Goal: Task Accomplishment & Management: Manage account settings

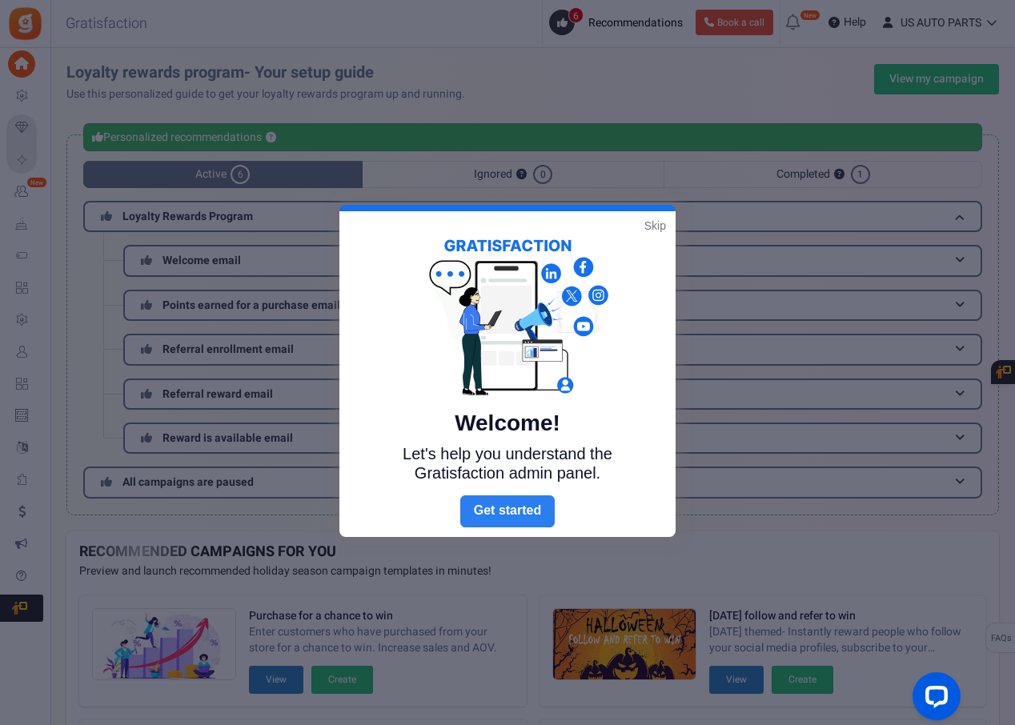
click at [490, 517] on link "Next" at bounding box center [507, 512] width 94 height 32
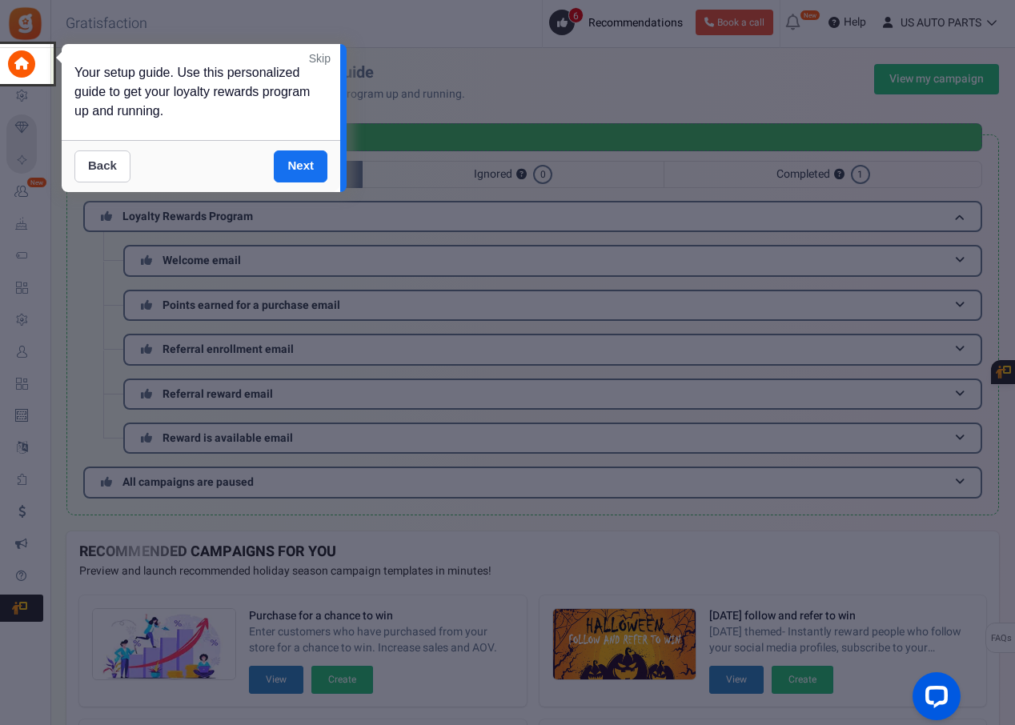
click at [78, 167] on link "Back" at bounding box center [102, 167] width 56 height 32
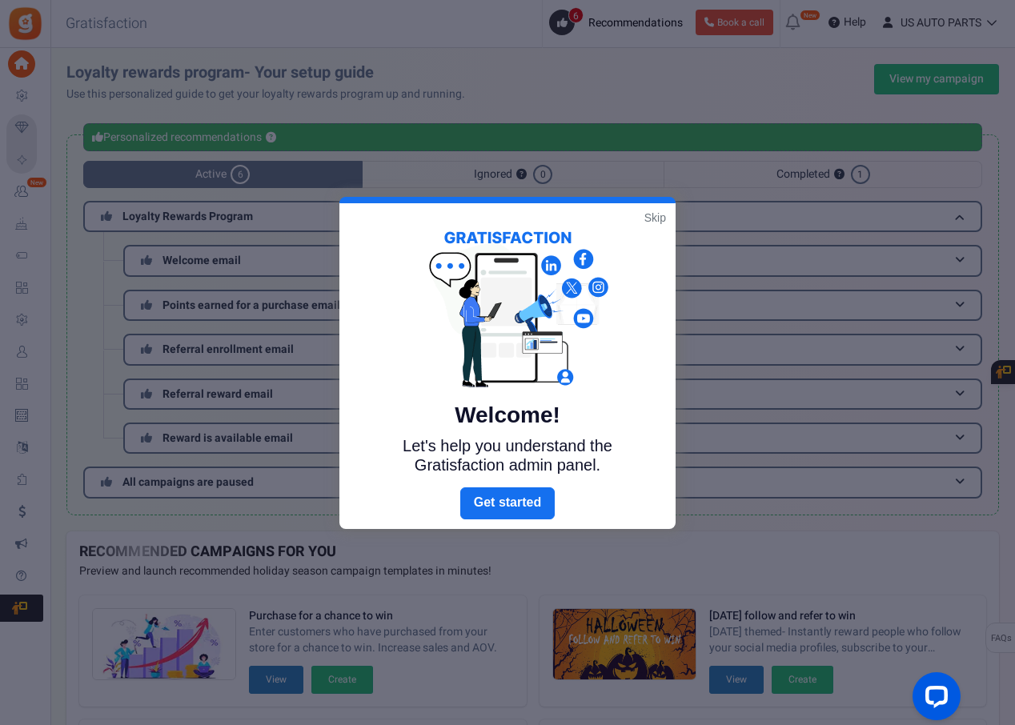
click at [651, 212] on link "Skip" at bounding box center [656, 218] width 22 height 16
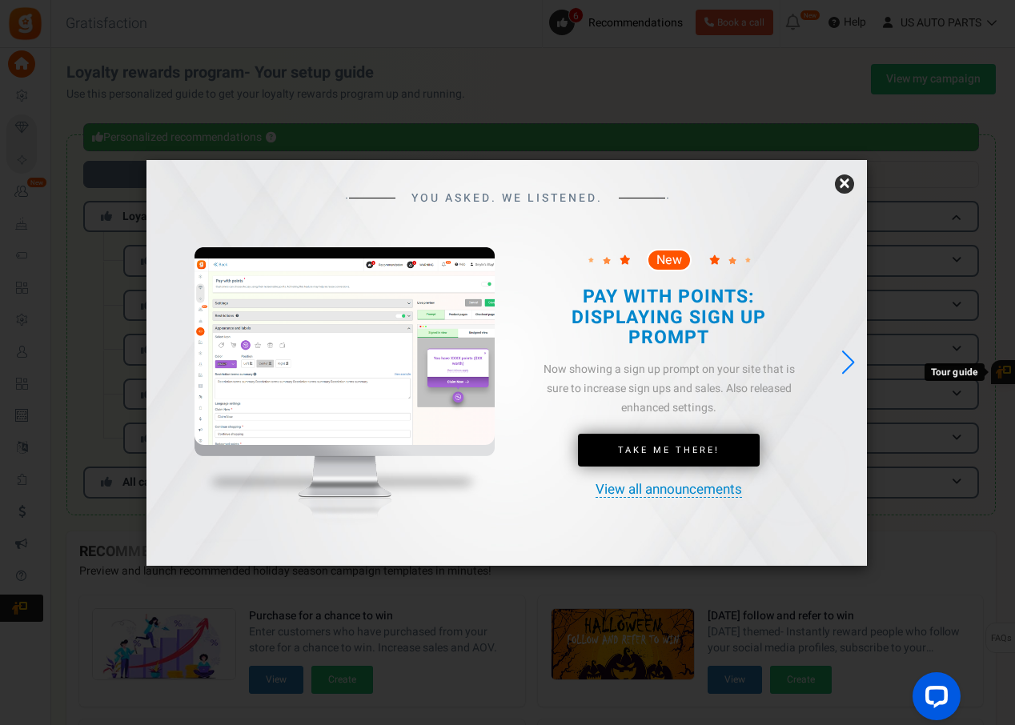
click at [846, 186] on link "×" at bounding box center [844, 184] width 19 height 19
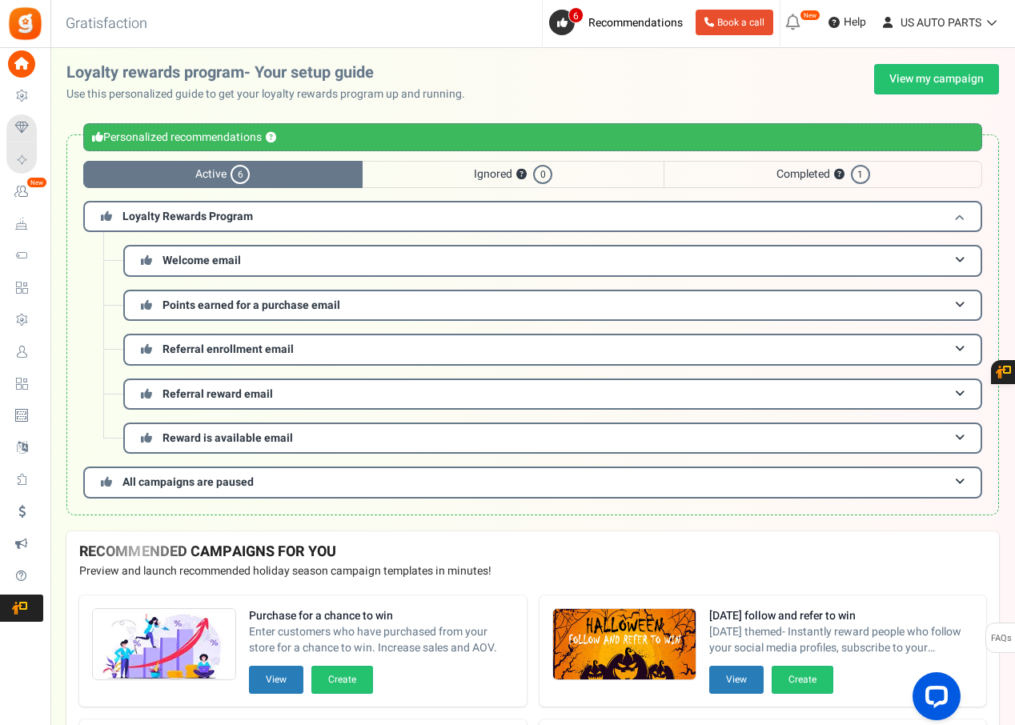
click at [338, 215] on h3 "Loyalty Rewards Program" at bounding box center [532, 216] width 899 height 31
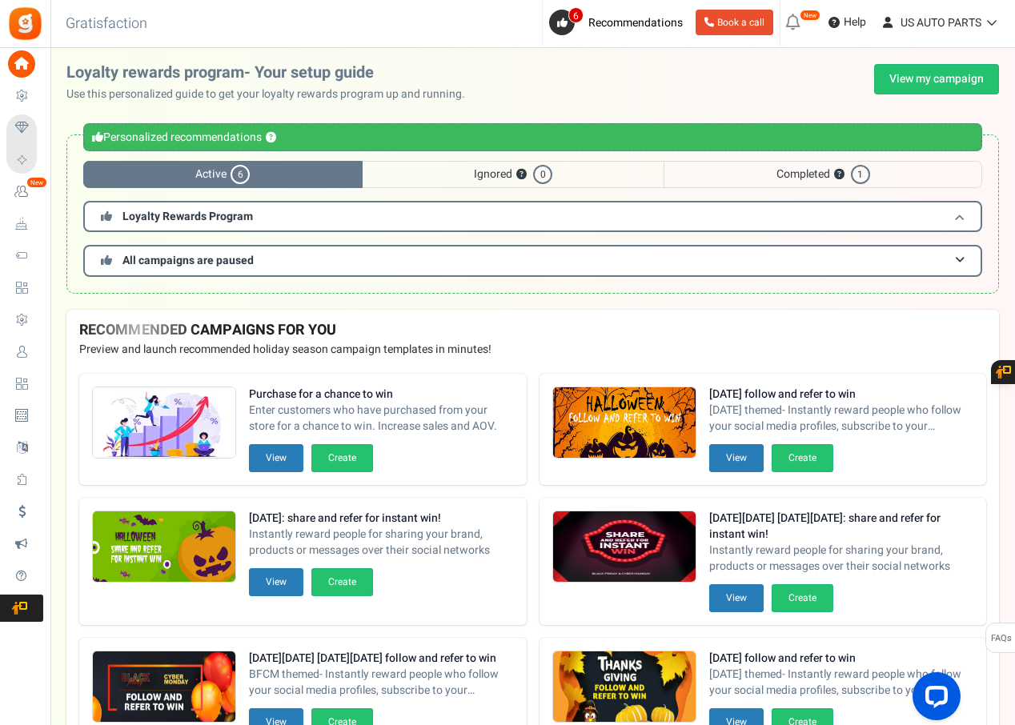
click at [338, 215] on h3 "Loyalty Rewards Program" at bounding box center [532, 216] width 899 height 31
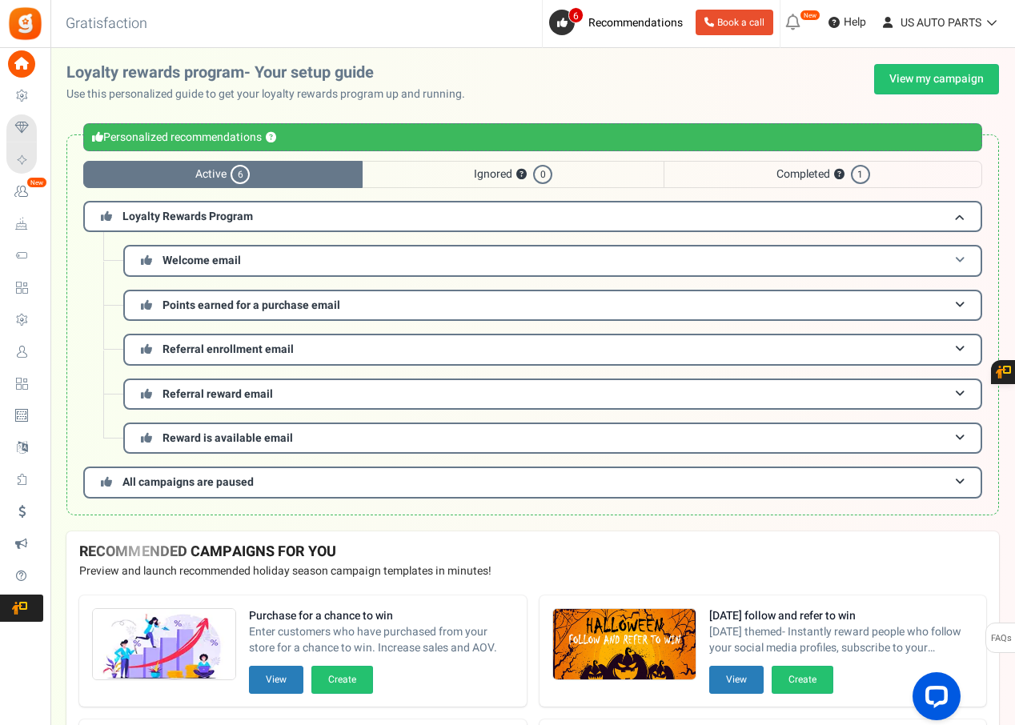
click at [338, 253] on h3 "Welcome email" at bounding box center [552, 260] width 859 height 31
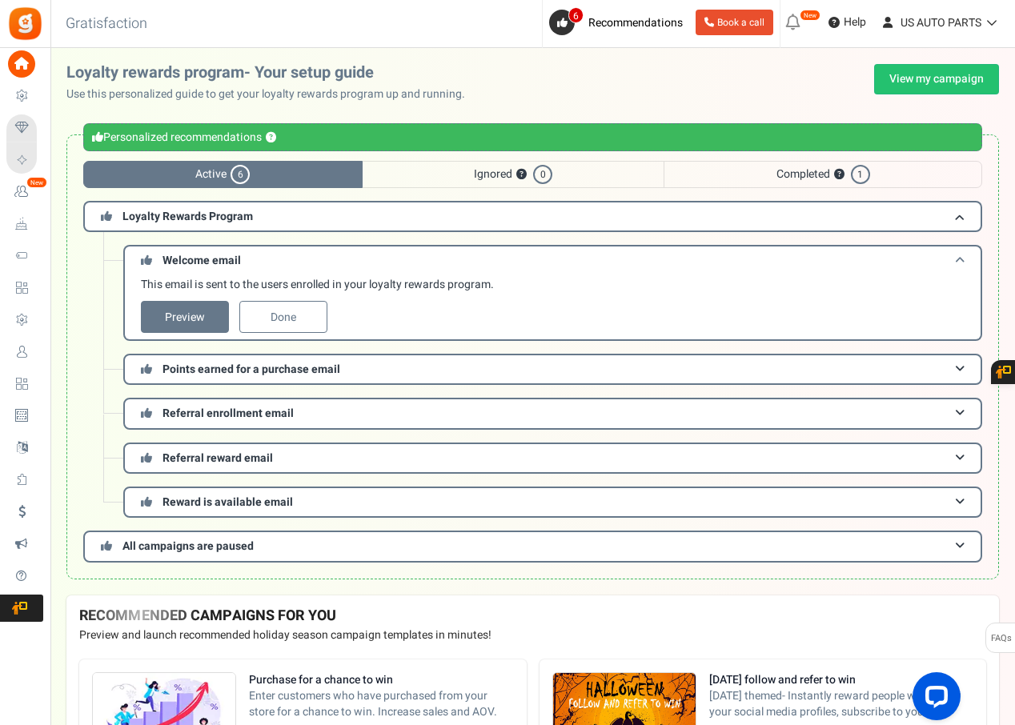
click at [338, 253] on h3 "Welcome email" at bounding box center [552, 260] width 859 height 30
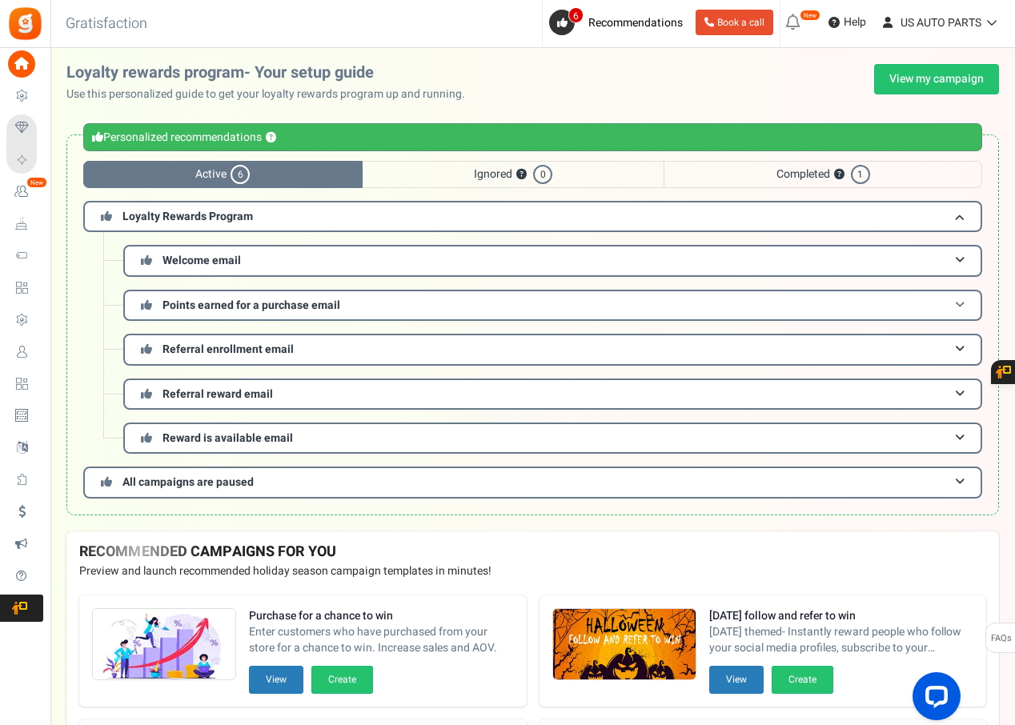
click at [366, 306] on h3 "Points earned for a purchase email" at bounding box center [552, 305] width 859 height 31
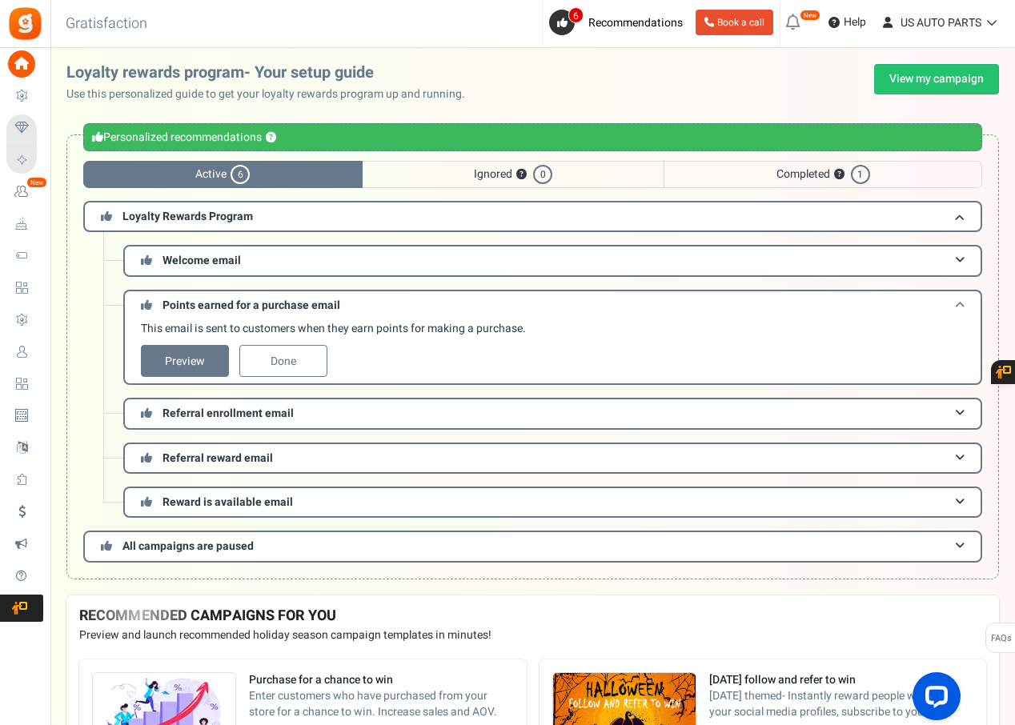
click at [366, 306] on h3 "Points earned for a purchase email" at bounding box center [552, 305] width 859 height 30
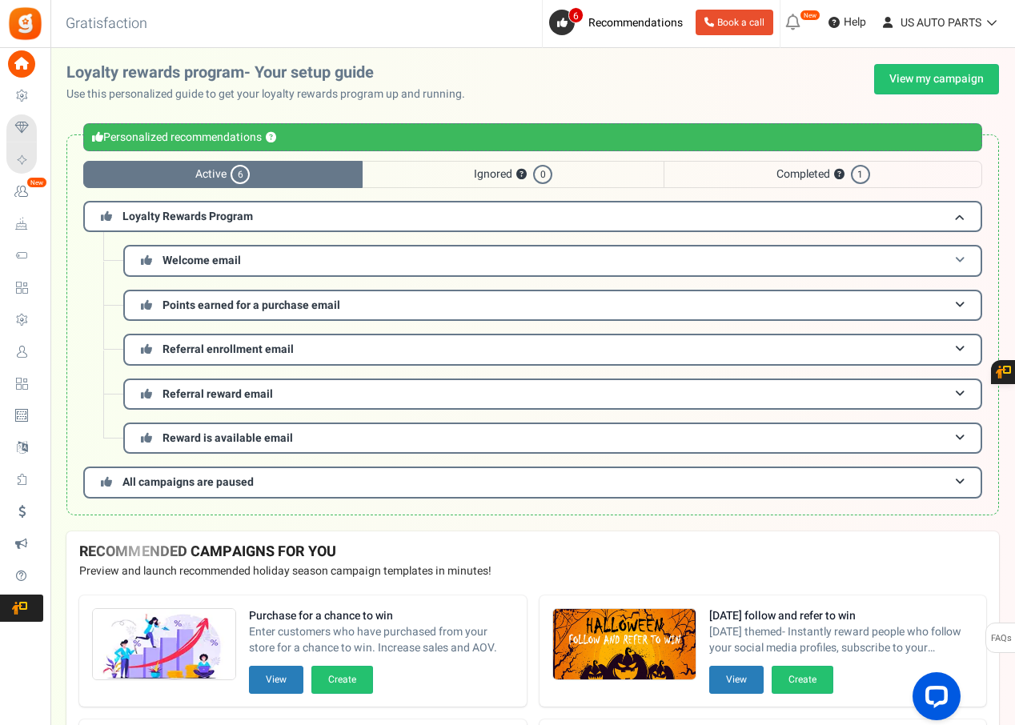
click at [943, 259] on h3 "Welcome email" at bounding box center [552, 260] width 859 height 31
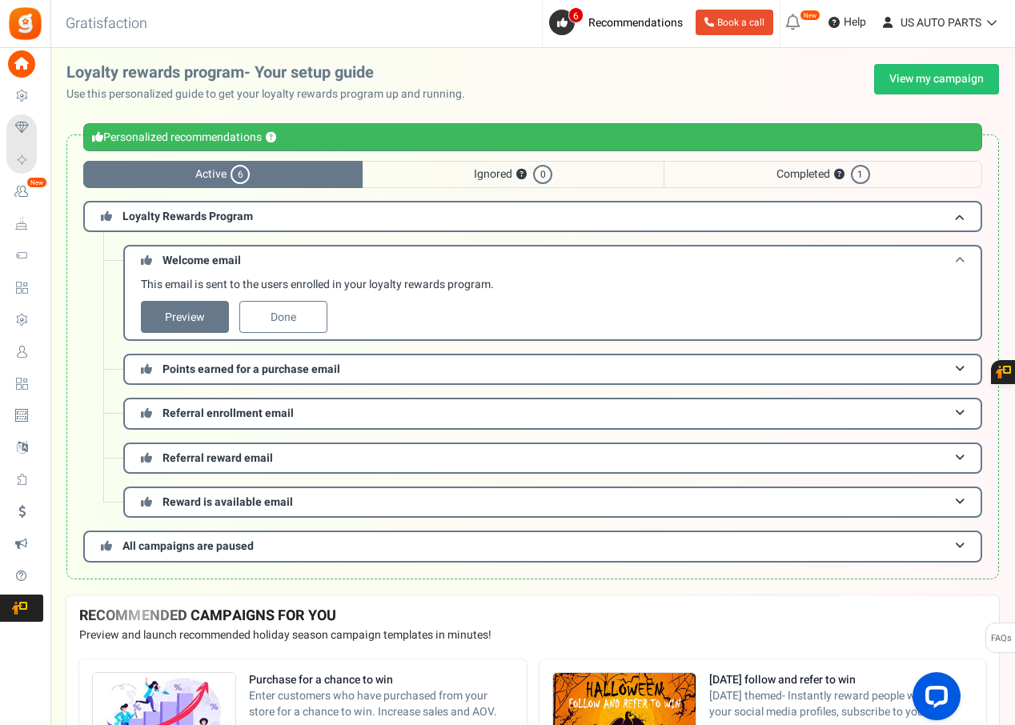
click at [943, 259] on h3 "Welcome email" at bounding box center [552, 260] width 859 height 30
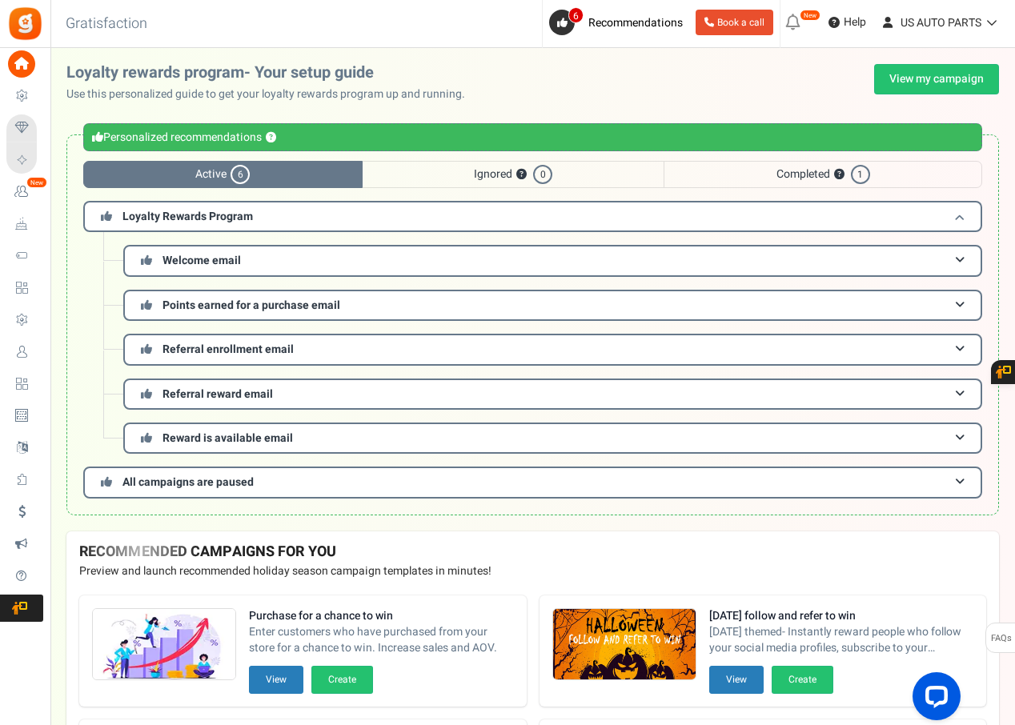
click at [793, 211] on h3 "Loyalty Rewards Program" at bounding box center [532, 216] width 899 height 31
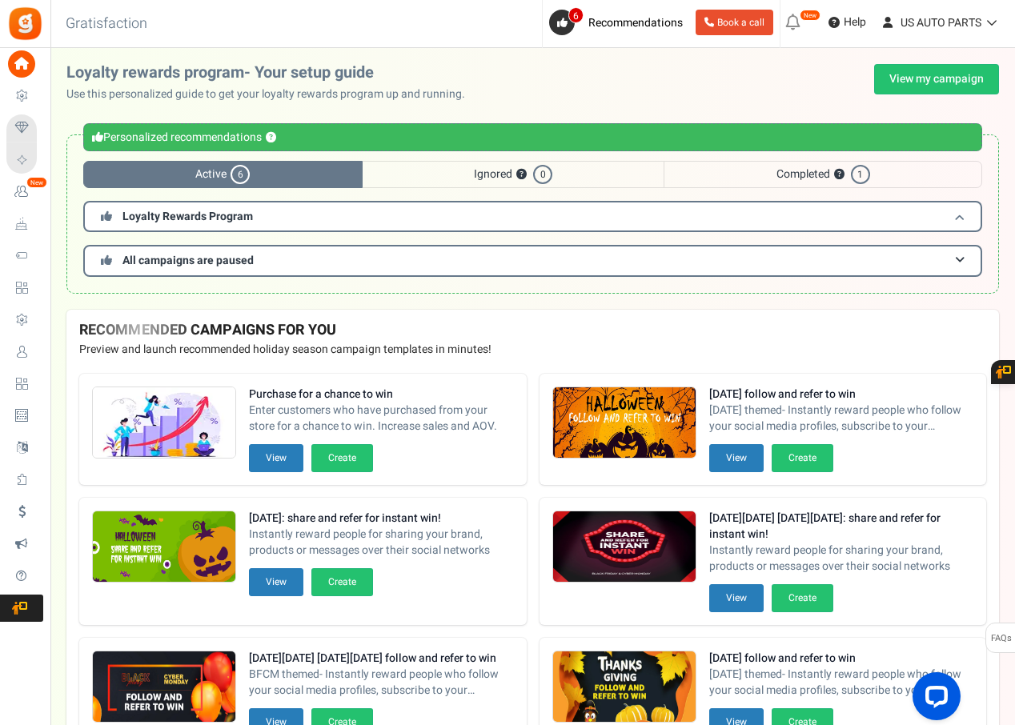
click at [793, 211] on h3 "Loyalty Rewards Program" at bounding box center [532, 216] width 899 height 31
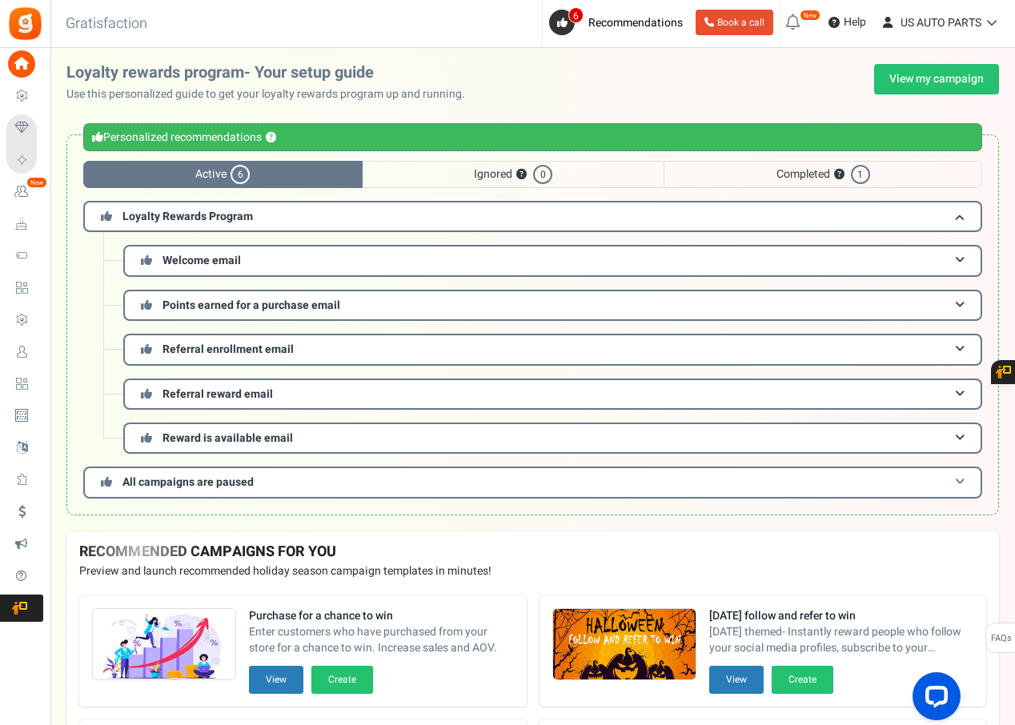
click at [455, 478] on h3 "All campaigns are paused" at bounding box center [532, 482] width 899 height 31
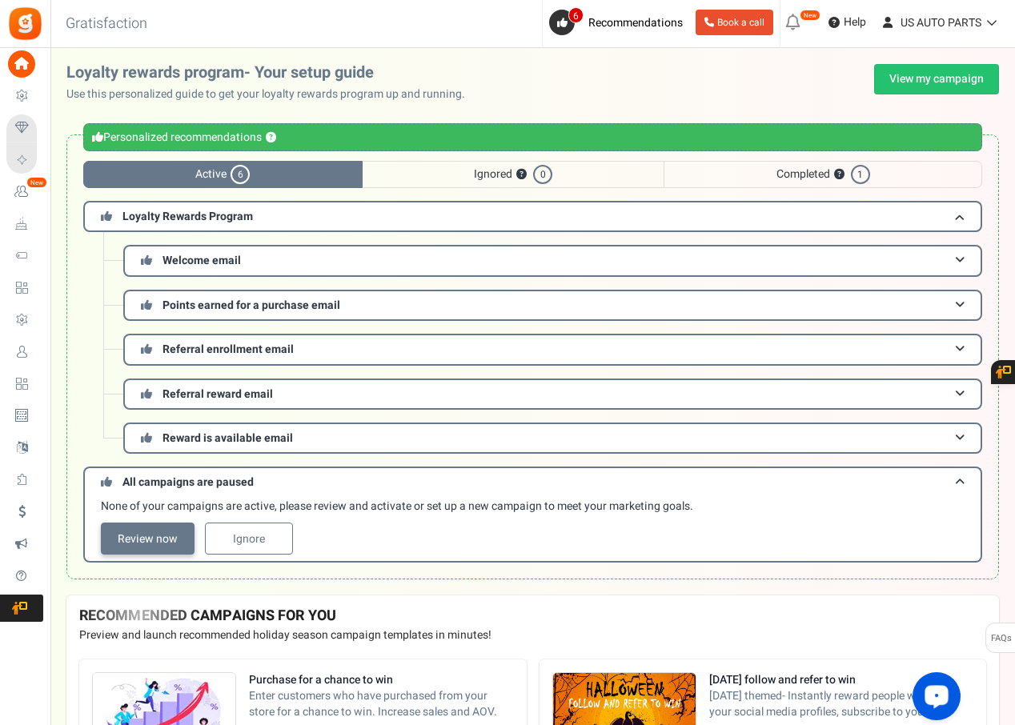
click at [142, 540] on link "Review now" at bounding box center [148, 539] width 94 height 32
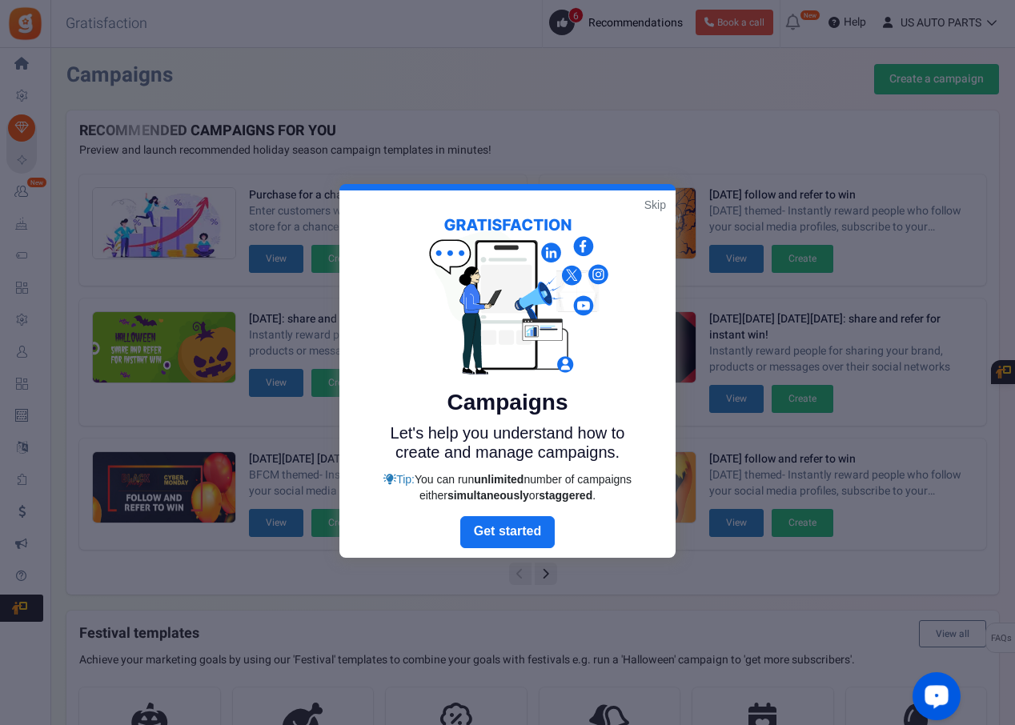
scroll to position [2, 0]
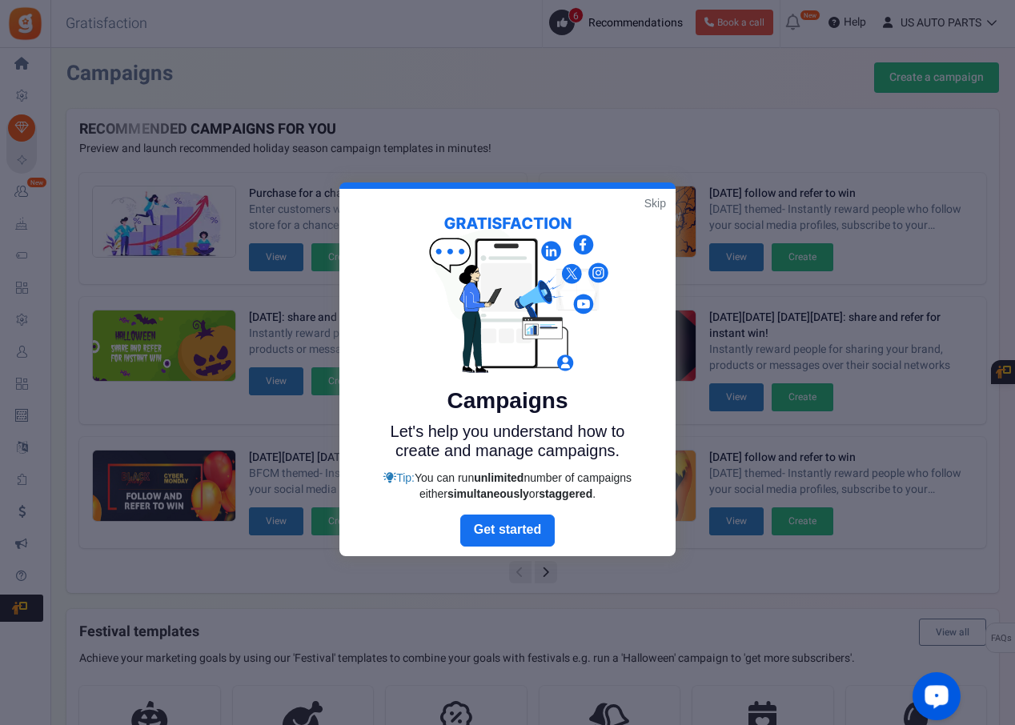
click at [654, 200] on link "Skip" at bounding box center [656, 203] width 22 height 16
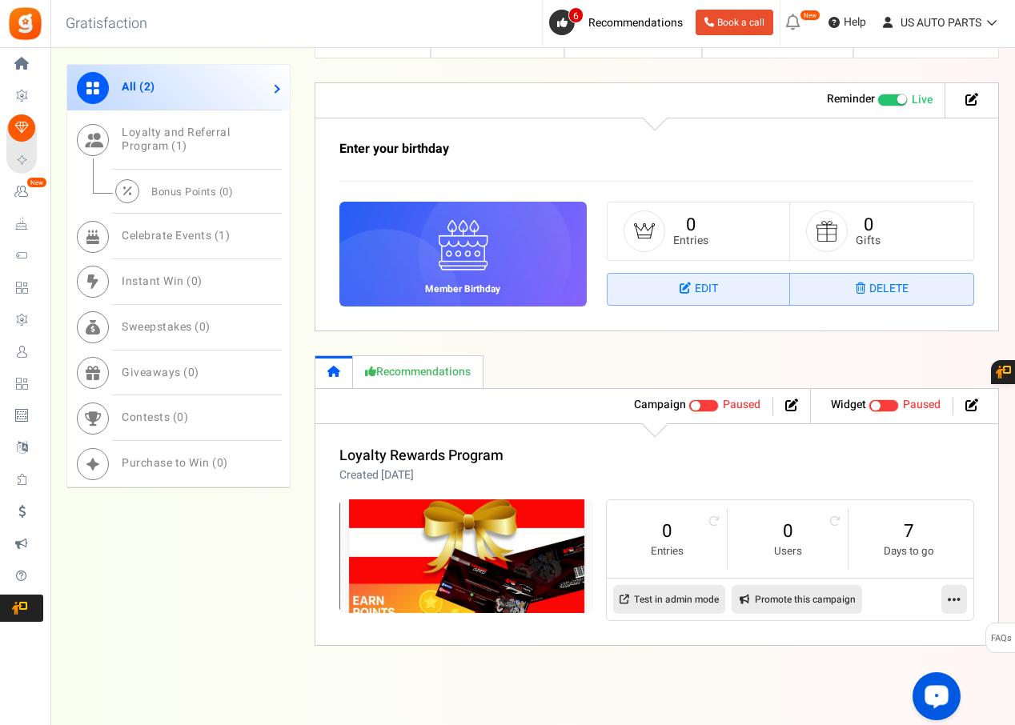
scroll to position [839, 0]
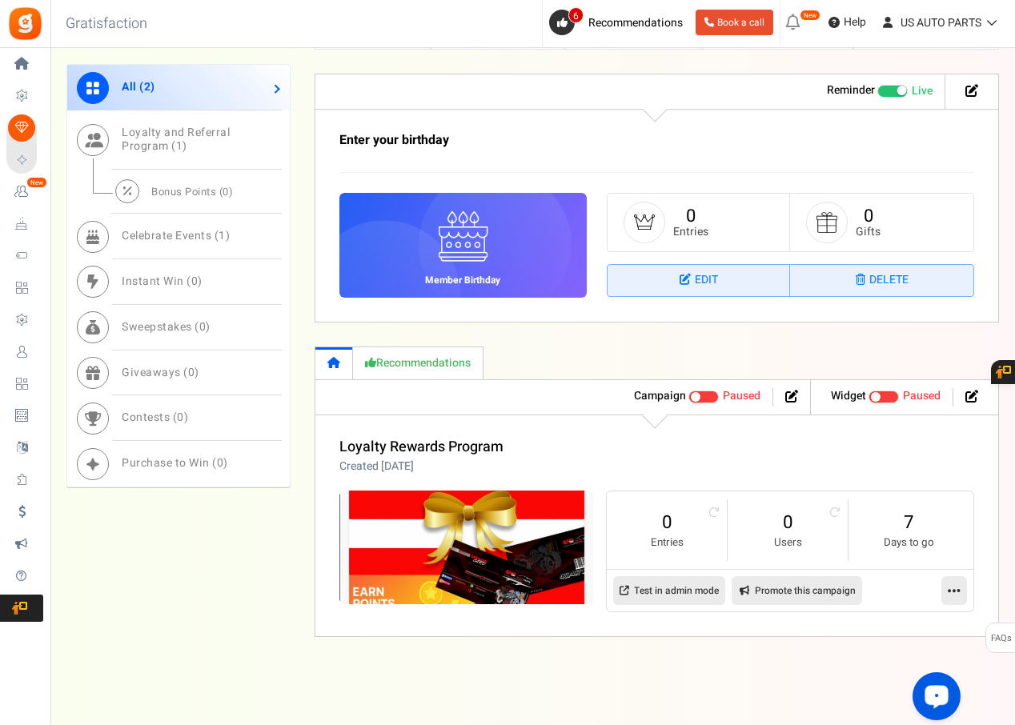
click at [712, 400] on span at bounding box center [704, 397] width 30 height 13
click at [689, 400] on input "Active Paused" at bounding box center [689, 397] width 0 height 10
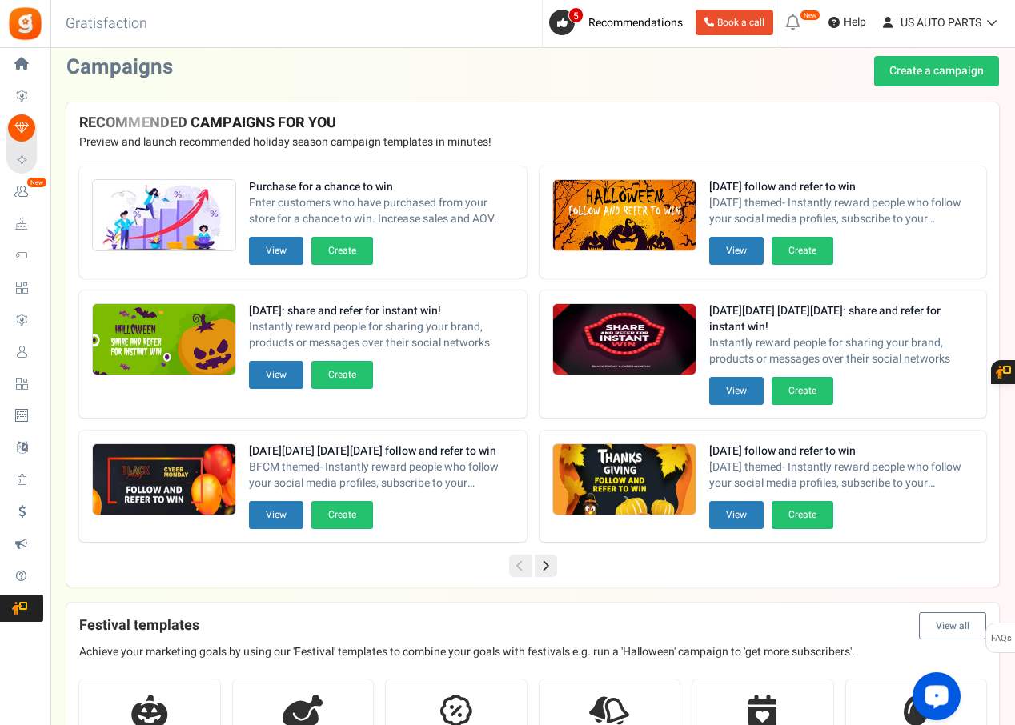
scroll to position [0, 0]
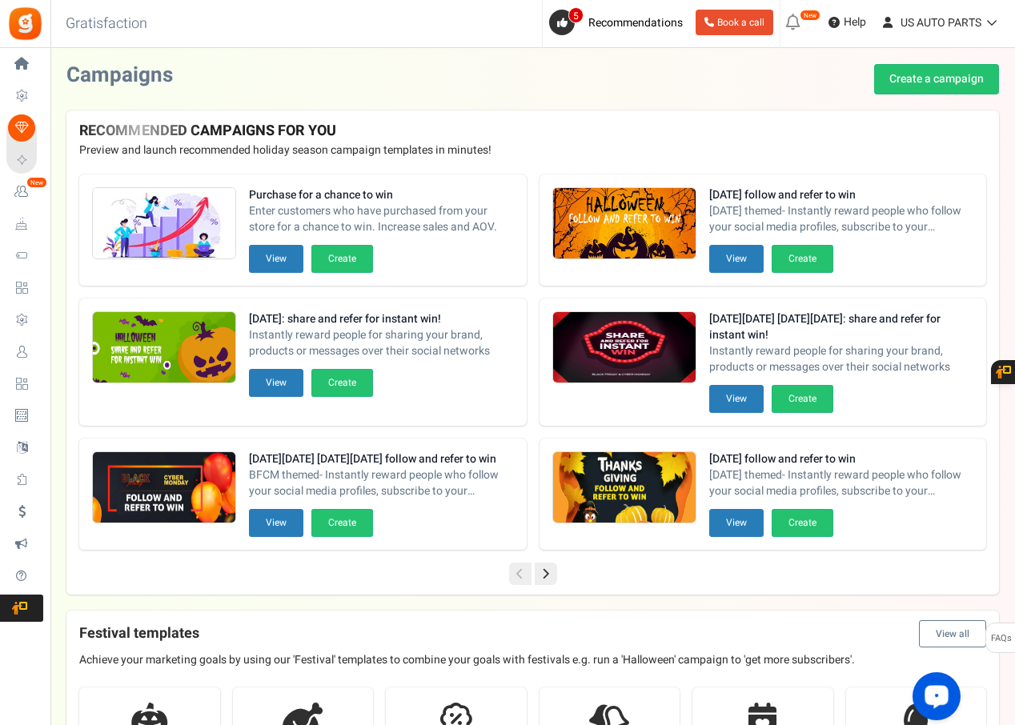
click at [888, 81] on link "Create a campaign" at bounding box center [936, 79] width 125 height 30
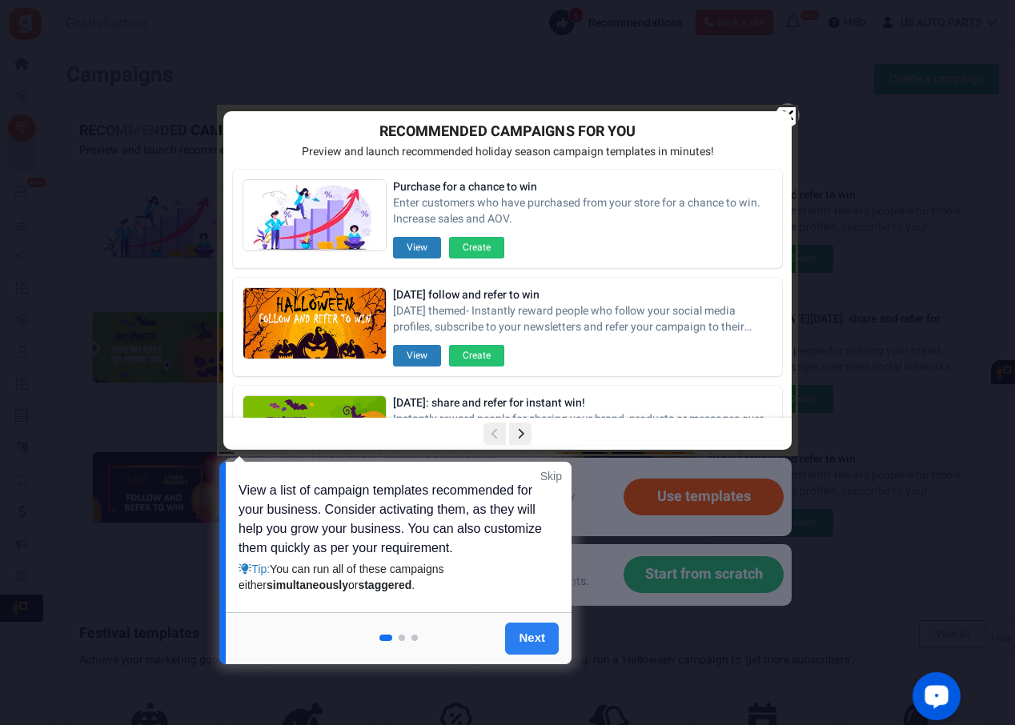
click at [528, 637] on link "Next" at bounding box center [532, 639] width 54 height 32
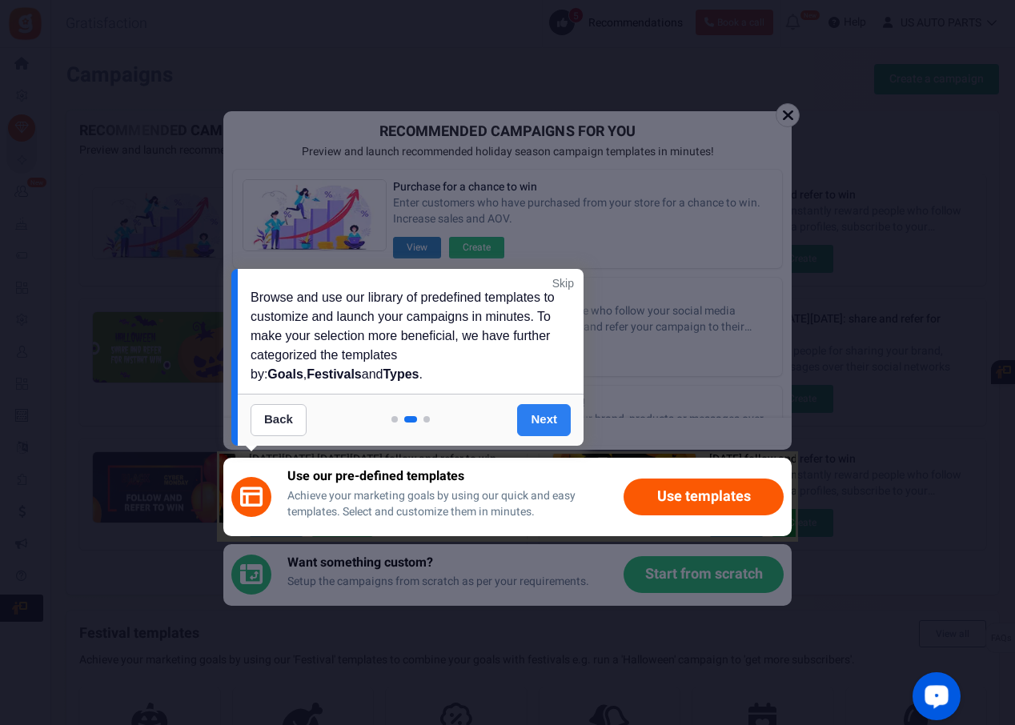
click at [541, 416] on link "Next" at bounding box center [544, 420] width 54 height 32
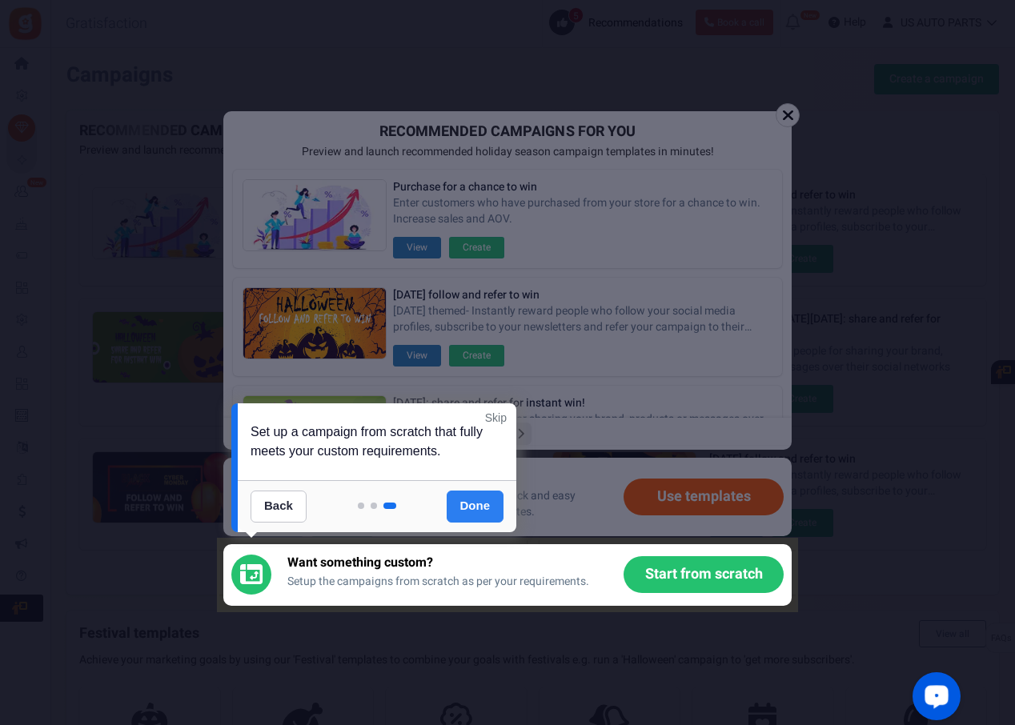
click at [476, 510] on link "Done" at bounding box center [476, 507] width 58 height 32
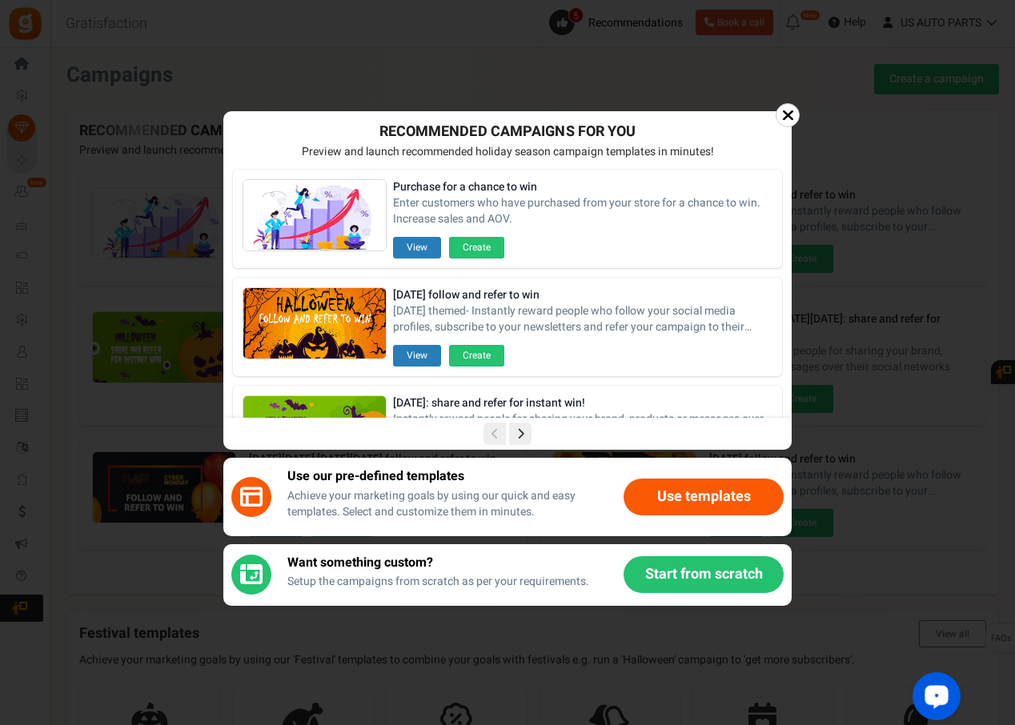
click at [684, 492] on button "Use templates" at bounding box center [704, 497] width 160 height 37
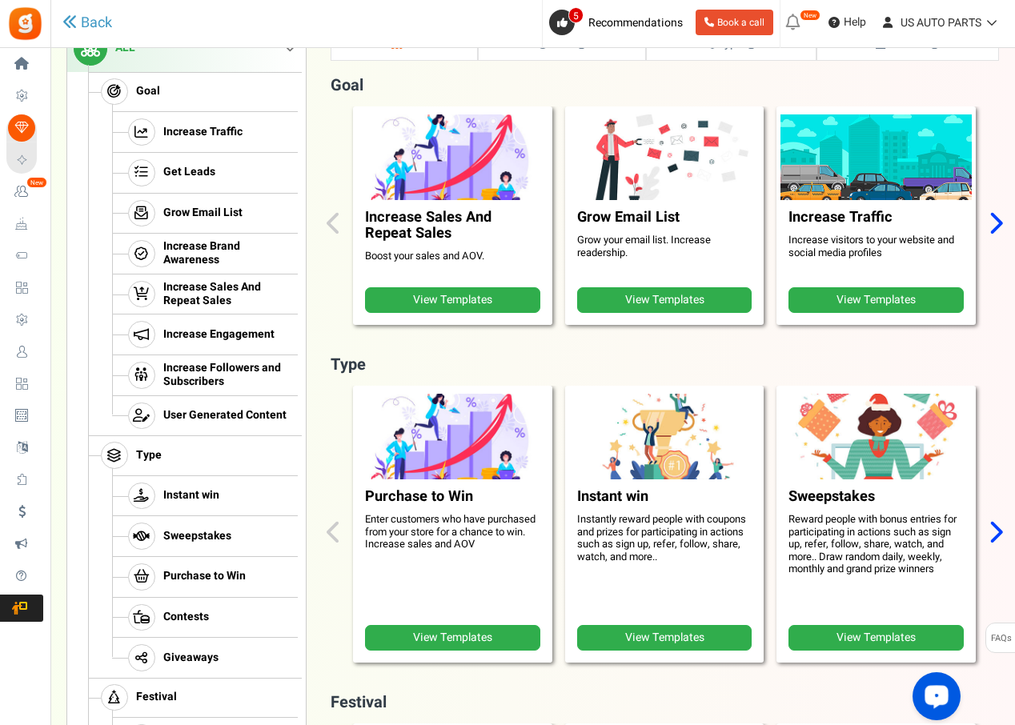
scroll to position [240, 0]
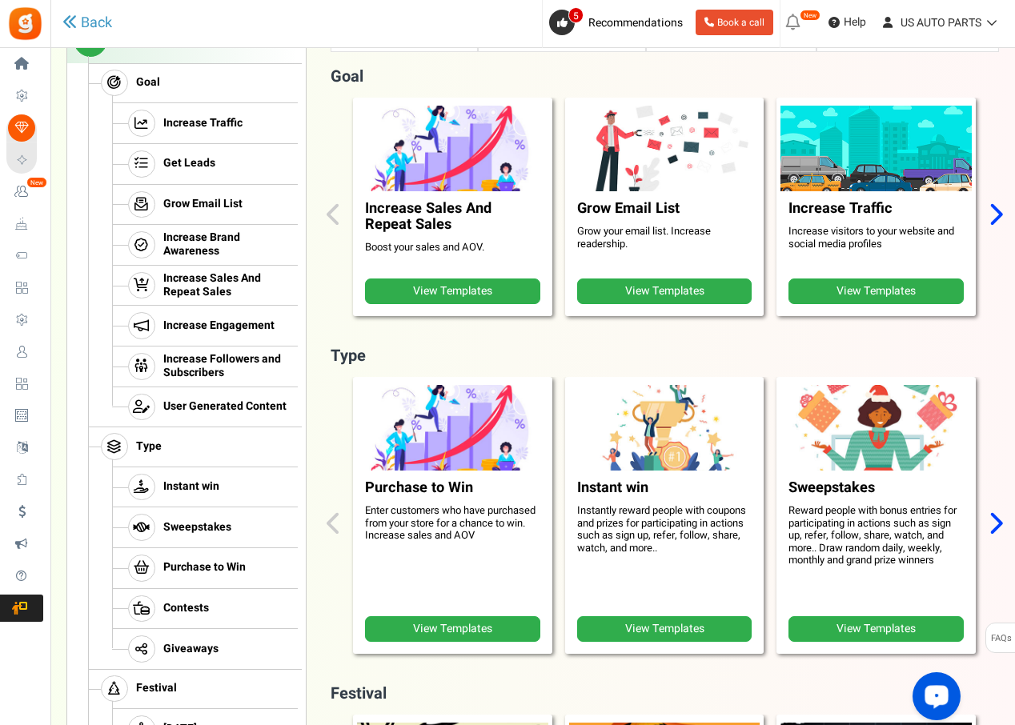
click at [855, 295] on link "View Templates" at bounding box center [876, 292] width 175 height 26
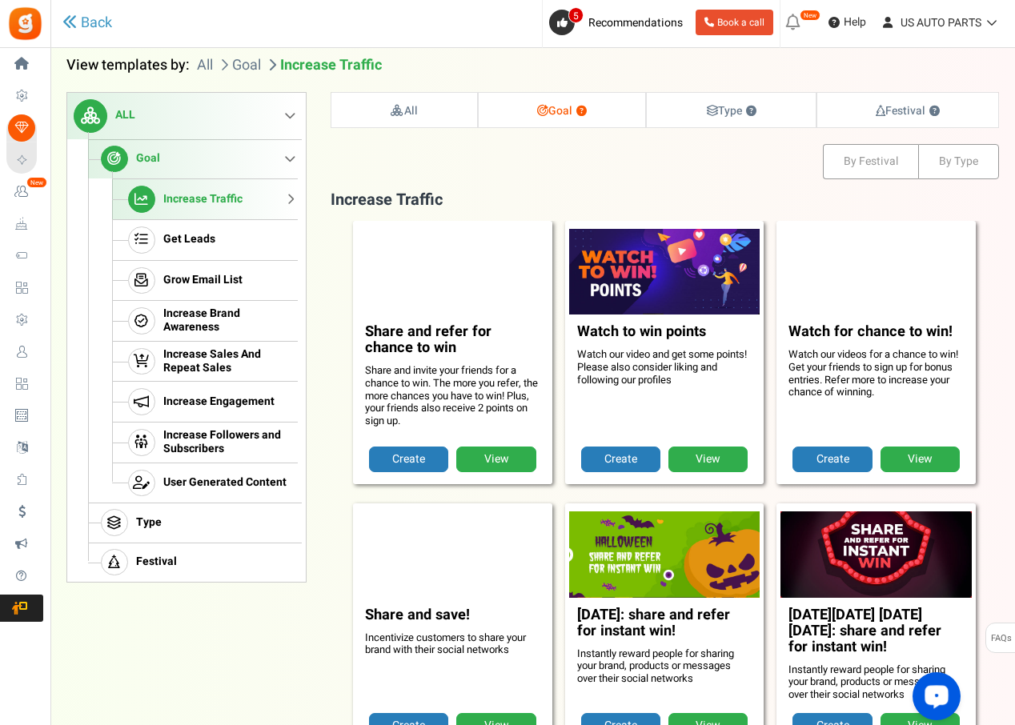
scroll to position [163, 0]
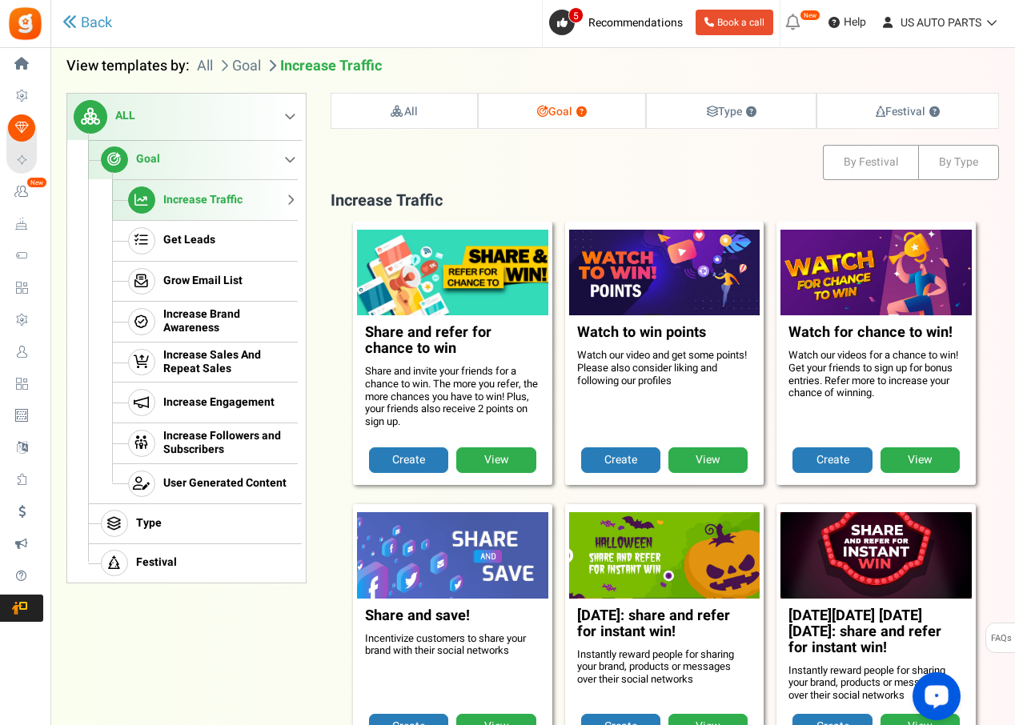
click at [500, 448] on link "View" at bounding box center [495, 461] width 79 height 26
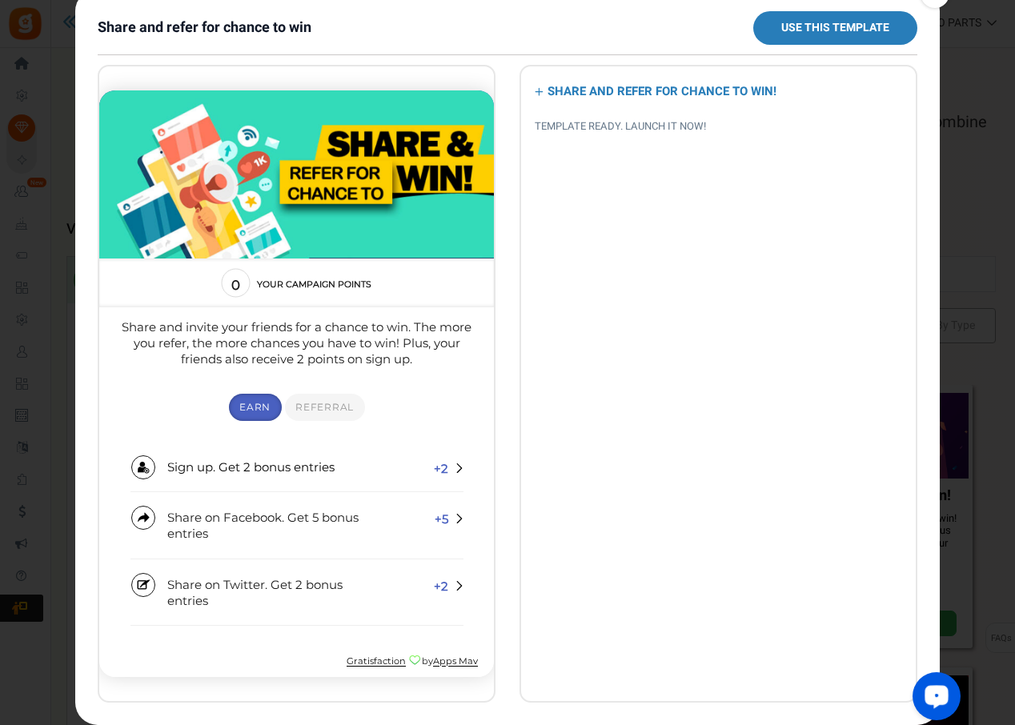
scroll to position [0, 0]
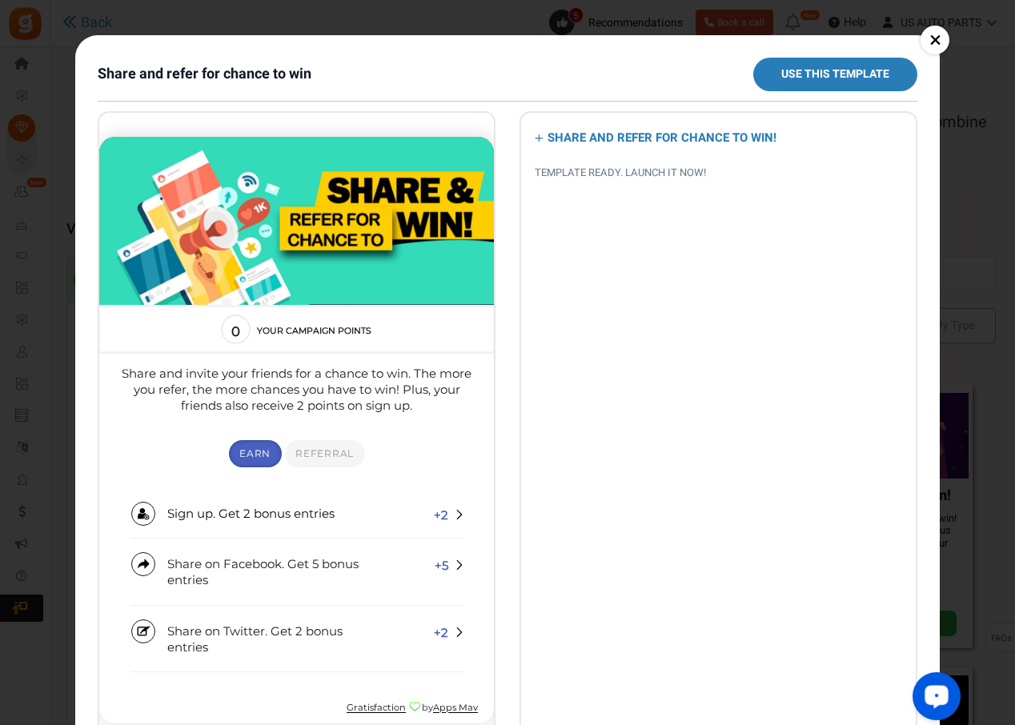
click at [806, 26] on div "× Share and refer for chance to win Use this template SHARE AND REFER FOR CHANC…" at bounding box center [507, 362] width 1015 height 725
click at [936, 38] on link "×" at bounding box center [935, 40] width 29 height 29
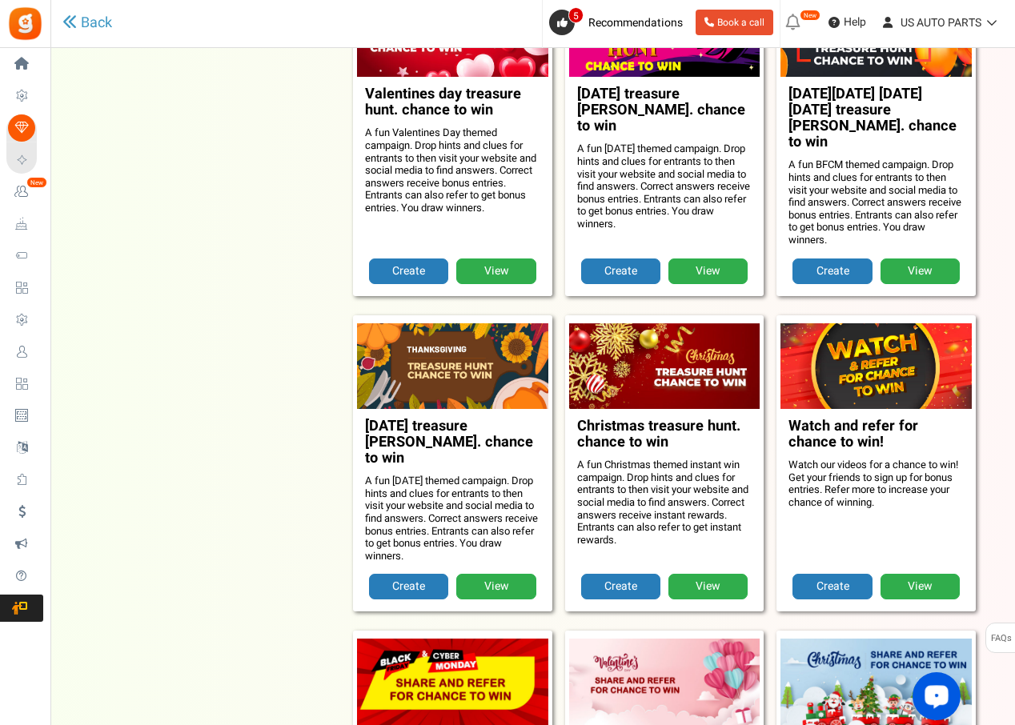
scroll to position [1521, 0]
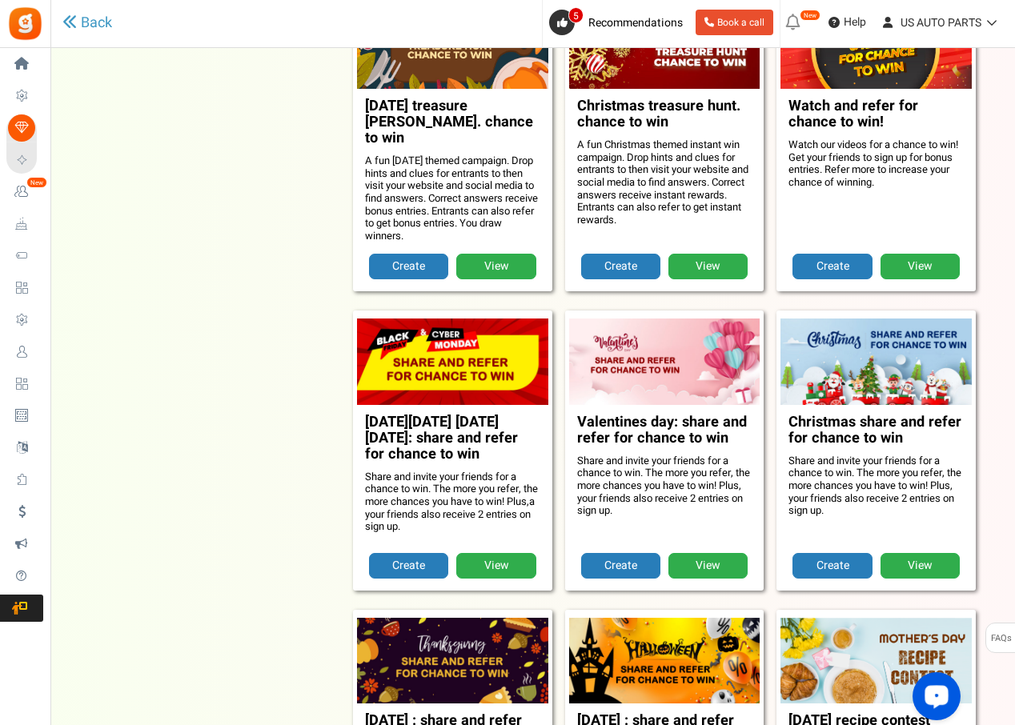
click at [482, 553] on link "View" at bounding box center [495, 566] width 79 height 26
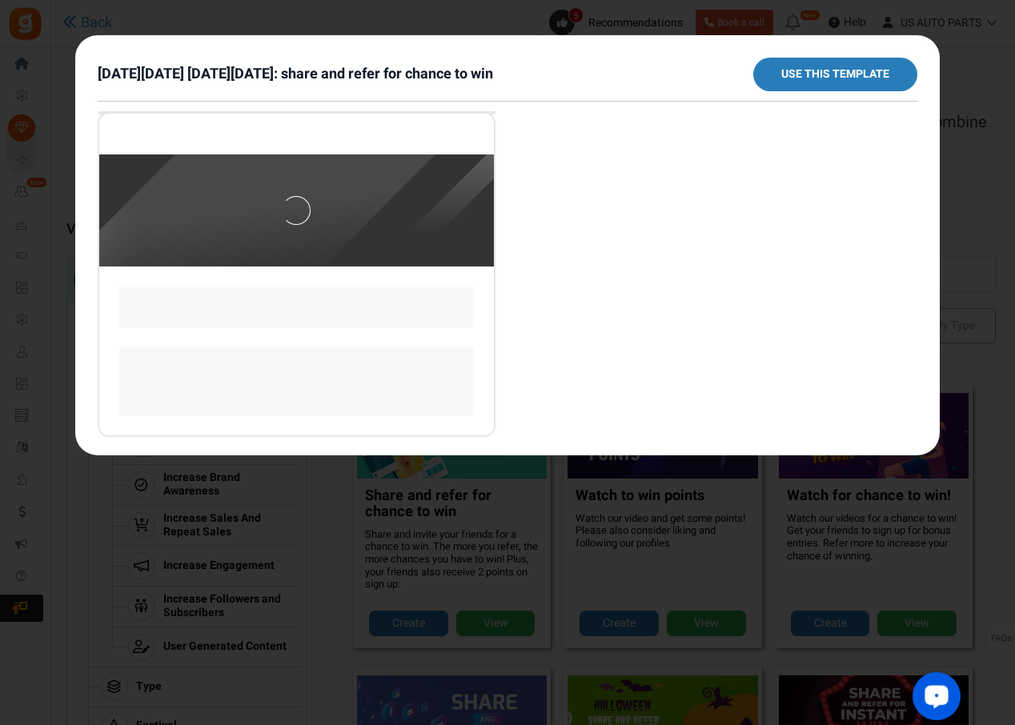
scroll to position [0, 0]
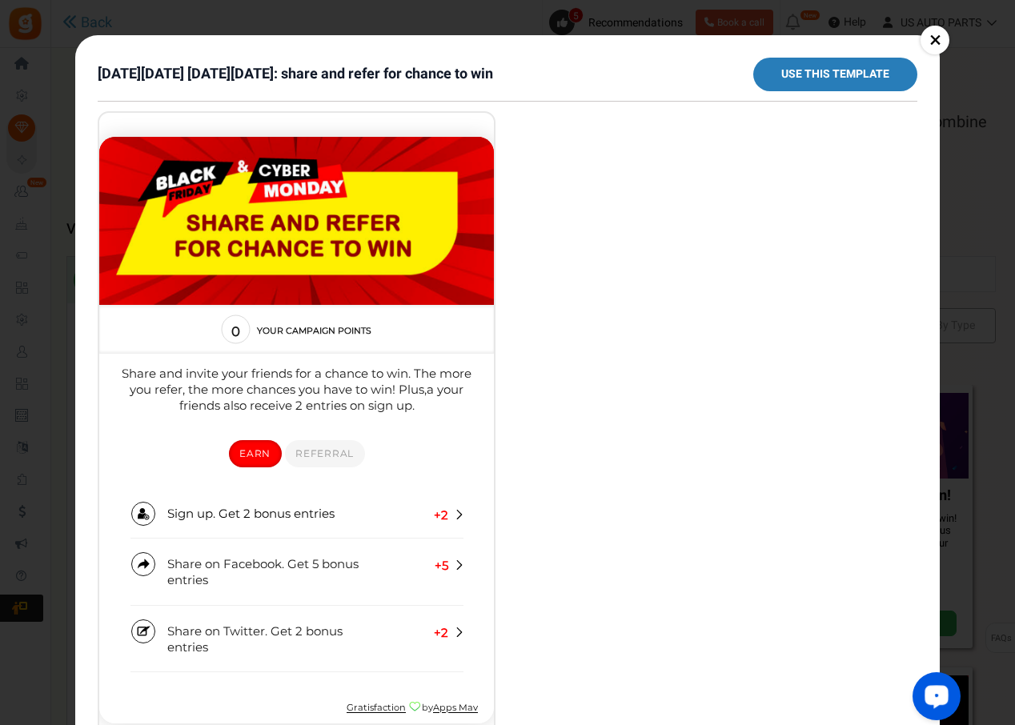
click at [931, 44] on link "×" at bounding box center [935, 40] width 29 height 29
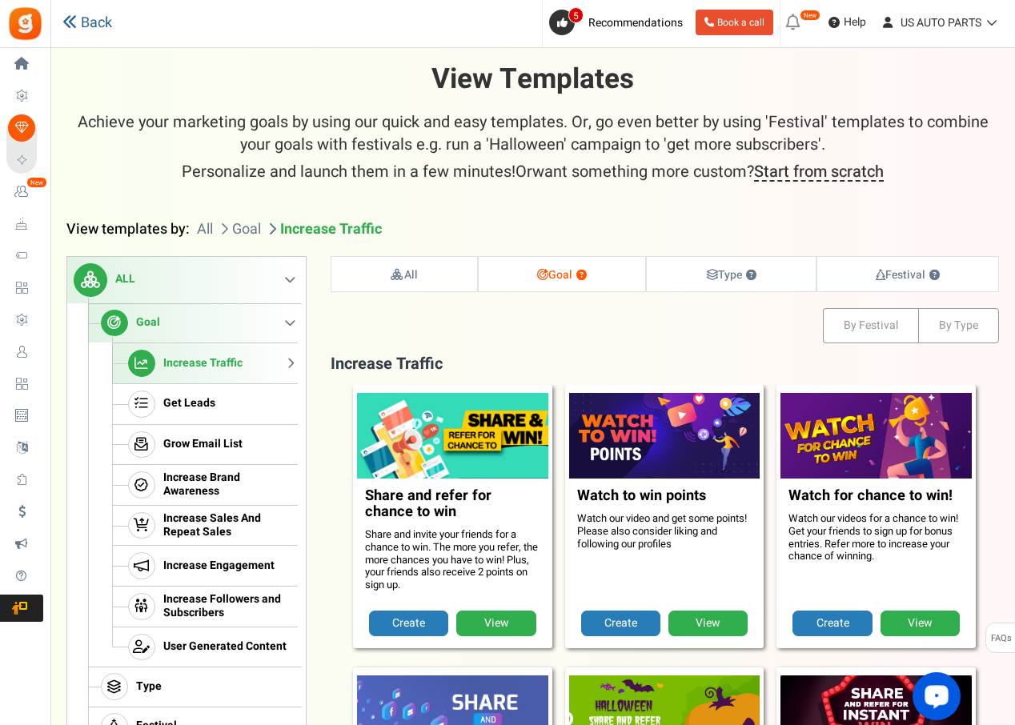
click at [92, 28] on link "Back" at bounding box center [87, 23] width 50 height 21
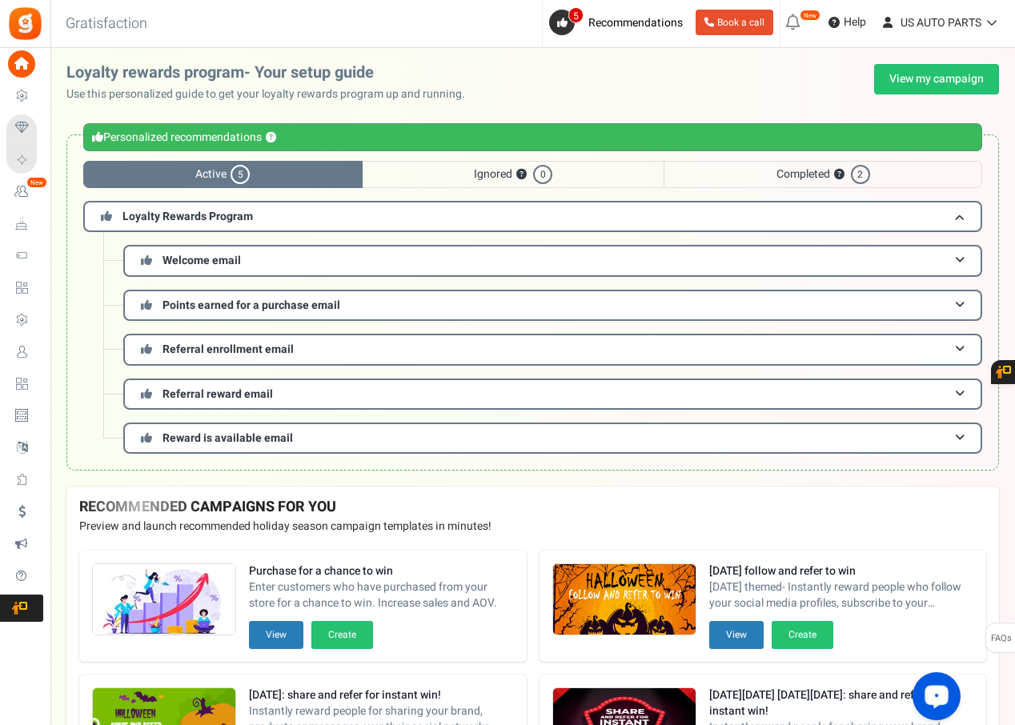
click at [785, 175] on span "Completed ? 2" at bounding box center [823, 174] width 319 height 27
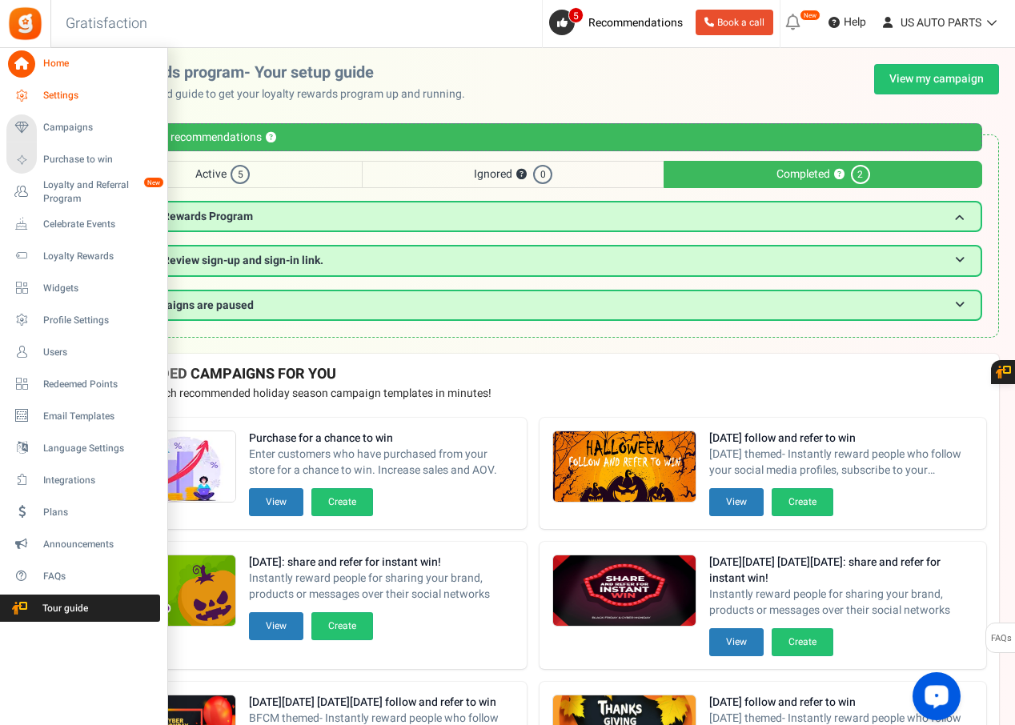
click at [67, 89] on span "Settings" at bounding box center [99, 96] width 112 height 14
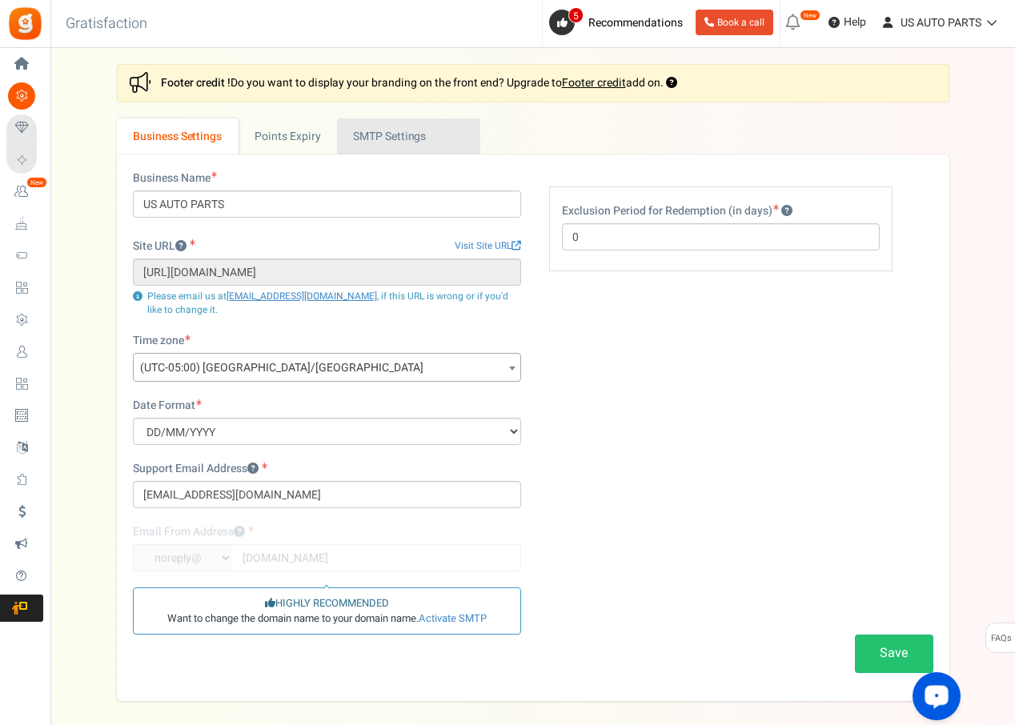
click at [380, 127] on link "Active SMTP Settings" at bounding box center [408, 136] width 143 height 36
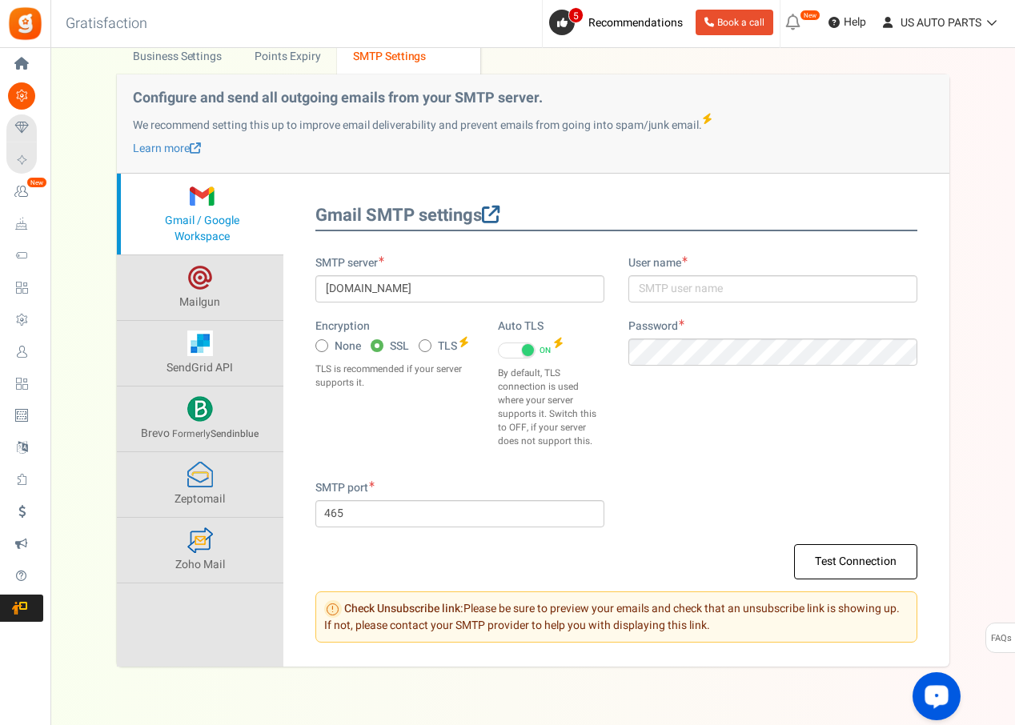
scroll to position [118, 0]
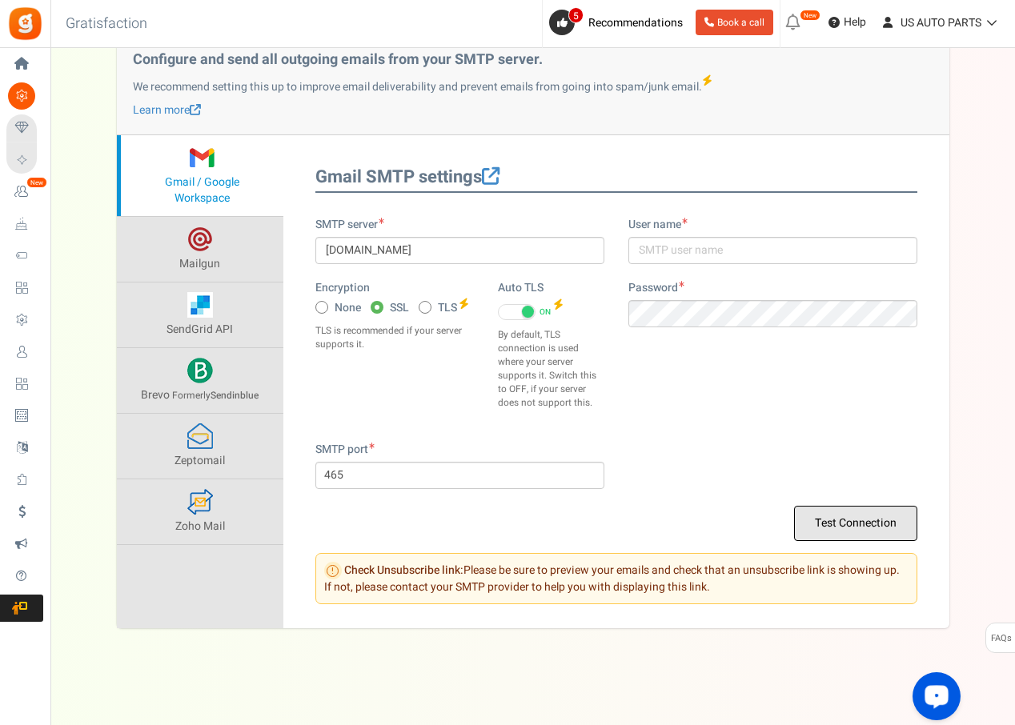
click at [829, 510] on button "Test Connection" at bounding box center [855, 523] width 123 height 35
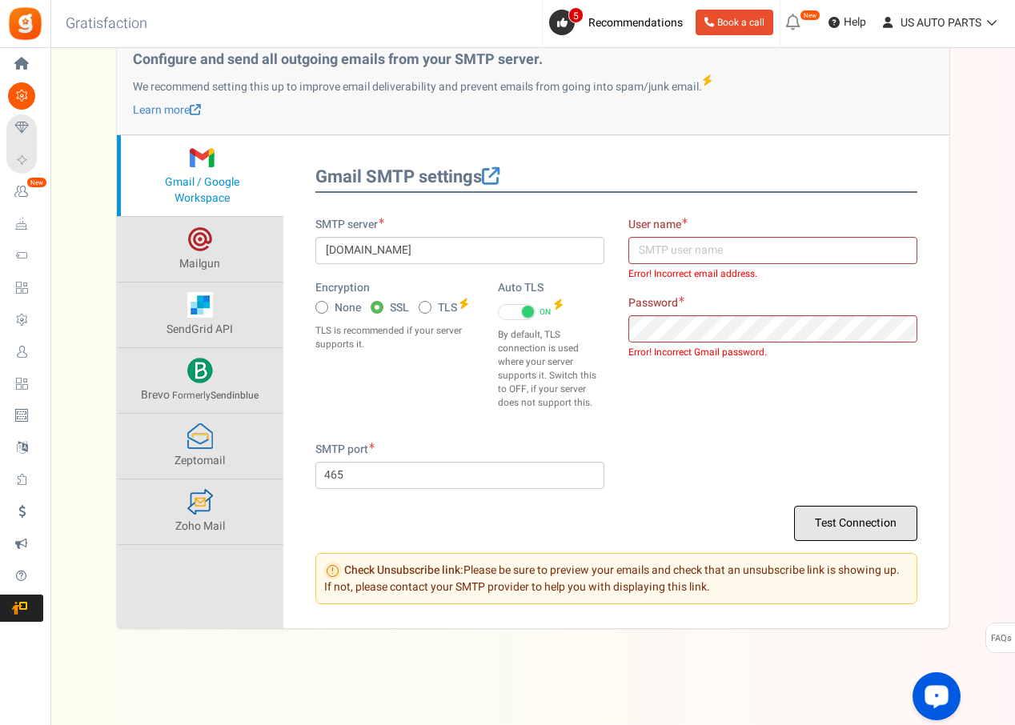
click at [829, 529] on button "Test Connection" at bounding box center [855, 523] width 123 height 35
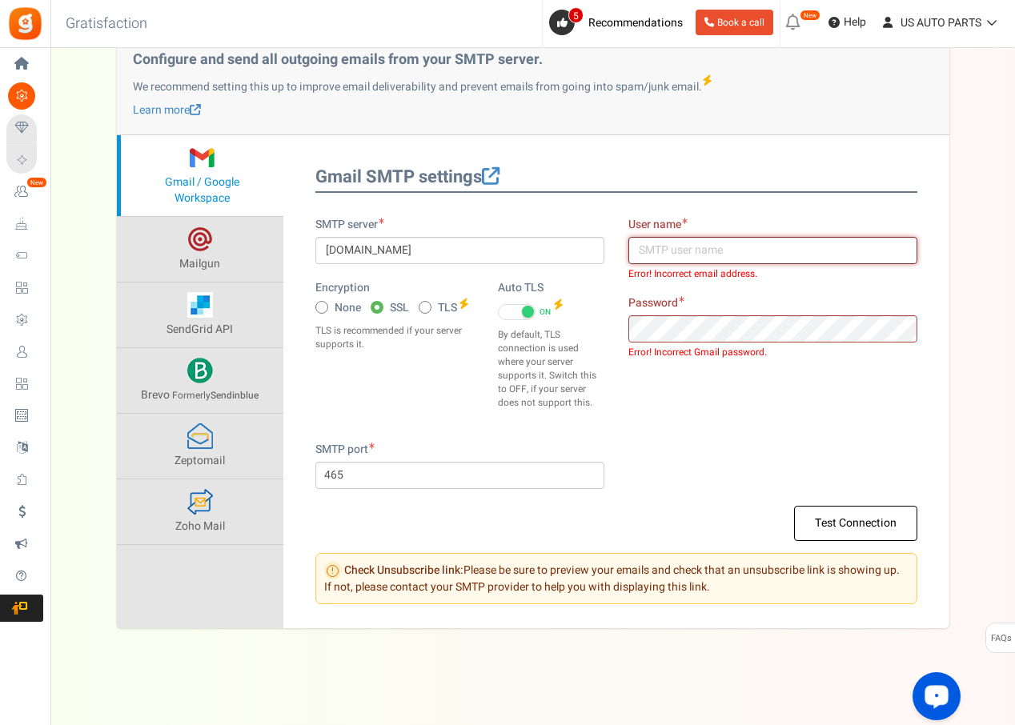
scroll to position [0, 0]
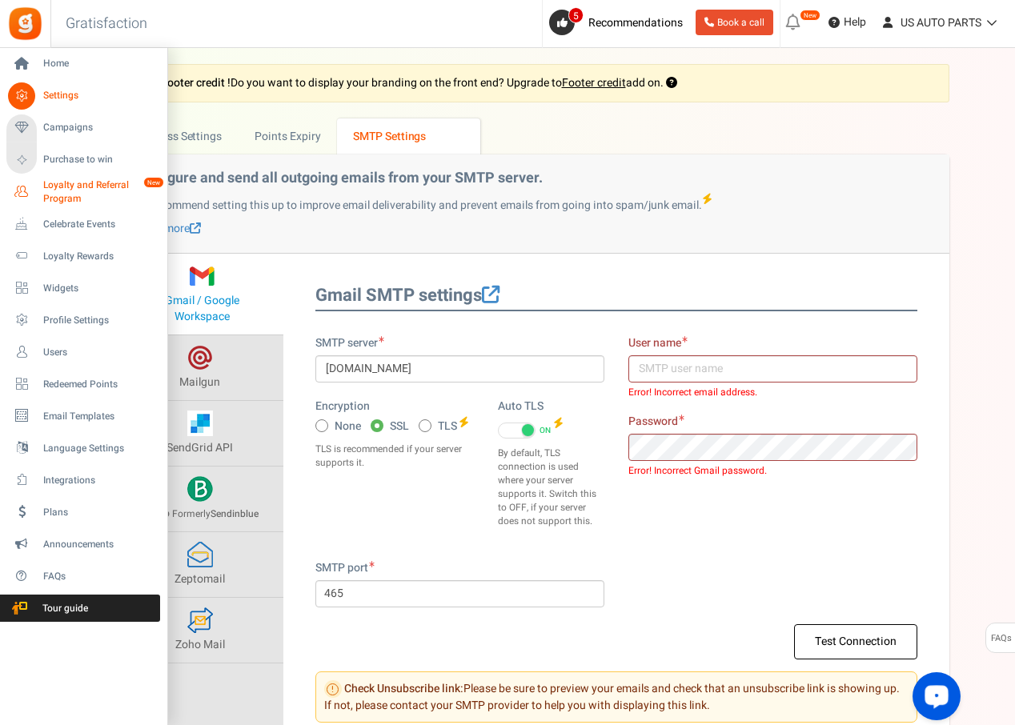
click at [78, 199] on span "Loyalty and Referral Program" at bounding box center [101, 192] width 117 height 27
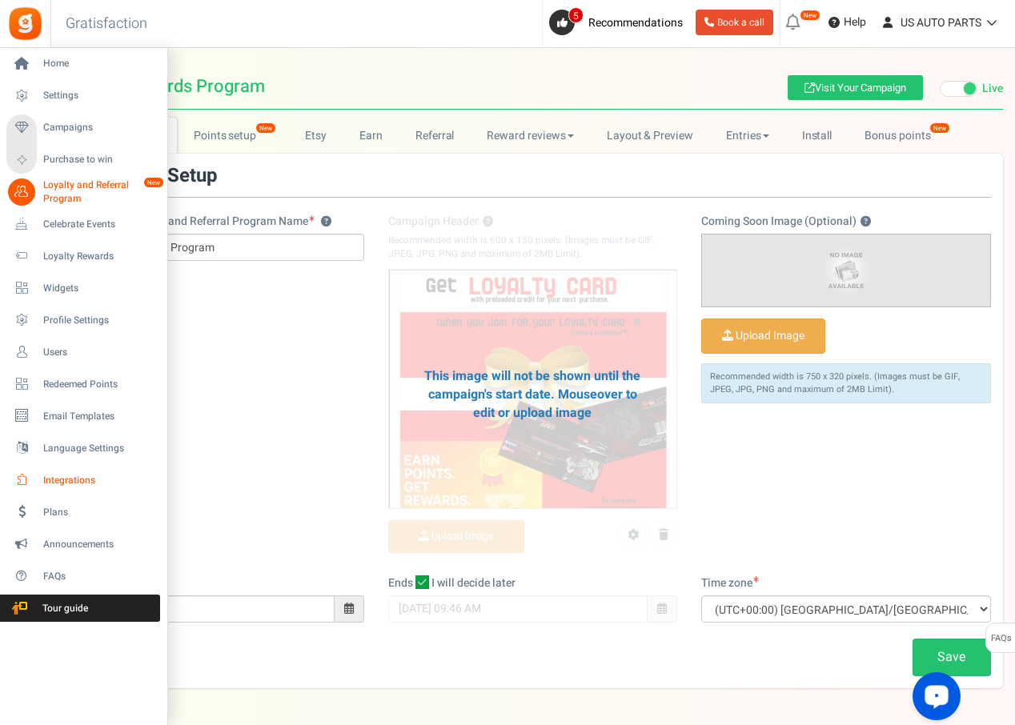
click at [70, 478] on span "Integrations" at bounding box center [99, 481] width 112 height 14
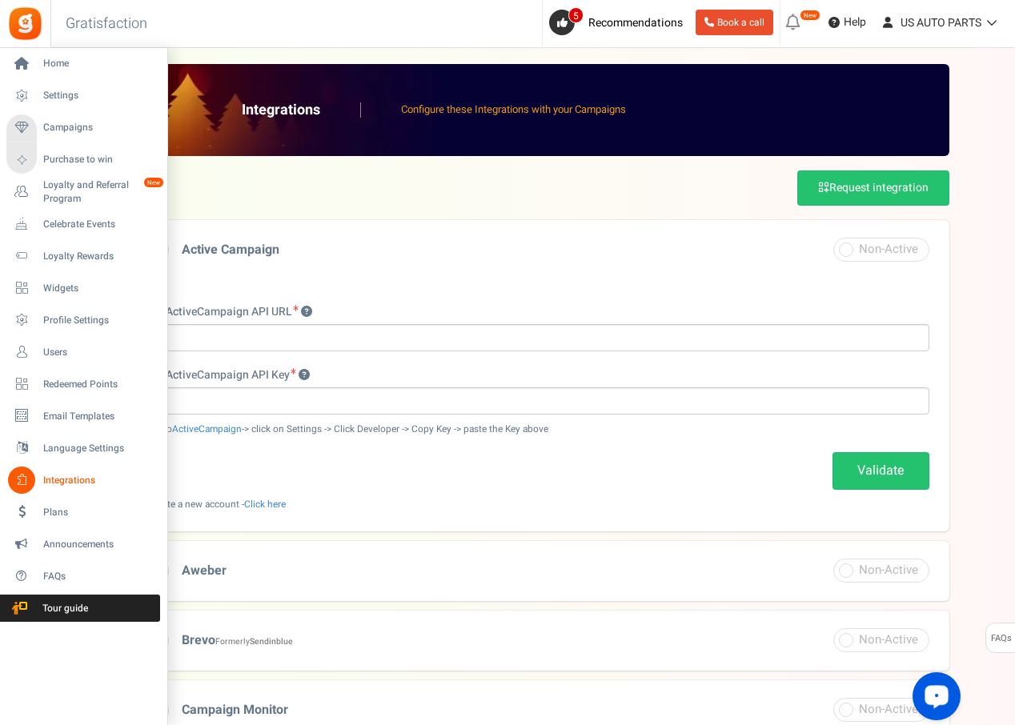
click at [79, 482] on span "Integrations" at bounding box center [99, 481] width 112 height 14
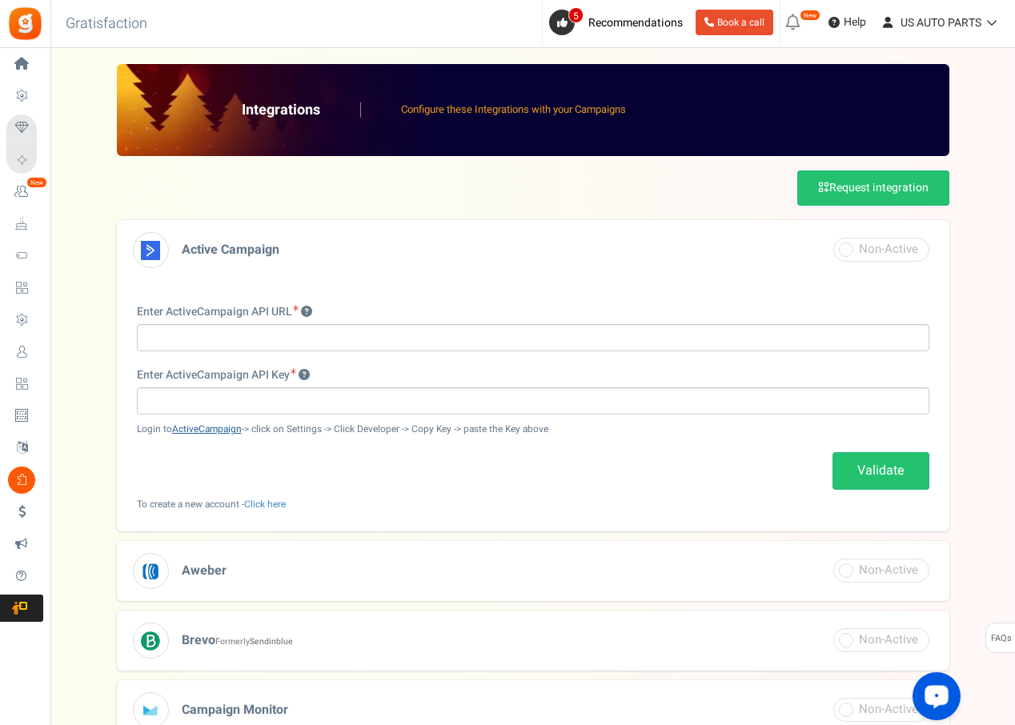
click at [208, 429] on link "ActiveCampaign" at bounding box center [207, 430] width 70 height 14
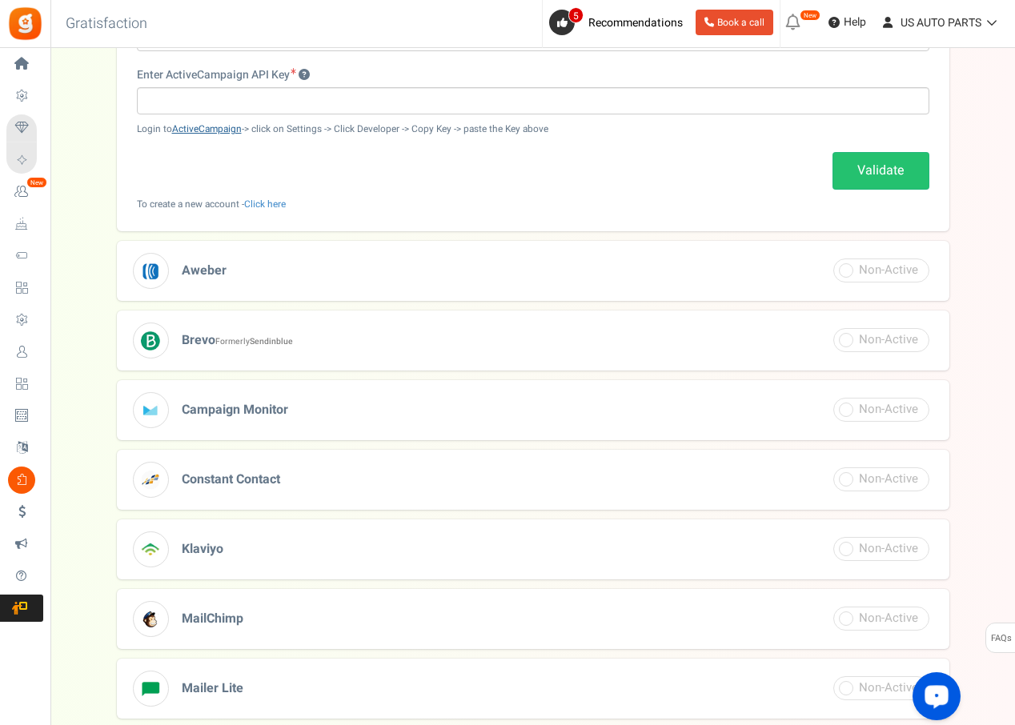
scroll to position [239, 0]
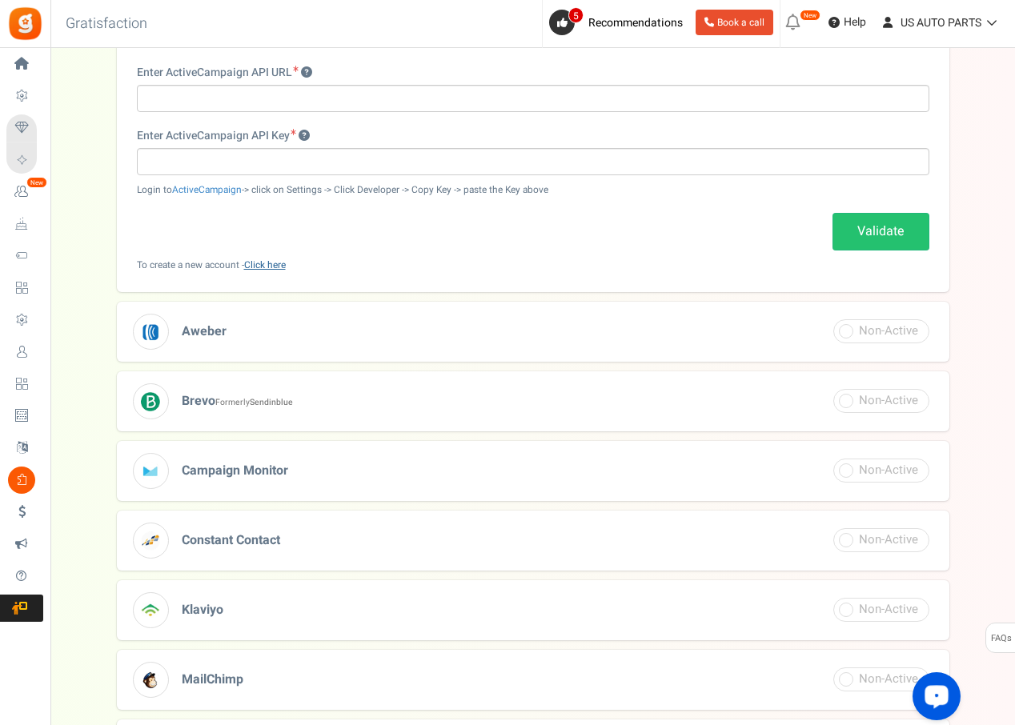
click at [276, 266] on link "Click here" at bounding box center [265, 266] width 42 height 14
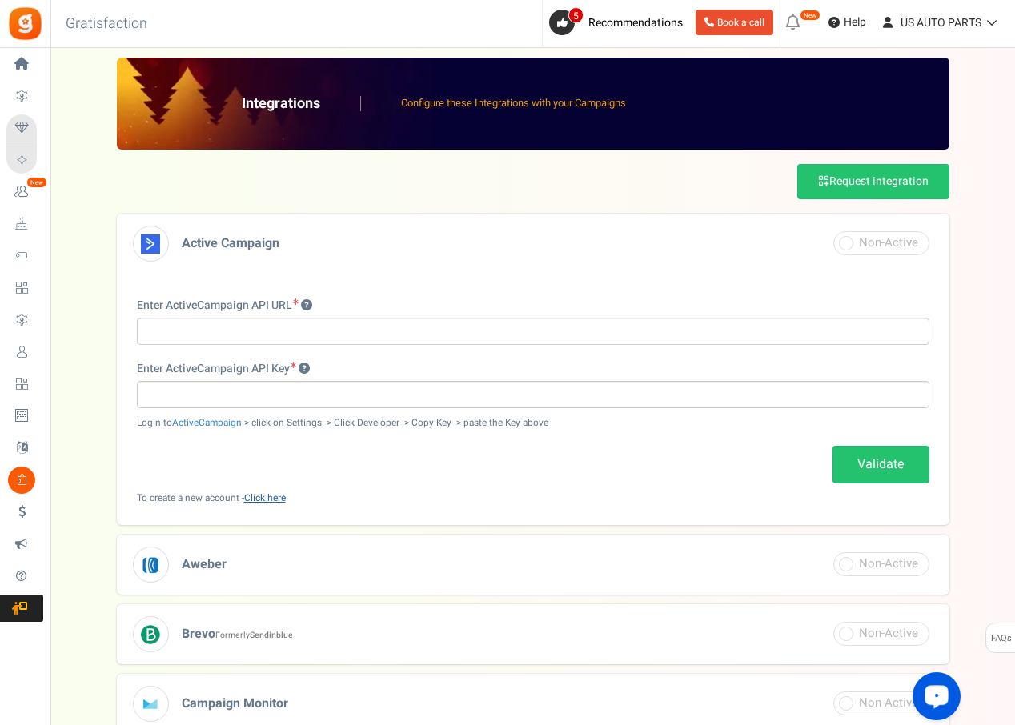
scroll to position [0, 0]
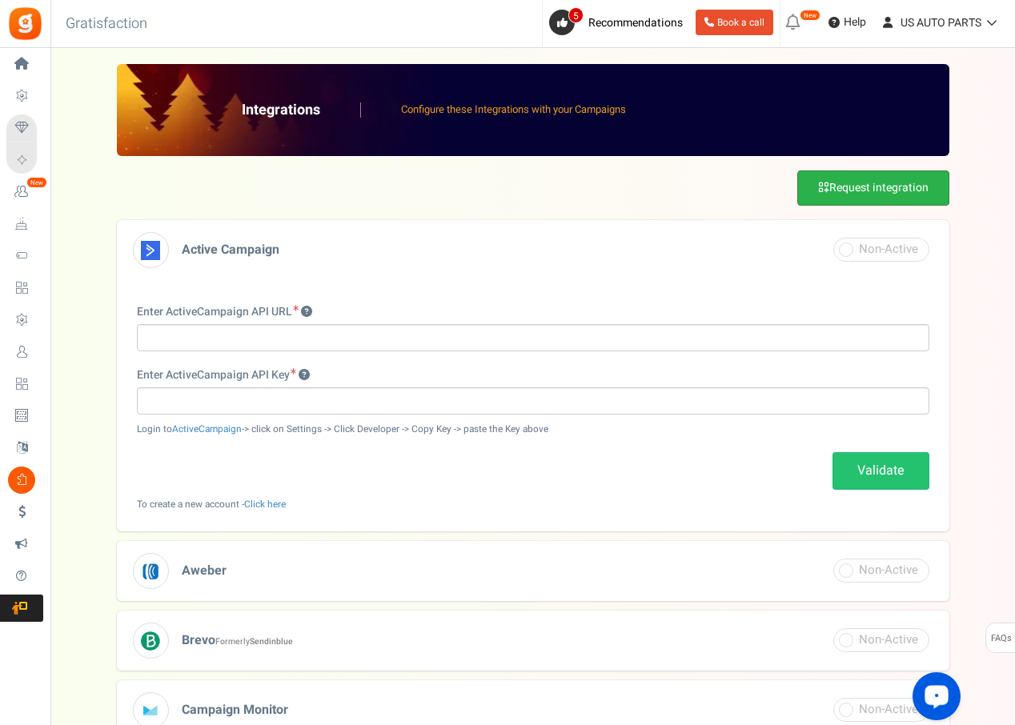
click at [835, 187] on link "Request integration" at bounding box center [873, 188] width 152 height 35
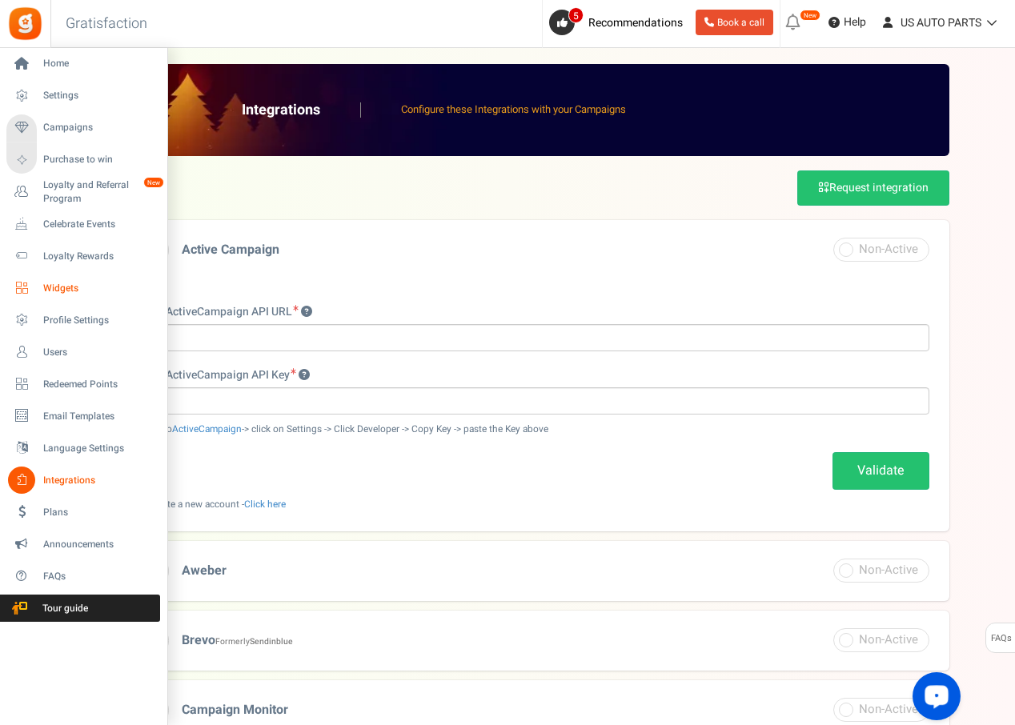
click at [56, 292] on span "Widgets" at bounding box center [99, 289] width 112 height 14
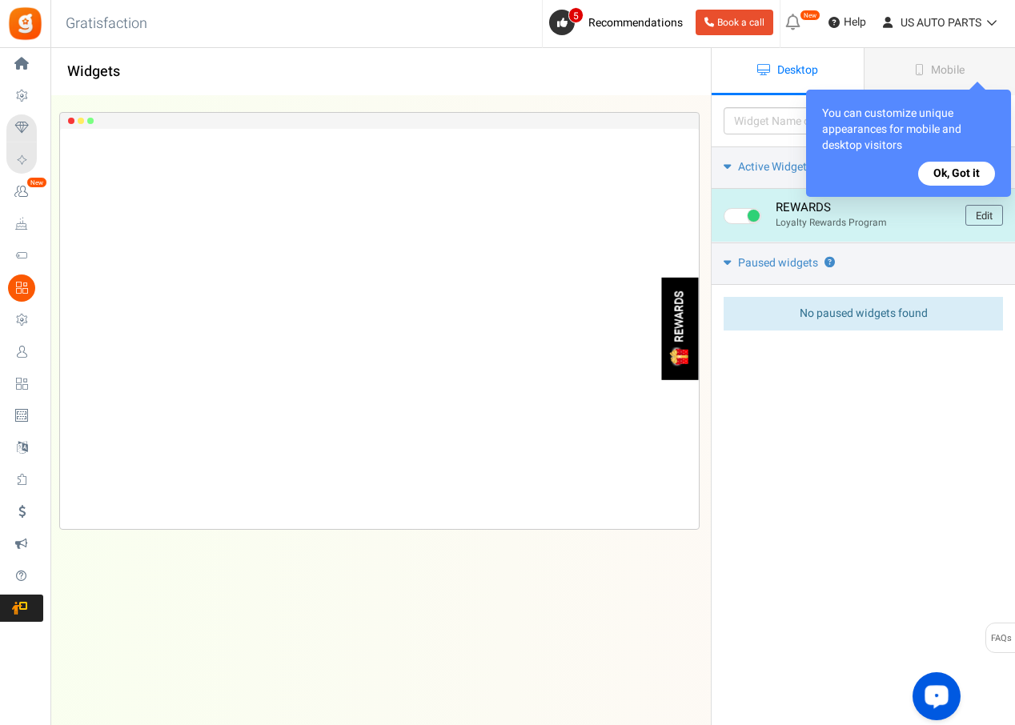
click at [681, 347] on img at bounding box center [680, 357] width 20 height 20
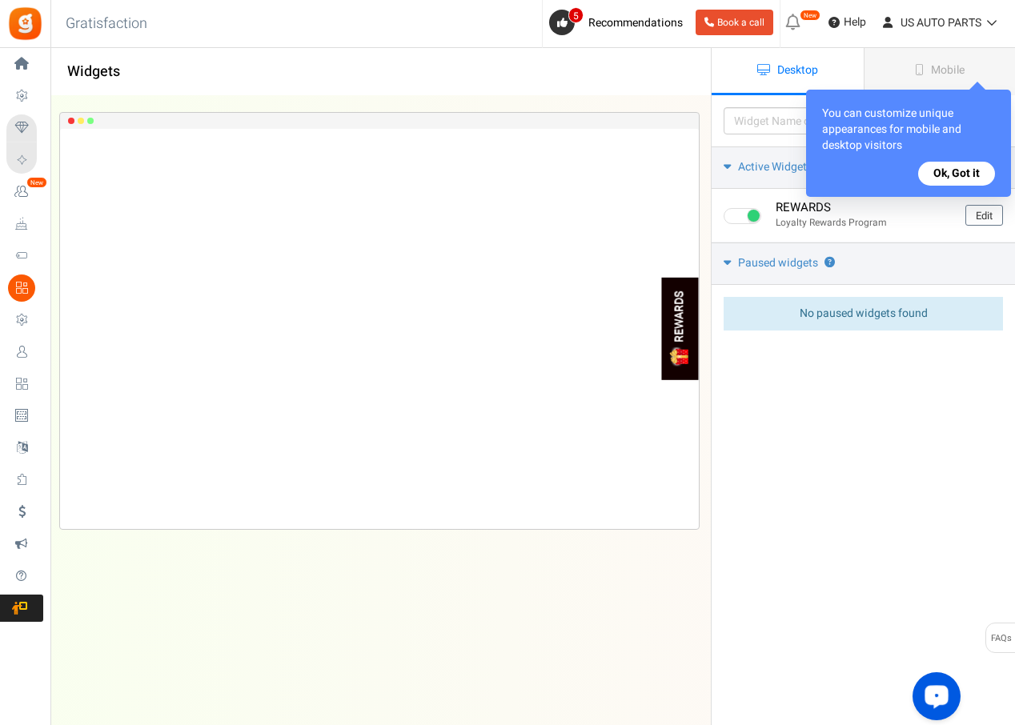
click at [952, 159] on div "You can customize unique appearances for mobile and desktop visitors Ok, Got it" at bounding box center [908, 143] width 205 height 107
click at [954, 174] on button "Ok, Got it" at bounding box center [956, 174] width 77 height 24
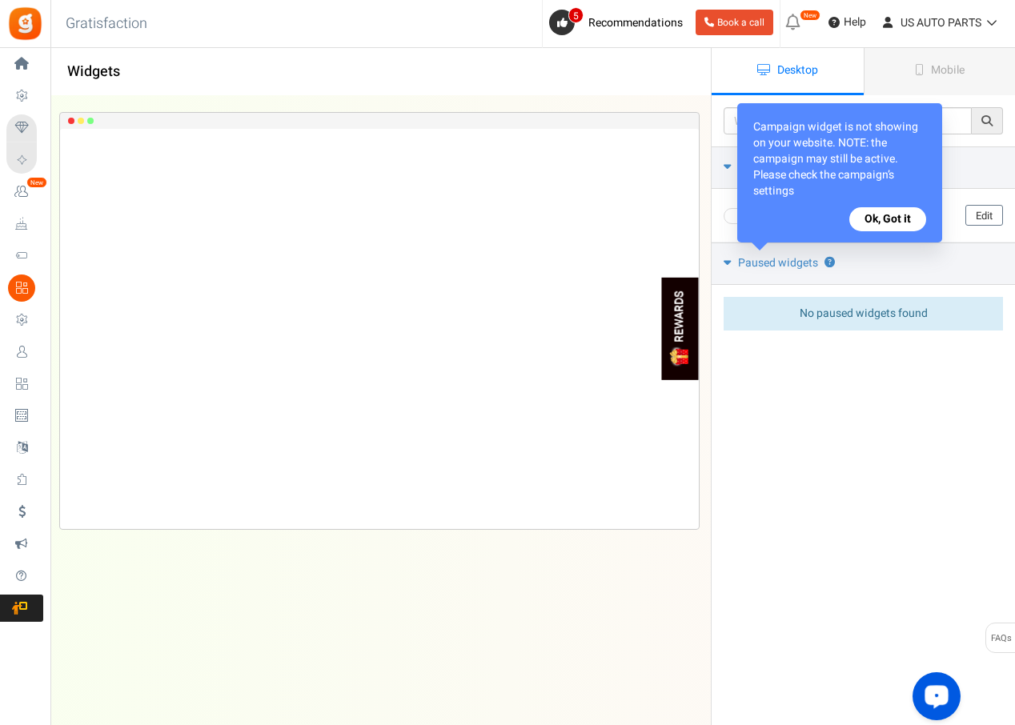
click at [892, 214] on button "Ok, Got it" at bounding box center [887, 219] width 77 height 24
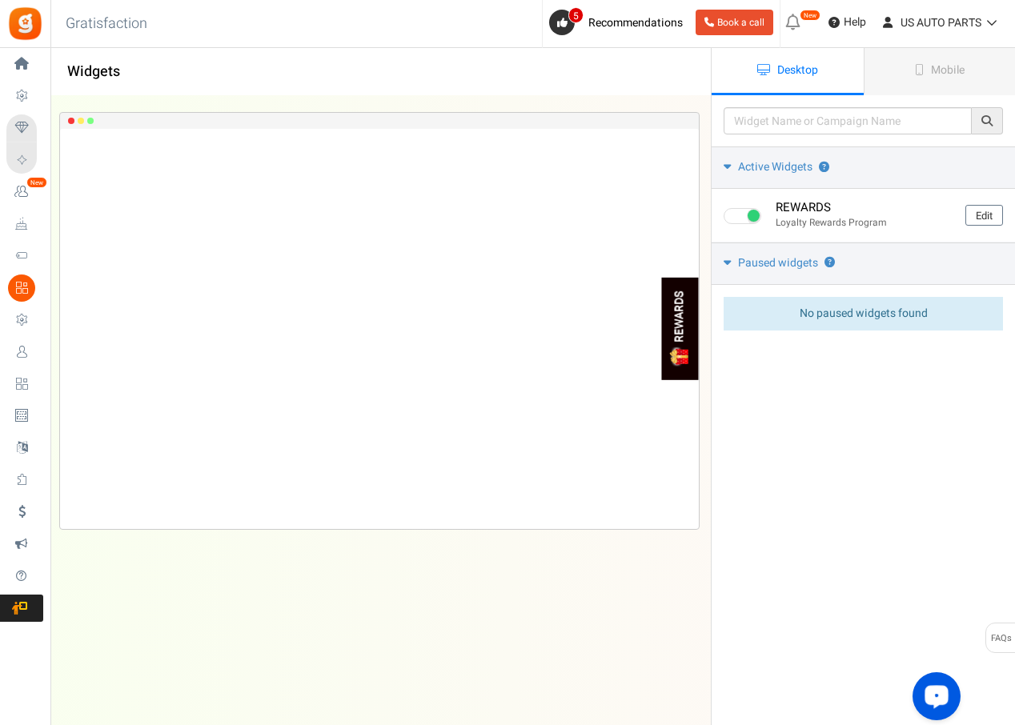
click at [151, 147] on div "REWARDS Loading.. × To configure LightBox layout please Click here" at bounding box center [379, 329] width 639 height 400
click at [100, 155] on div "REWARDS Loading.. × To configure LightBox layout please Click here" at bounding box center [379, 329] width 639 height 400
click at [952, 78] on span "Mobile" at bounding box center [948, 70] width 34 height 17
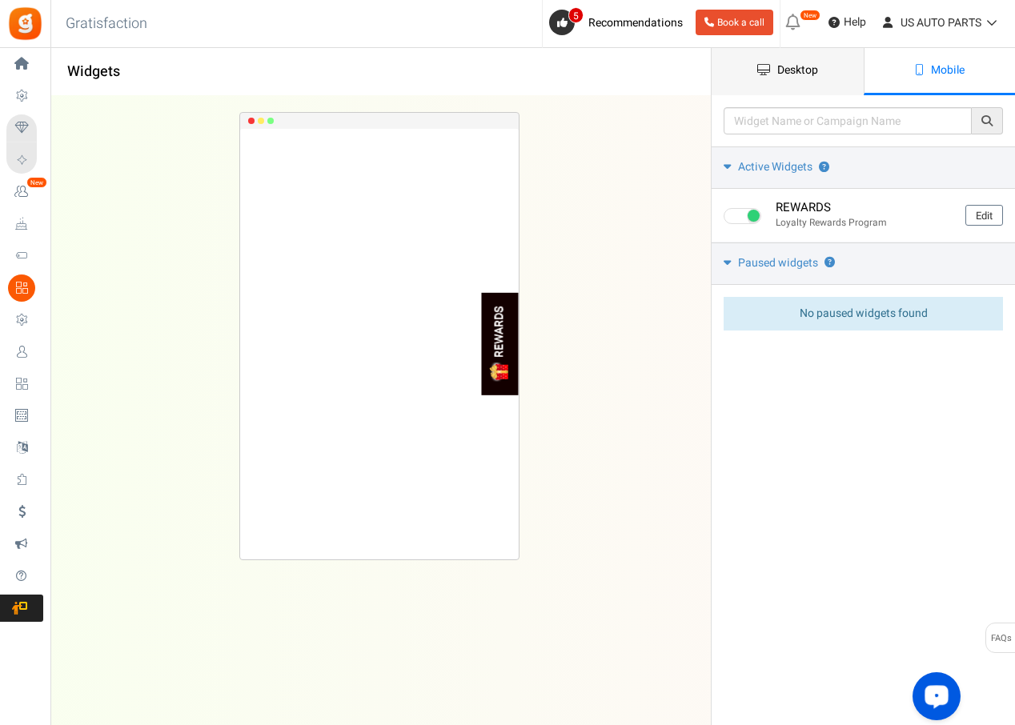
click at [821, 66] on link "Desktop" at bounding box center [788, 71] width 152 height 47
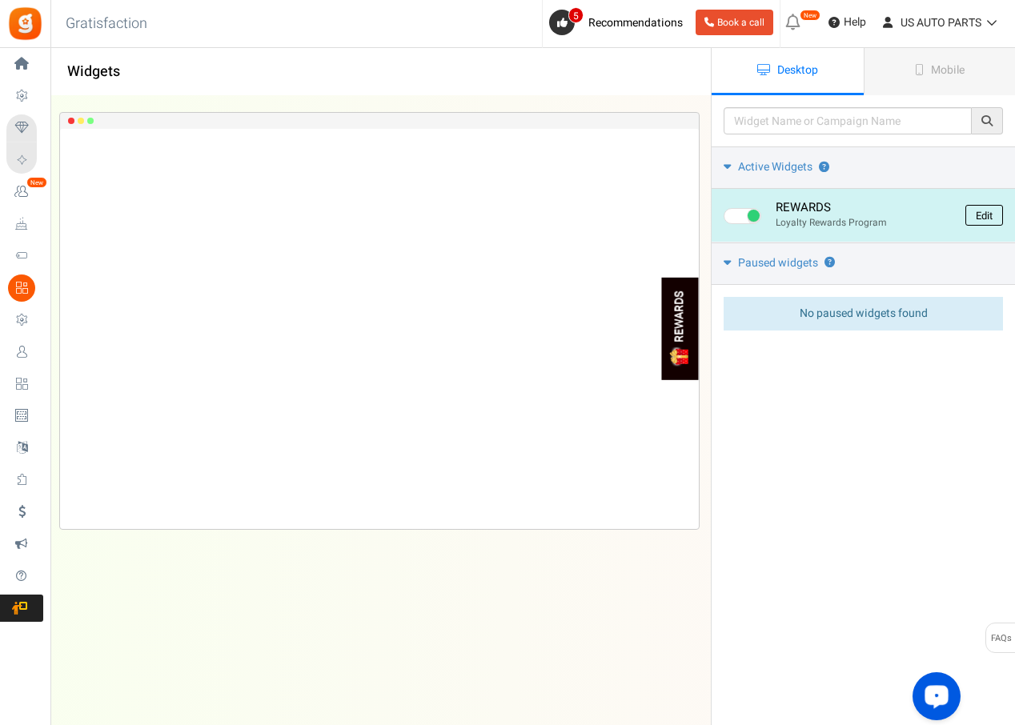
click at [976, 215] on link "Edit" at bounding box center [985, 215] width 38 height 21
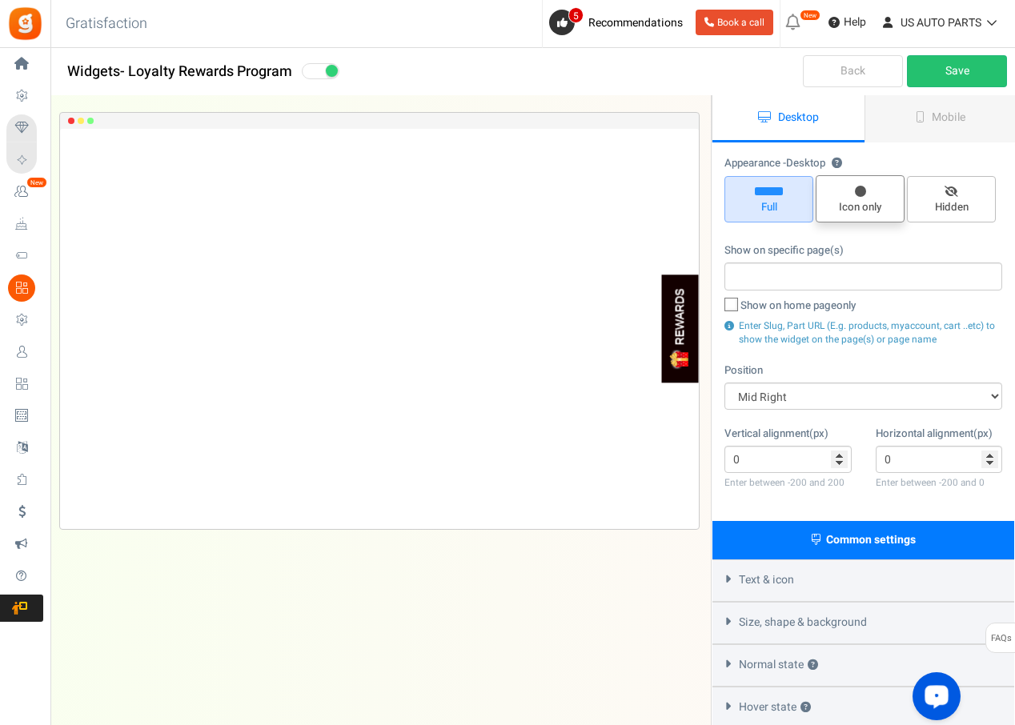
click at [853, 199] on span "Icon only" at bounding box center [860, 198] width 89 height 47
click at [861, 189] on input "Icon only" at bounding box center [866, 184] width 10 height 10
radio input "true"
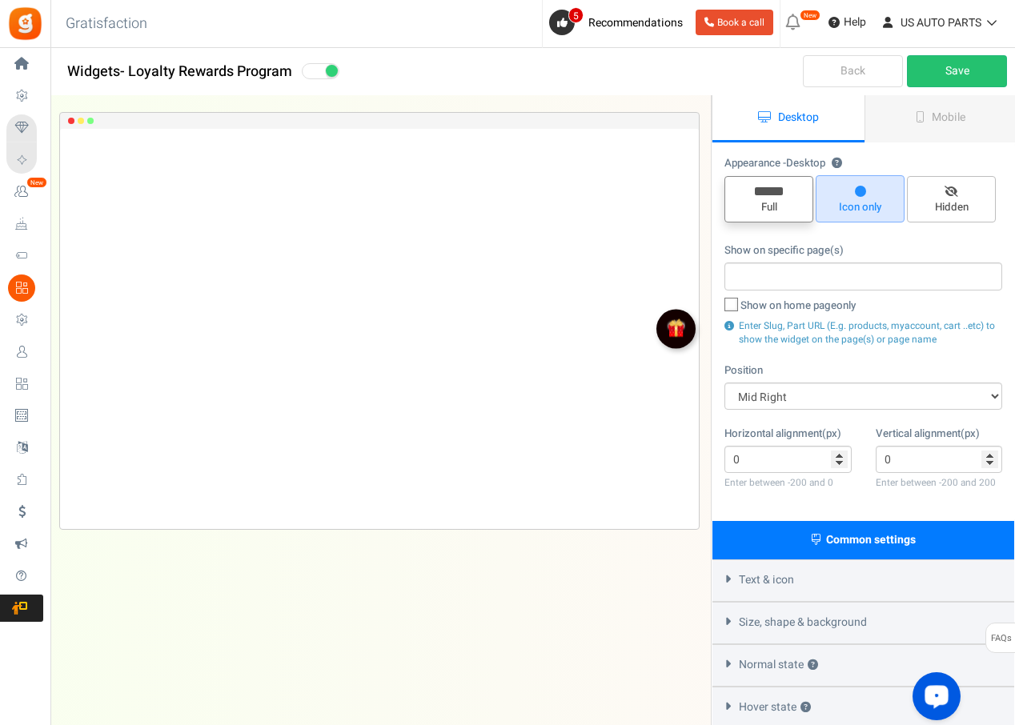
click at [785, 200] on span "Full" at bounding box center [769, 207] width 74 height 15
click at [780, 190] on input "Full" at bounding box center [774, 184] width 10 height 10
radio input "true"
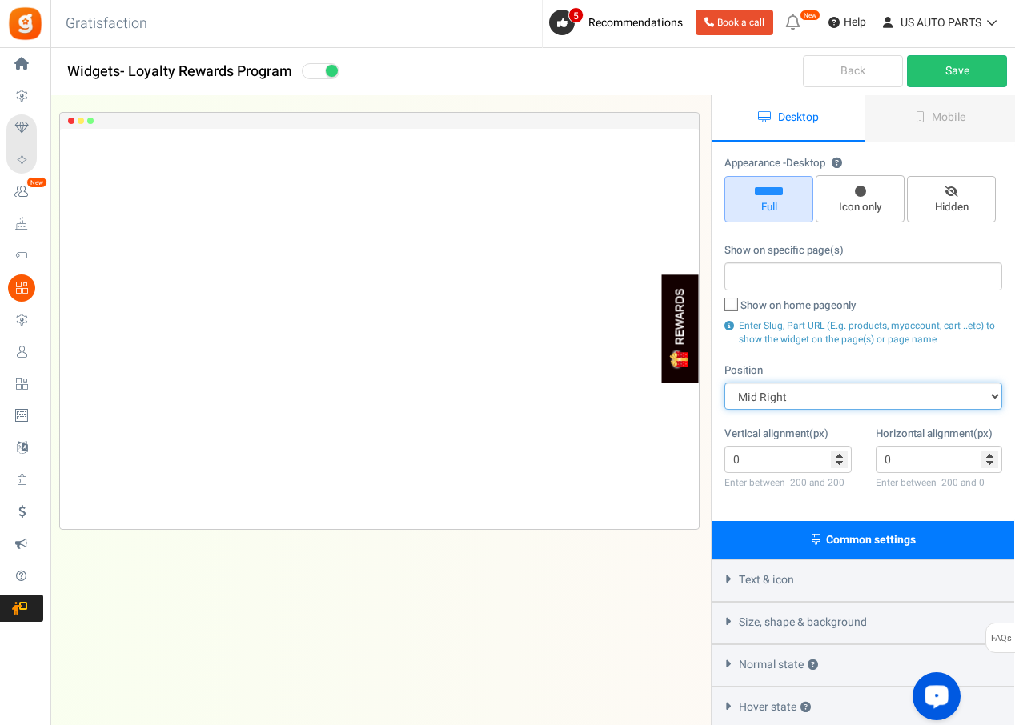
click at [804, 396] on select "Mid Right Mid Left Top Bar Top Left Top Right Top Center Bottom Bar Bottom Left…" at bounding box center [864, 396] width 278 height 27
select select "top-bar"
click at [725, 383] on select "Mid Right Mid Left Top Bar Top Left Top Right Top Center Bottom Bar Bottom Left…" at bounding box center [864, 396] width 278 height 27
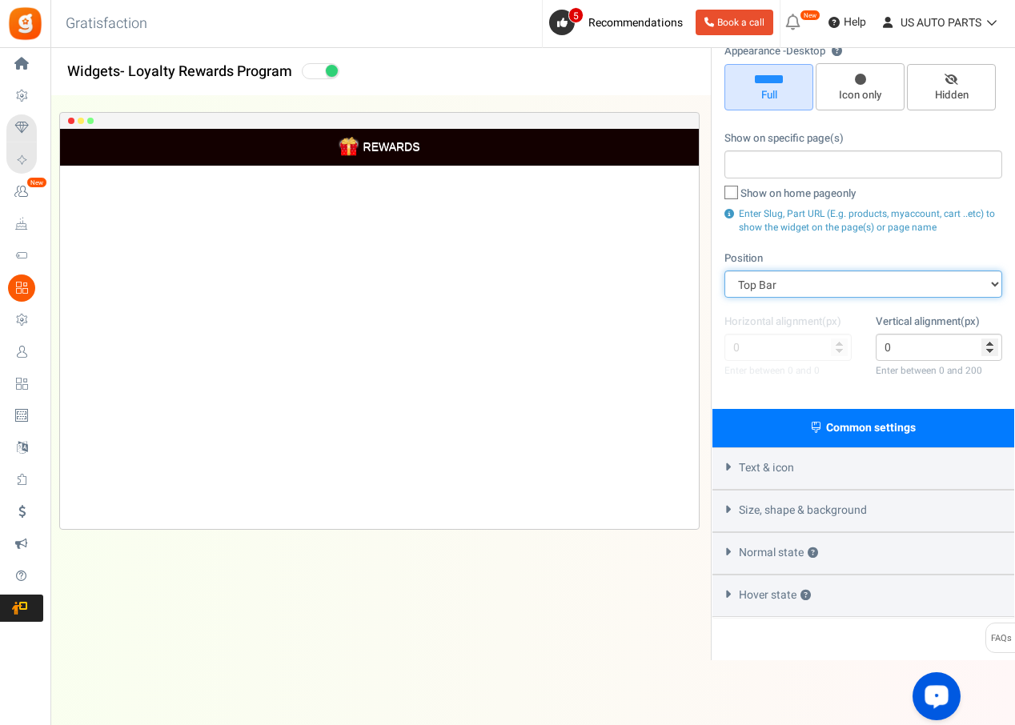
scroll to position [128, 0]
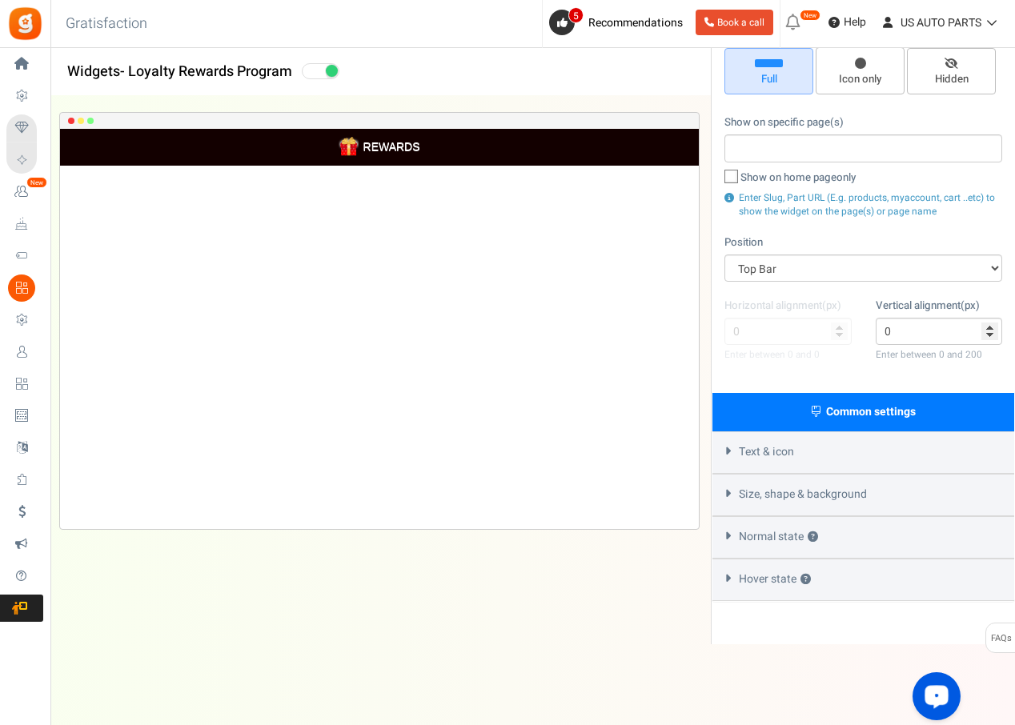
click at [796, 419] on div "Common settings" at bounding box center [864, 412] width 302 height 38
click at [829, 408] on span "Common settings" at bounding box center [871, 412] width 90 height 17
click at [992, 323] on input "1" at bounding box center [939, 331] width 127 height 27
click at [992, 323] on input "2" at bounding box center [939, 331] width 127 height 27
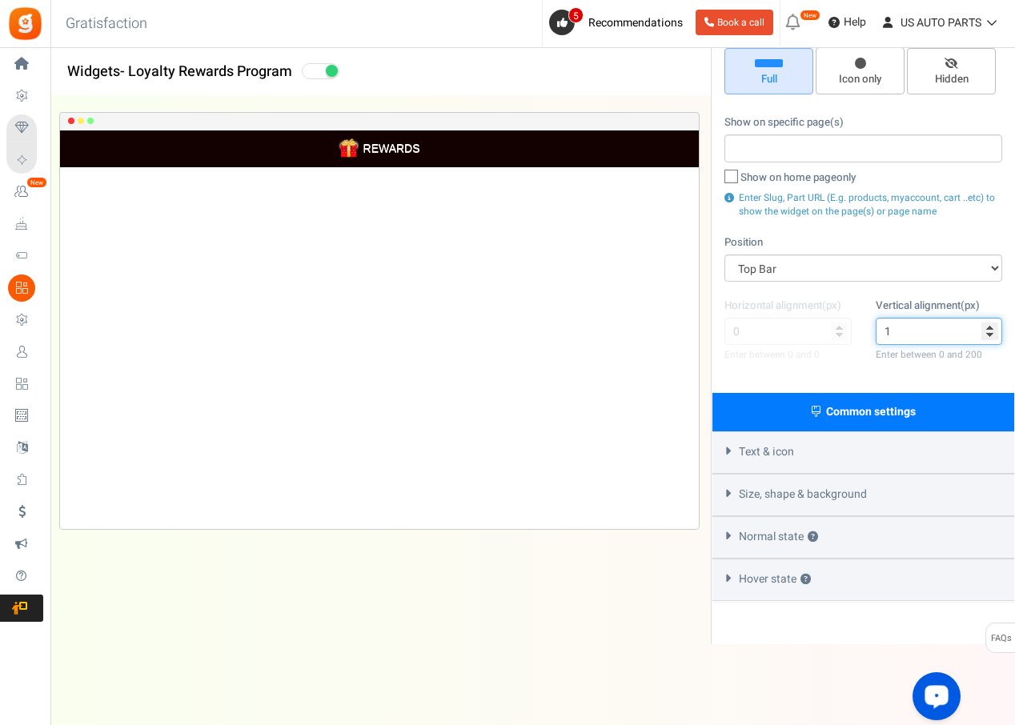
click at [992, 340] on input "1" at bounding box center [939, 331] width 127 height 27
type input "0"
click at [992, 340] on input "0" at bounding box center [939, 331] width 127 height 27
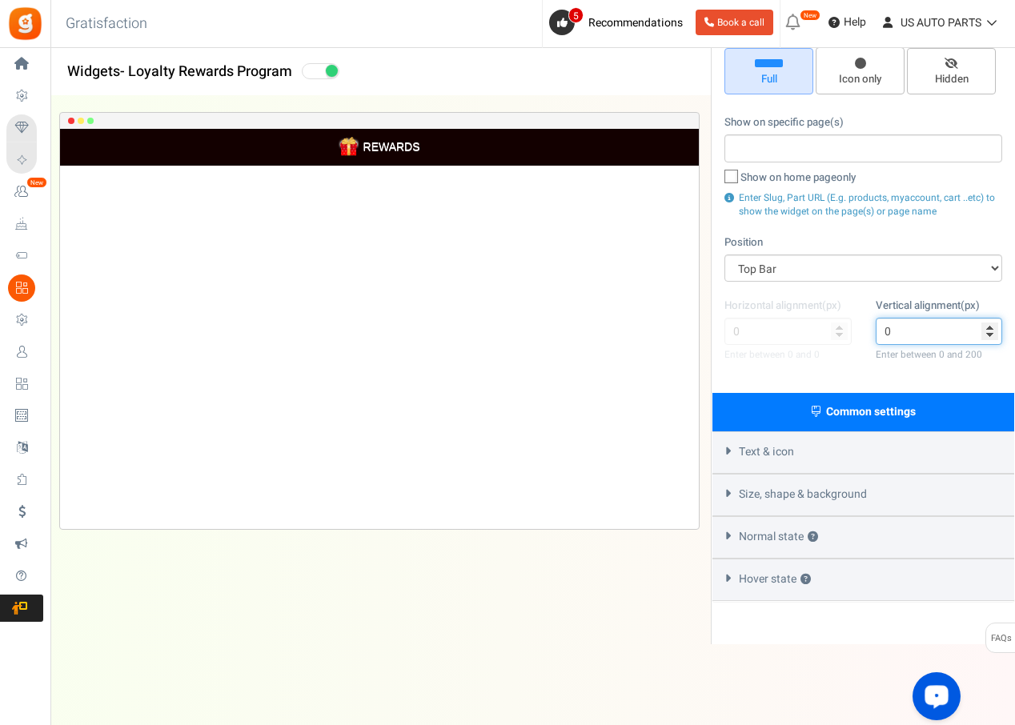
click at [992, 340] on input "0" at bounding box center [939, 331] width 127 height 27
click at [992, 338] on input "0" at bounding box center [939, 331] width 127 height 27
click at [788, 451] on span "Text & icon" at bounding box center [766, 452] width 55 height 16
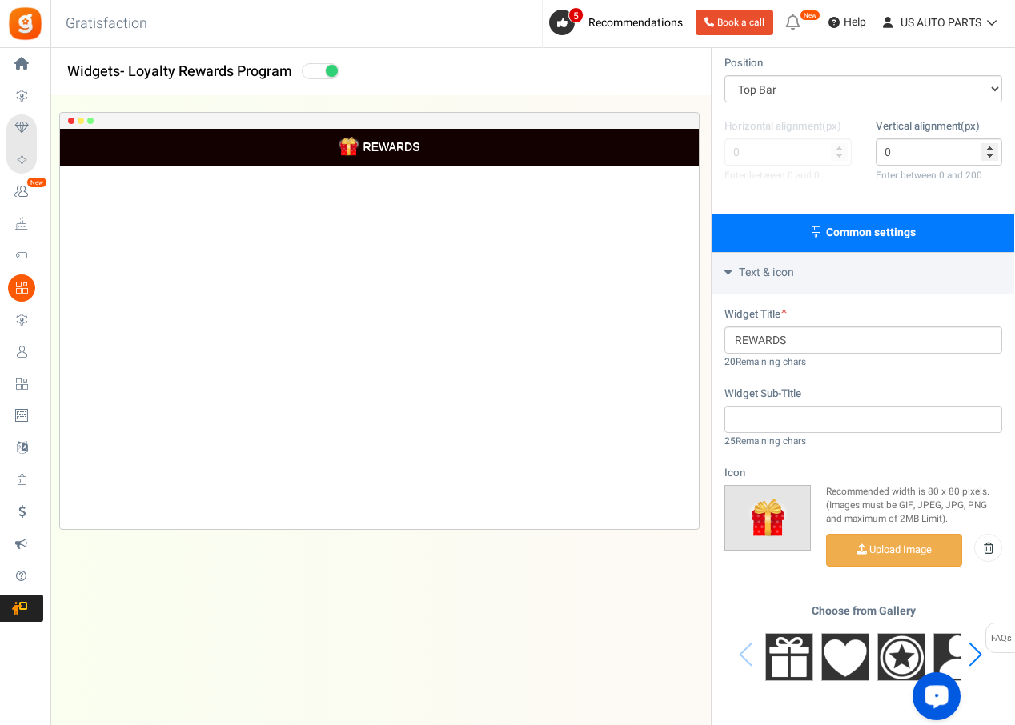
scroll to position [368, 0]
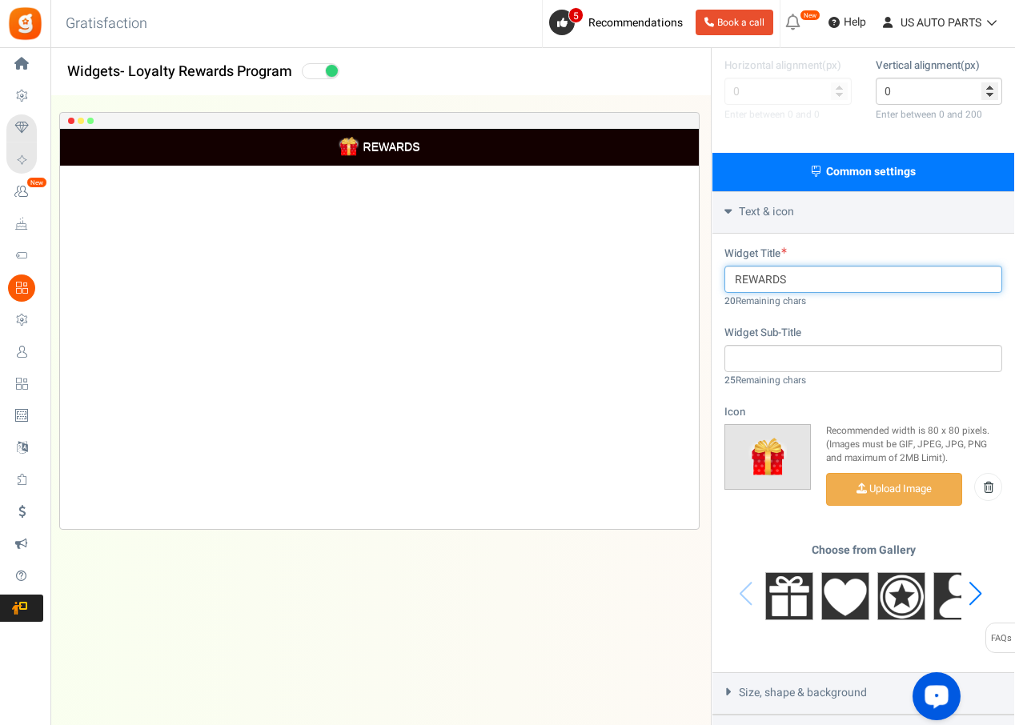
click at [737, 282] on input "REWARDS" at bounding box center [864, 279] width 278 height 27
drag, startPoint x: 815, startPoint y: 280, endPoint x: 697, endPoint y: 289, distance: 118.8
click at [697, 289] on div "Widgets - Loyalty Rewards Program Desktop Mobile Back Save Please enter a widge…" at bounding box center [532, 264] width 965 height 1074
type input "u"
type input "e"
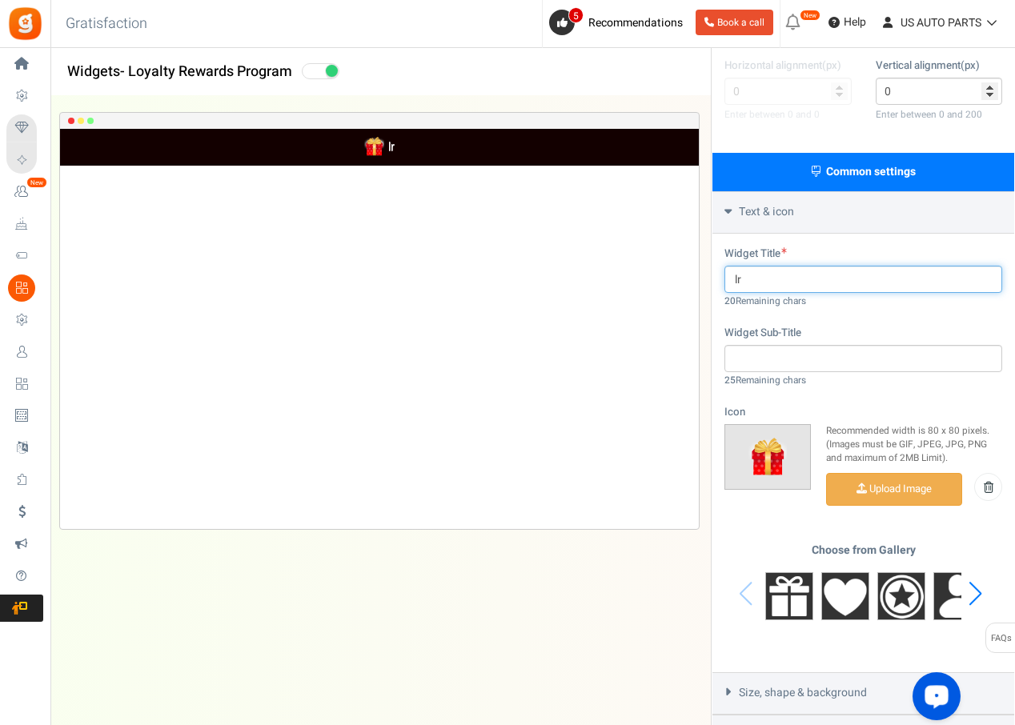
type input "l"
type input "lo"
type input "ea"
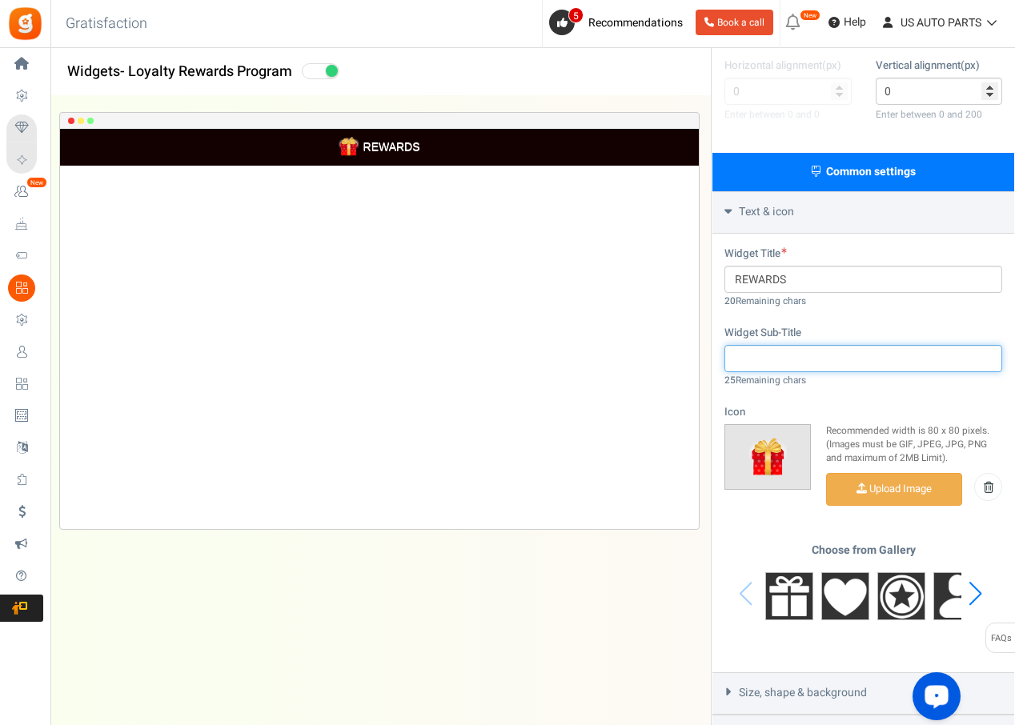
click at [833, 361] on input "text" at bounding box center [864, 358] width 278 height 27
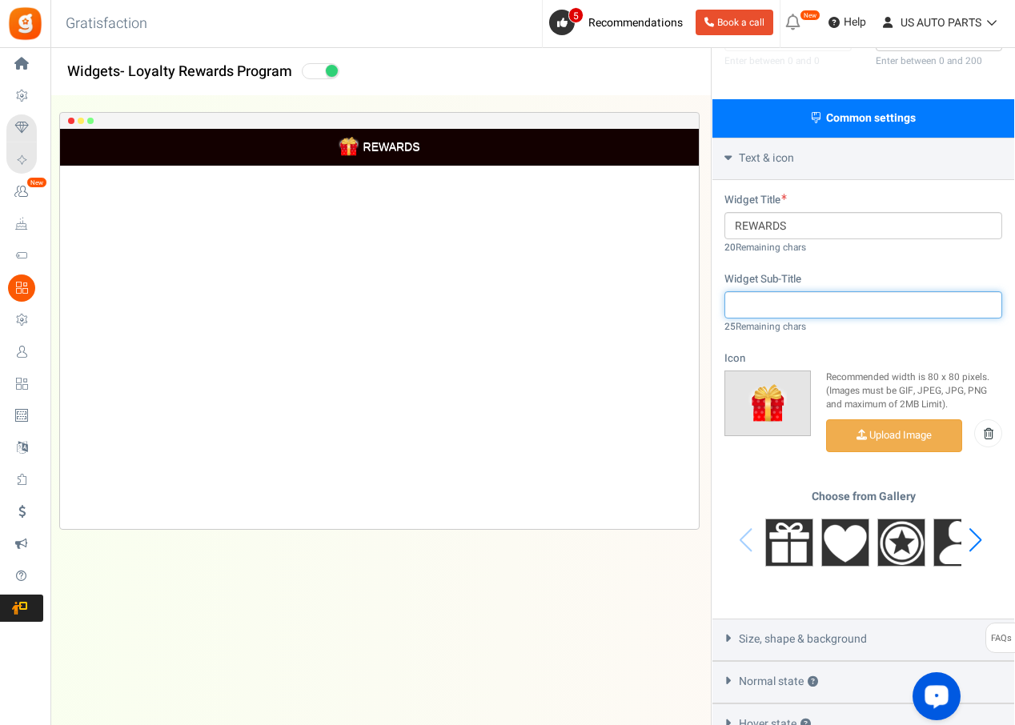
scroll to position [448, 0]
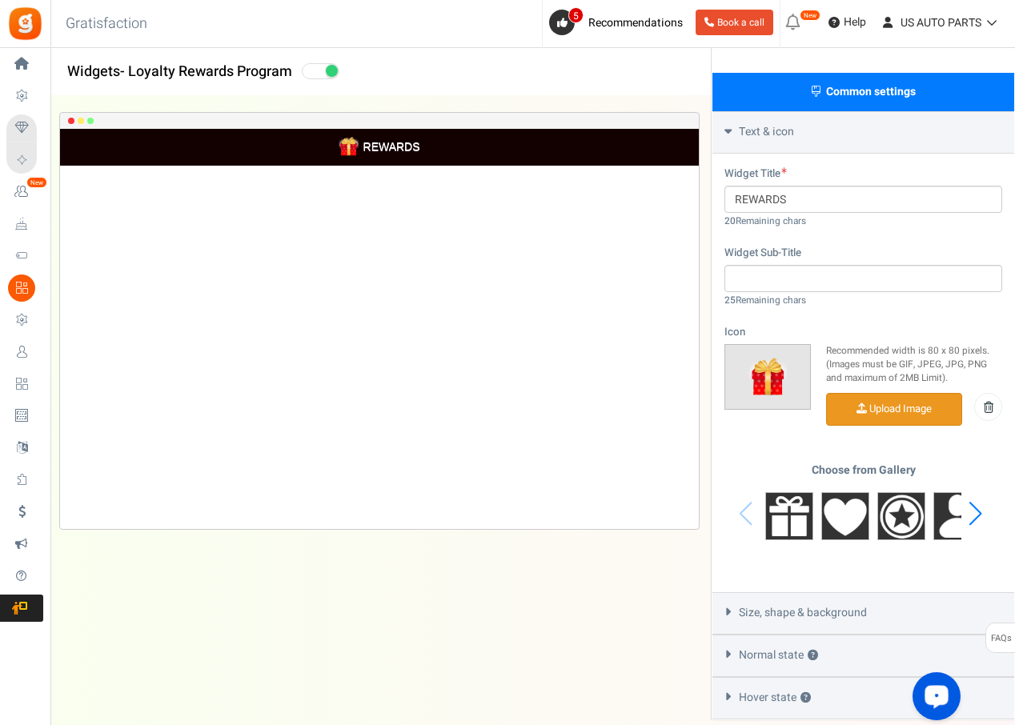
click at [867, 411] on input "file" at bounding box center [894, 409] width 135 height 31
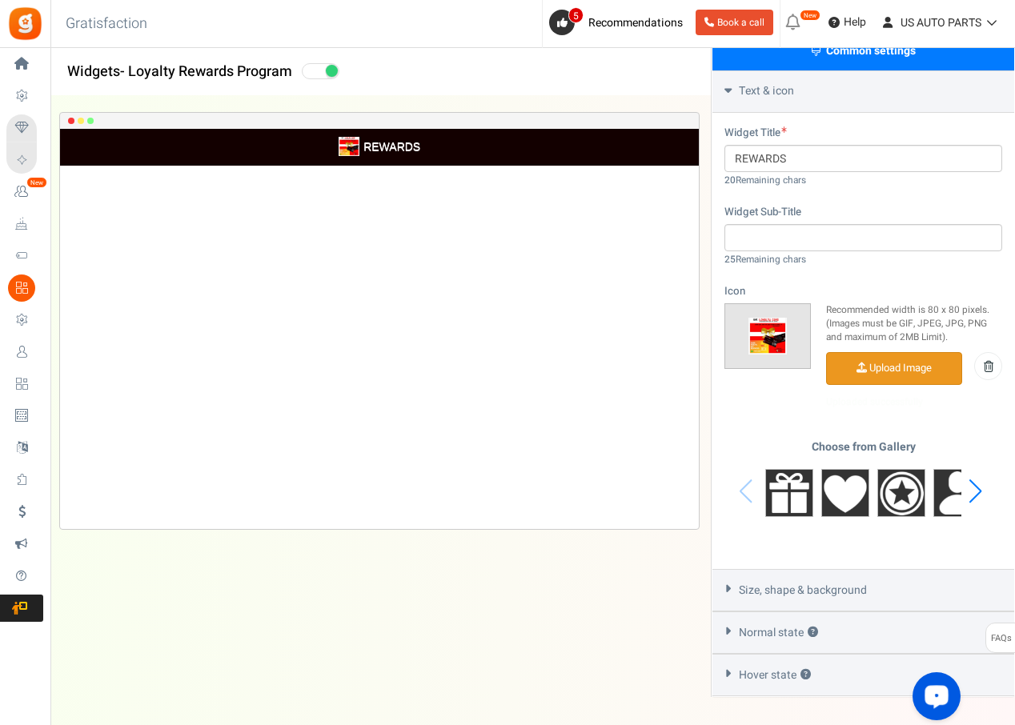
scroll to position [524, 0]
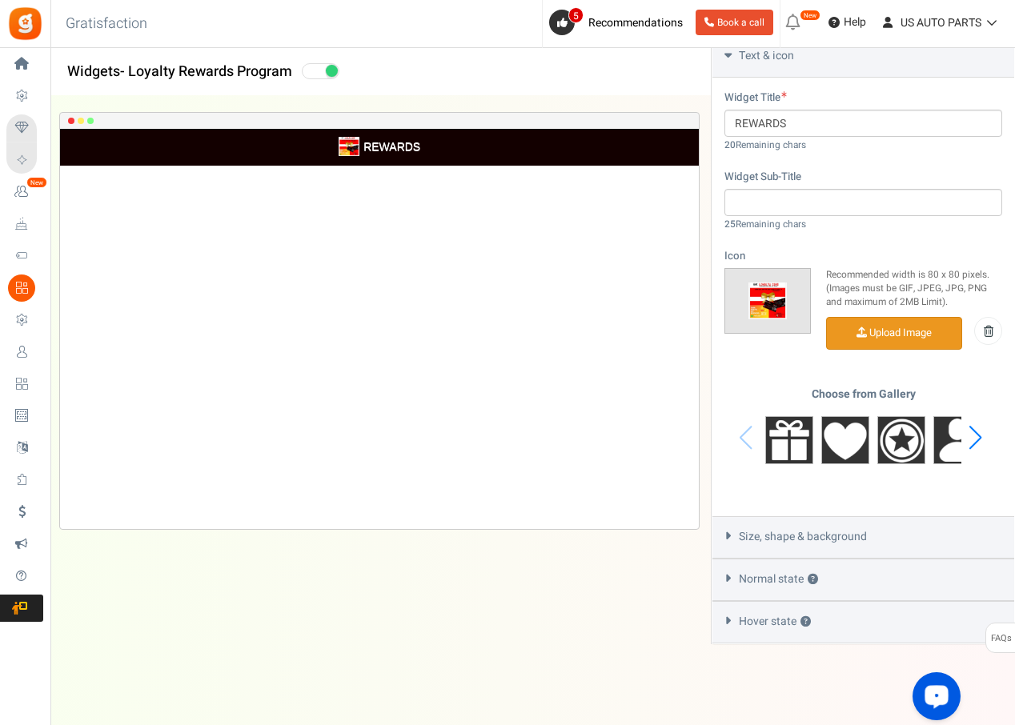
click at [825, 532] on span "Size, shape & background" at bounding box center [803, 537] width 128 height 16
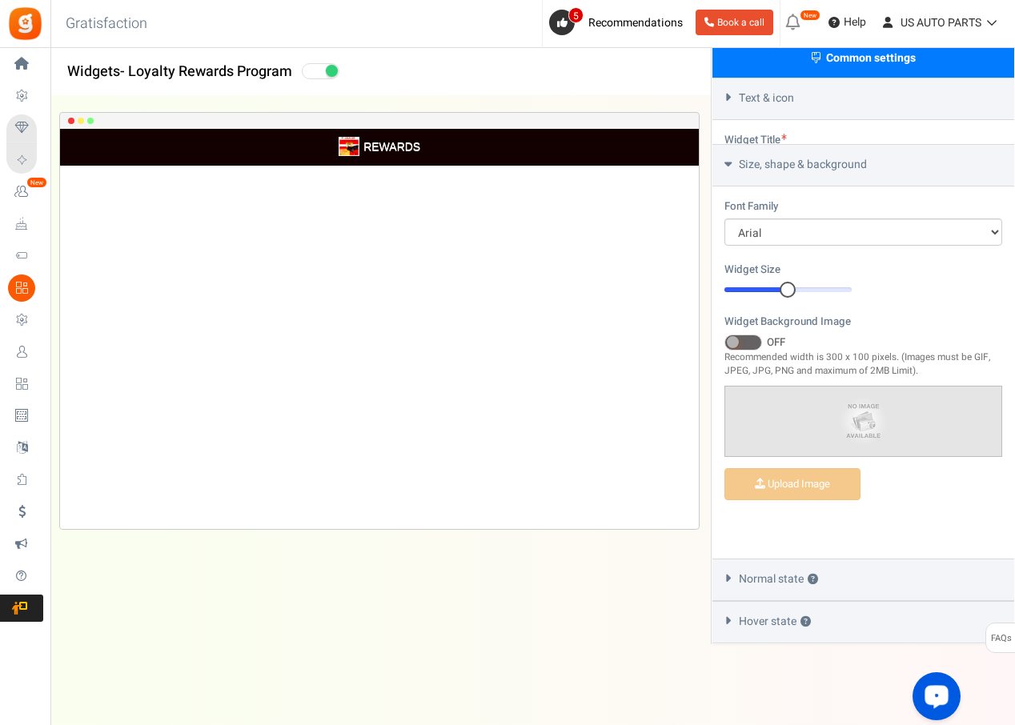
scroll to position [434, 0]
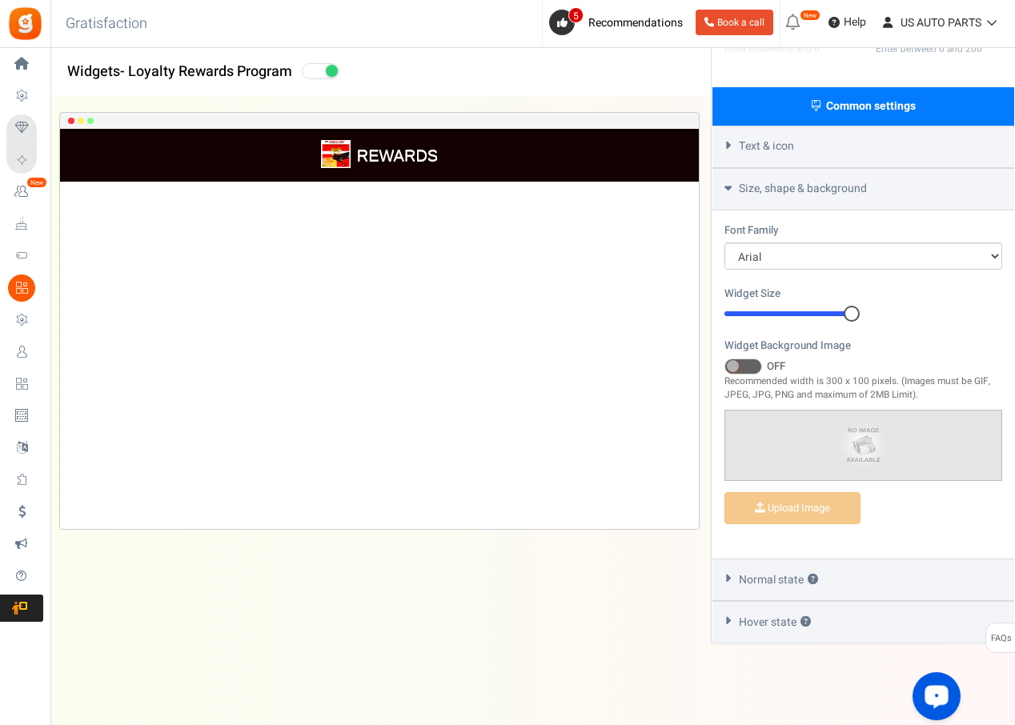
drag, startPoint x: 787, startPoint y: 315, endPoint x: 899, endPoint y: 321, distance: 112.2
click at [899, 321] on div "Widget Size 20 20 Corner Roundness 0 0" at bounding box center [864, 312] width 302 height 52
click at [750, 367] on span at bounding box center [744, 367] width 38 height 16
click at [725, 367] on input "ON OFF" at bounding box center [725, 367] width 0 height 10
click at [740, 364] on span at bounding box center [744, 367] width 38 height 16
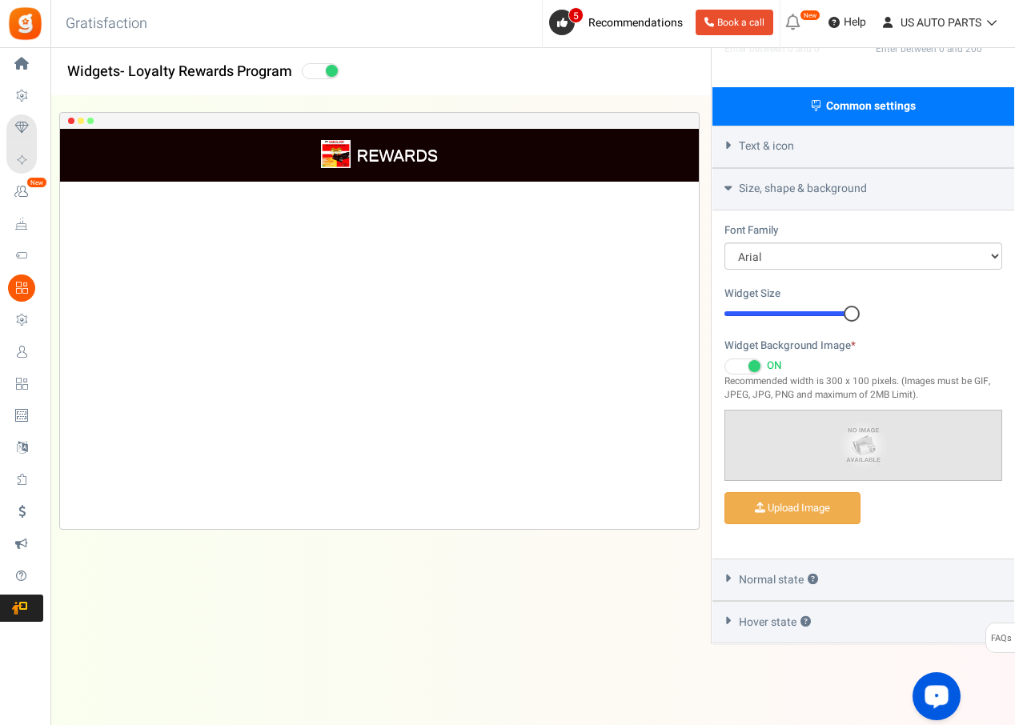
click at [725, 364] on input "ON OFF" at bounding box center [725, 367] width 0 height 10
click at [777, 582] on span "Normal state ?" at bounding box center [778, 580] width 79 height 16
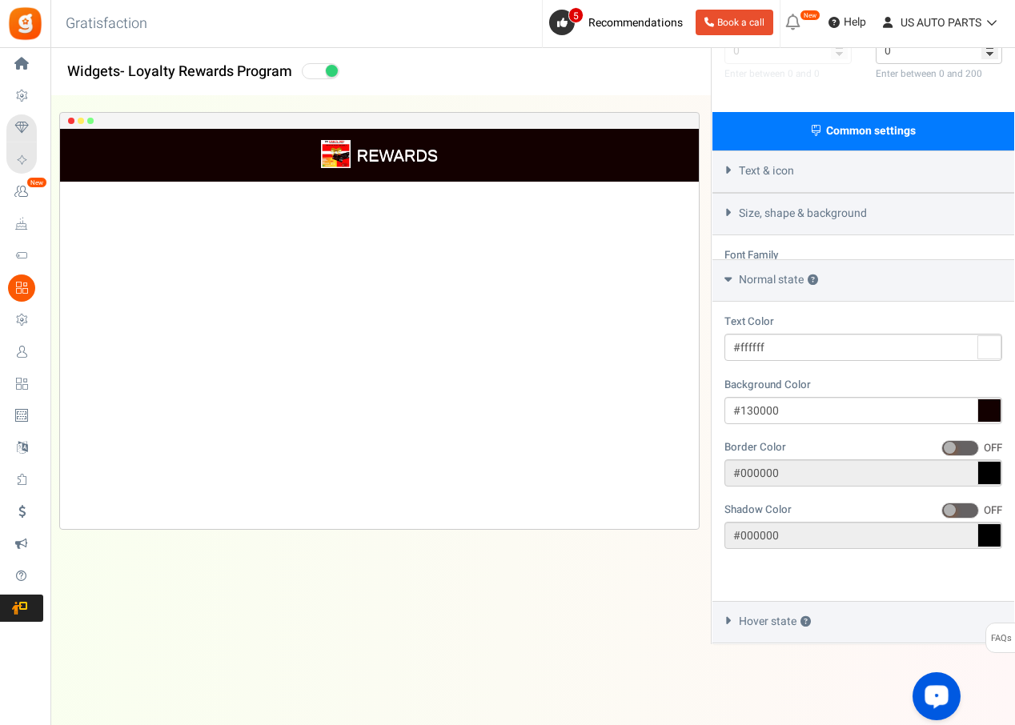
scroll to position [361, 0]
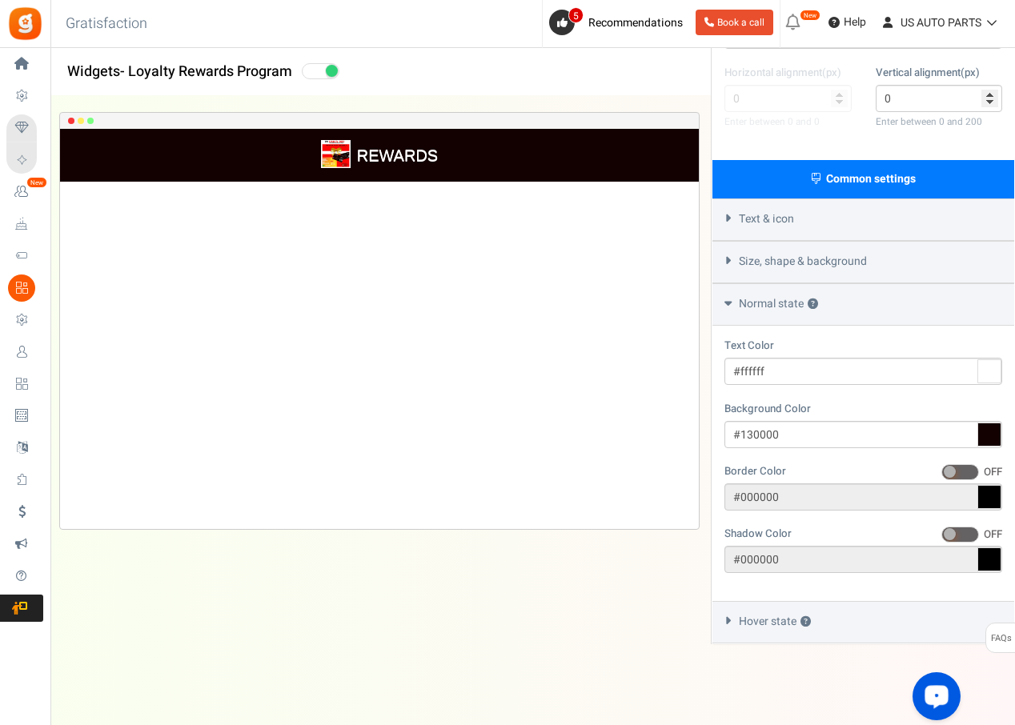
click at [749, 620] on span "Hover state ?" at bounding box center [775, 622] width 72 height 16
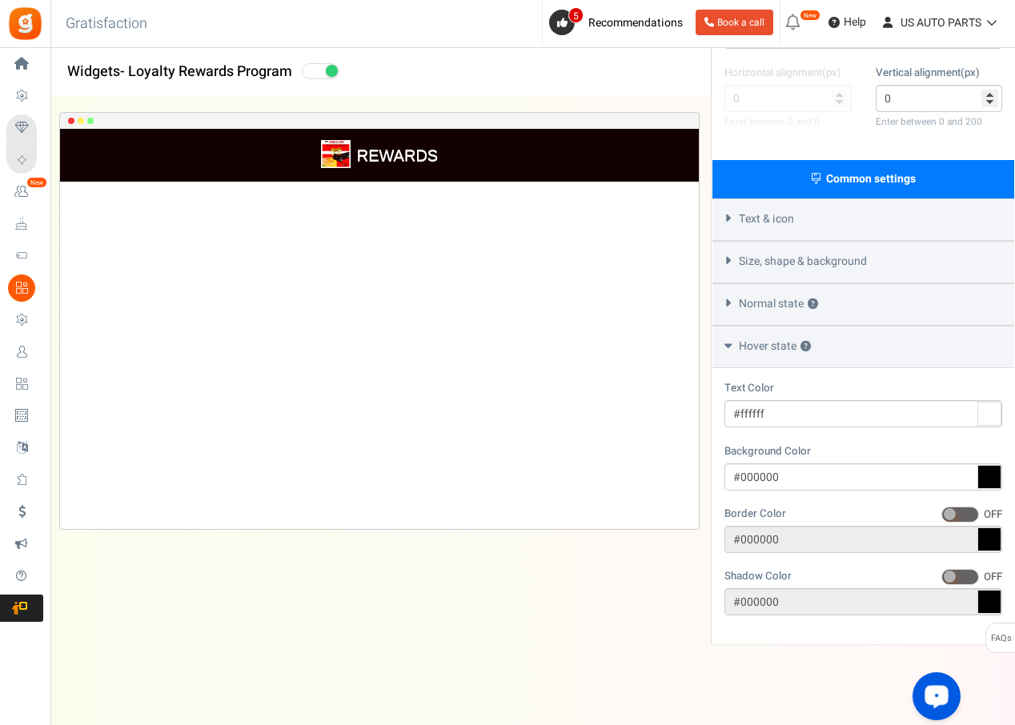
click at [578, 392] on div "REWARDS Loading.. × To configure LightBox layout please Click here" at bounding box center [379, 329] width 639 height 400
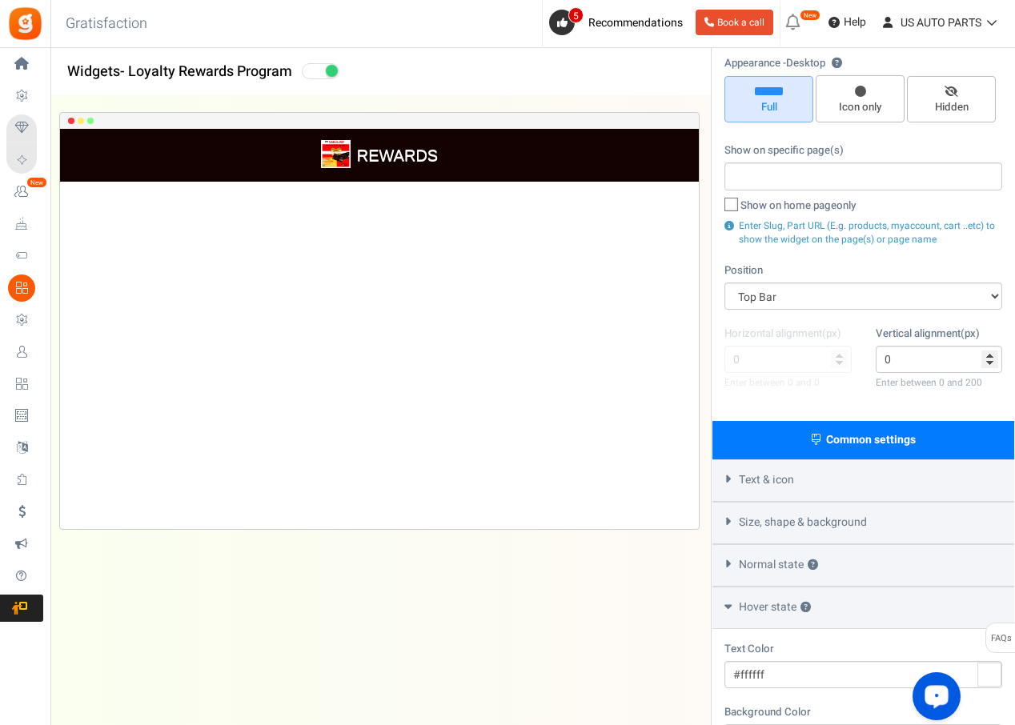
scroll to position [0, 0]
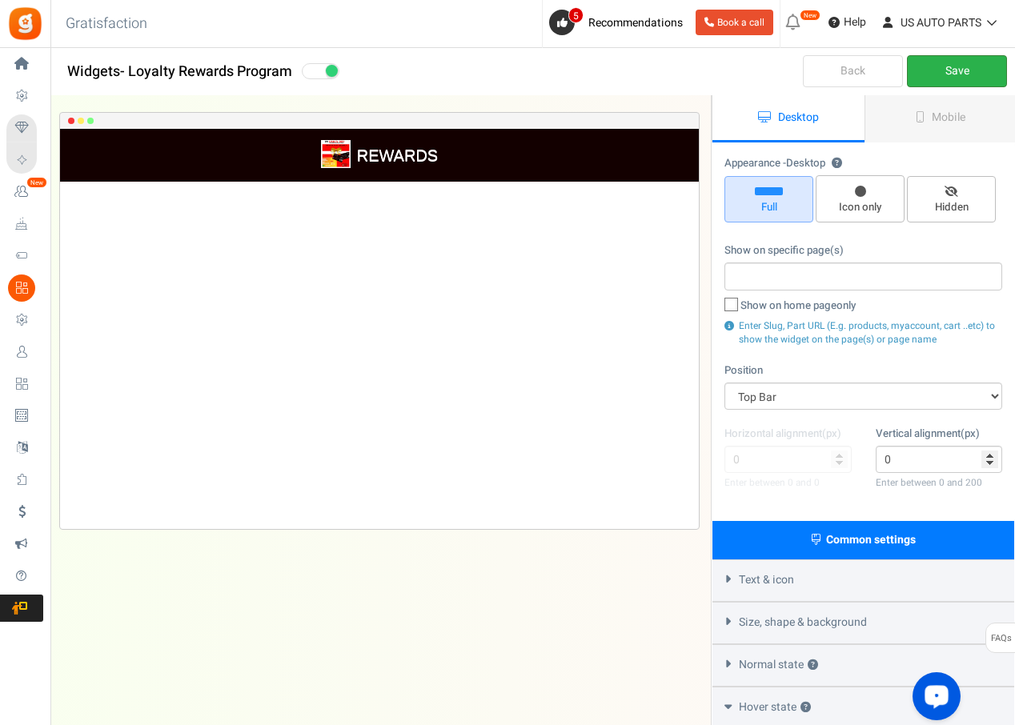
click at [940, 65] on link "Save" at bounding box center [957, 71] width 100 height 32
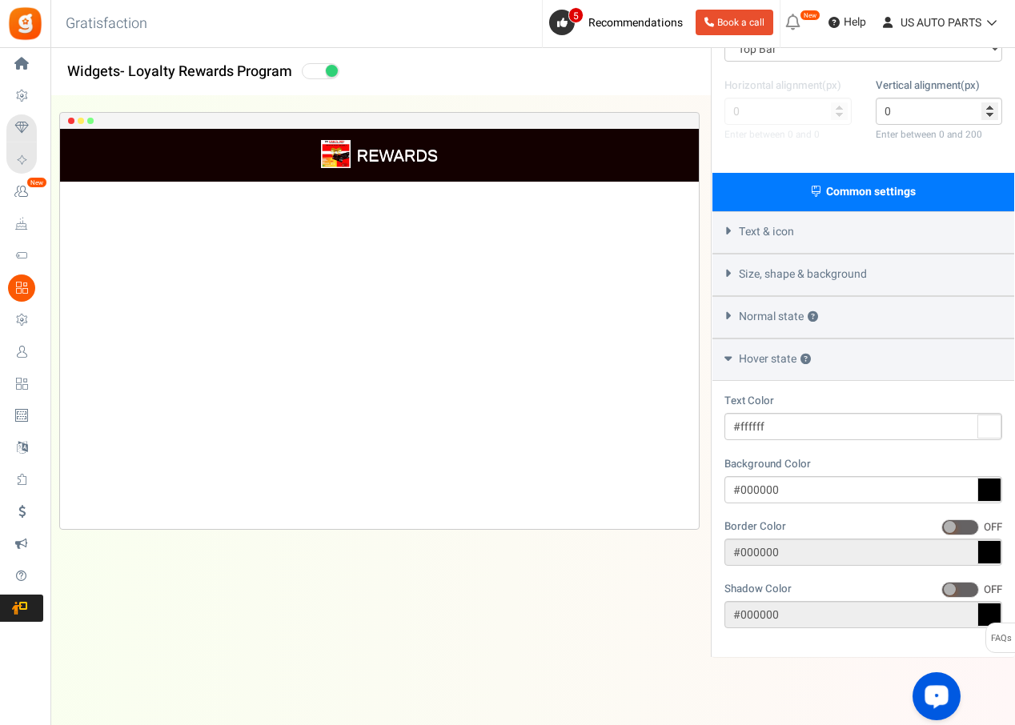
scroll to position [361, 0]
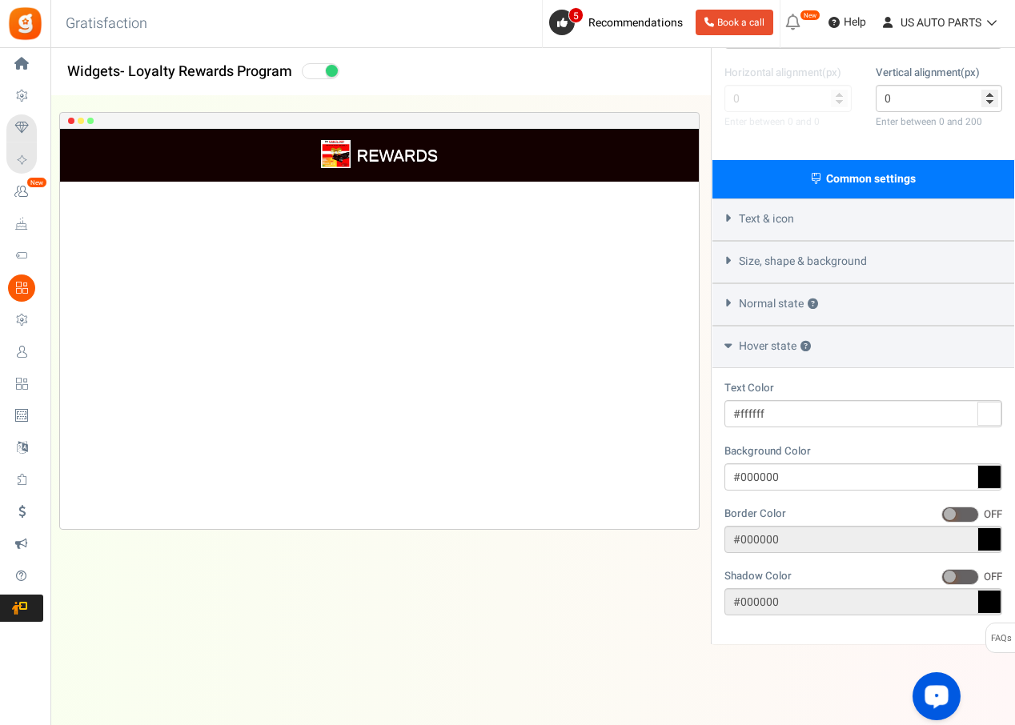
click at [725, 347] on icon at bounding box center [728, 345] width 7 height 12
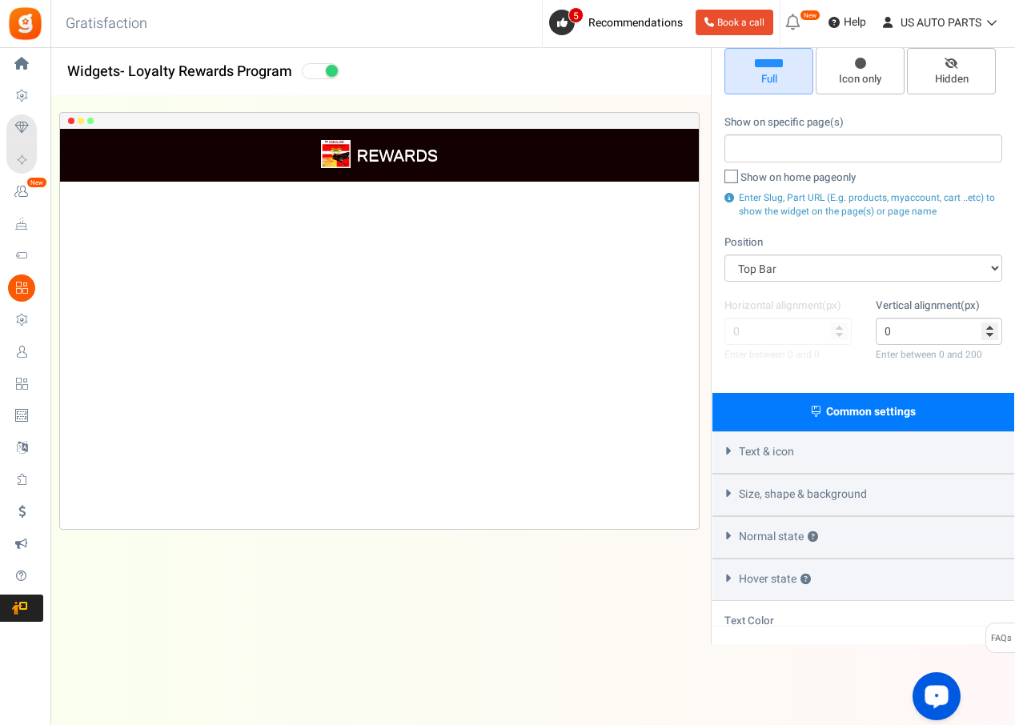
scroll to position [128, 0]
click at [729, 451] on icon at bounding box center [728, 451] width 12 height 7
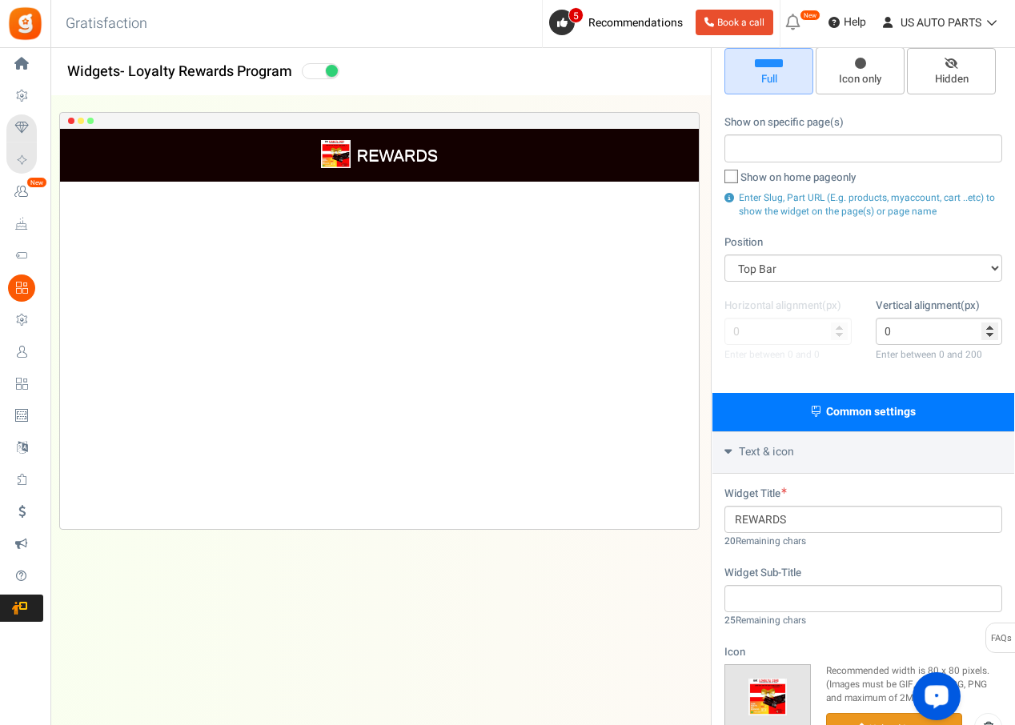
scroll to position [361, 0]
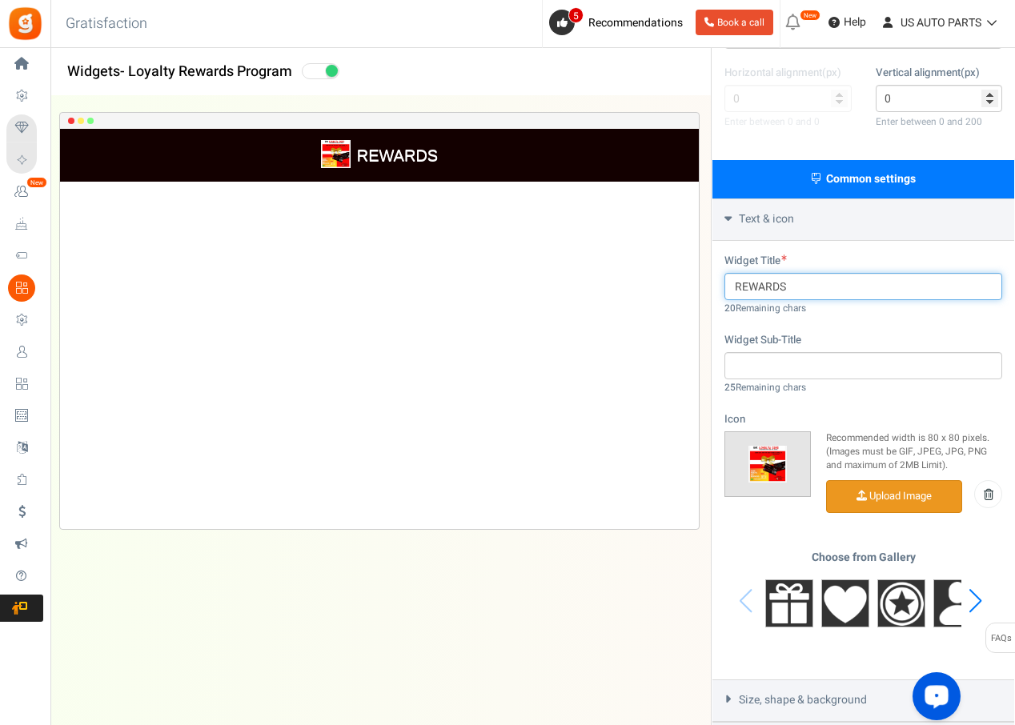
click at [799, 288] on input "REWARDS" at bounding box center [864, 286] width 278 height 27
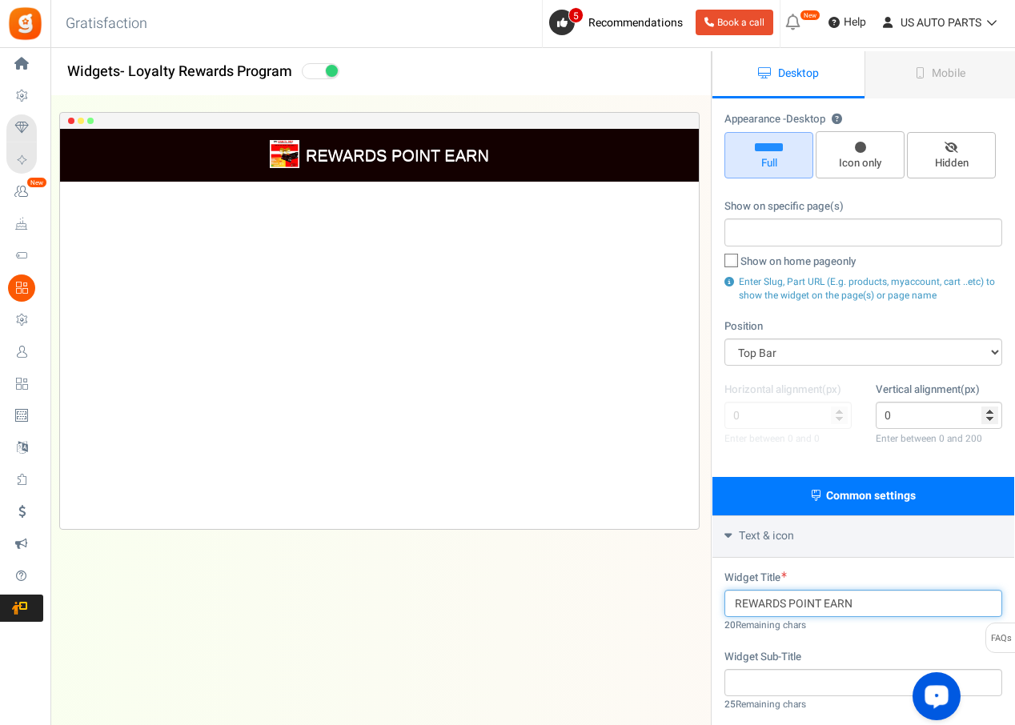
scroll to position [0, 0]
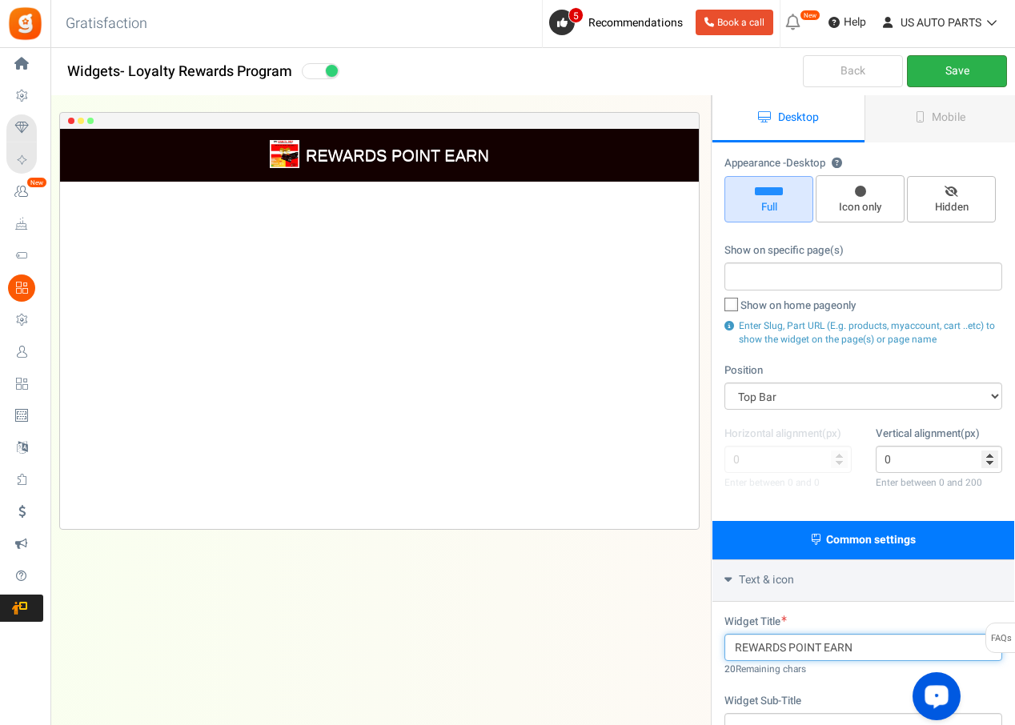
type input "REWARDS POINT EARN"
click at [953, 61] on link "Save" at bounding box center [957, 71] width 100 height 32
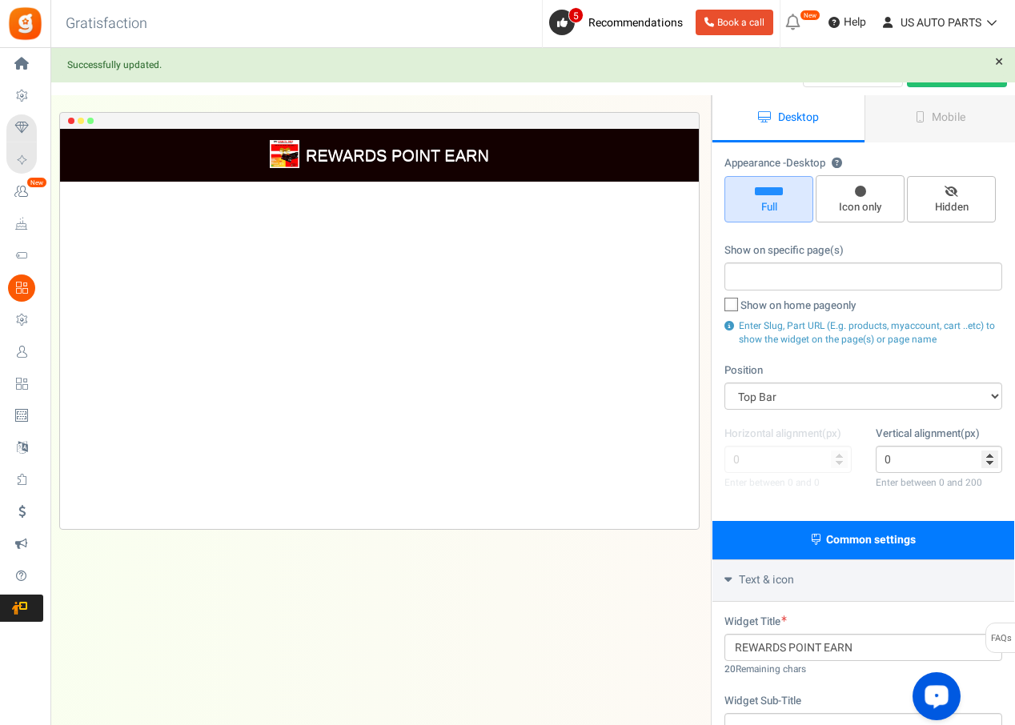
click at [731, 309] on icon at bounding box center [732, 305] width 10 height 10
click at [719, 309] on input "Show on home page only" at bounding box center [714, 307] width 10 height 10
checkbox input "true"
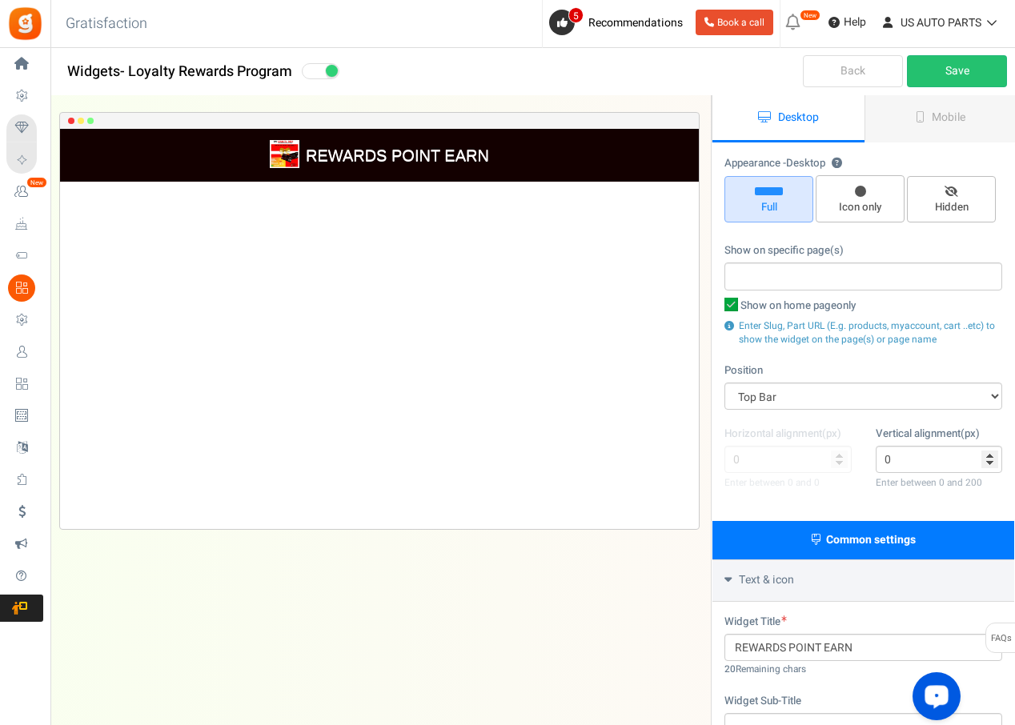
click at [741, 280] on input "search" at bounding box center [863, 276] width 268 height 18
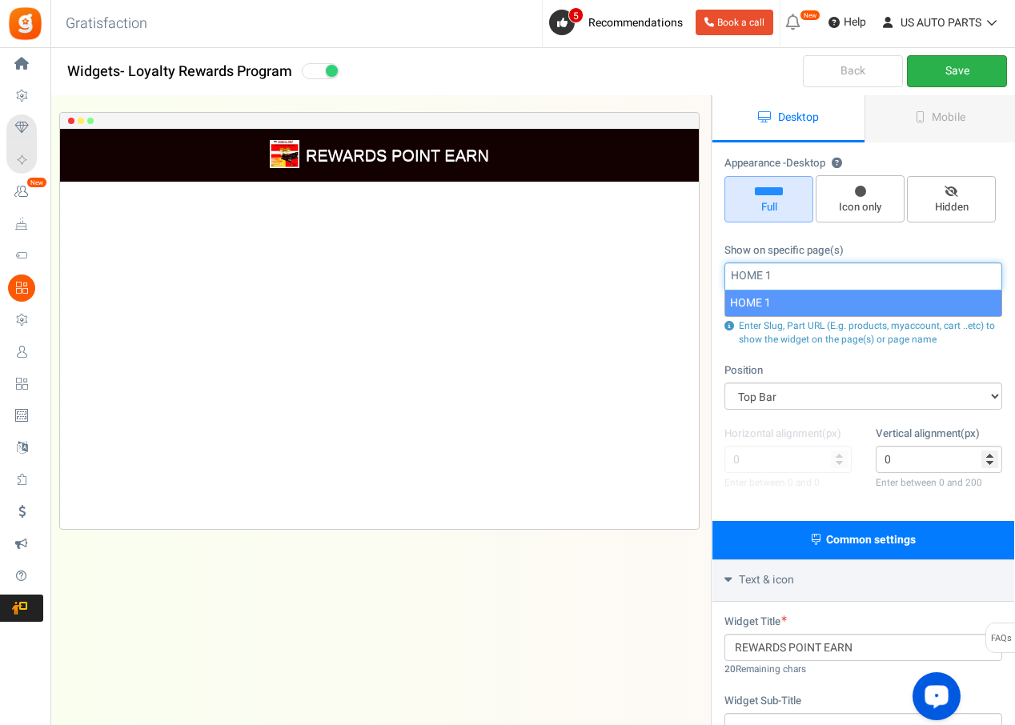
type input "HOME 1"
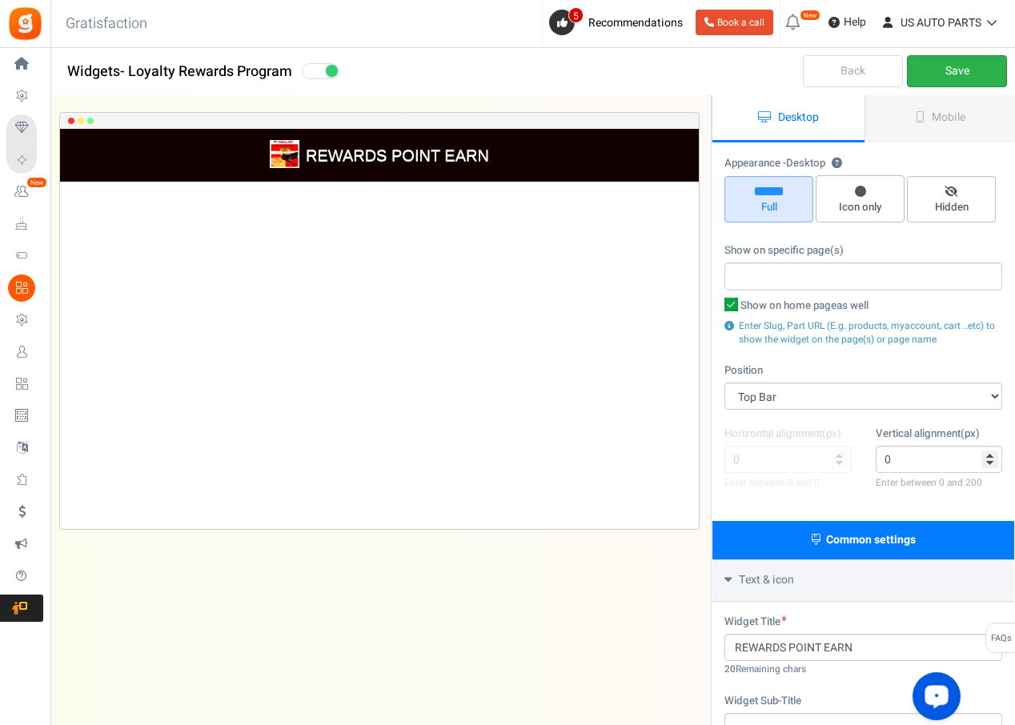
click at [952, 77] on link "Save" at bounding box center [957, 71] width 100 height 32
click at [771, 279] on input "search" at bounding box center [863, 276] width 268 height 18
click at [809, 332] on span "Enter Slug, Part URL (E.g. products, myaccount, cart ..etc) to show the widget …" at bounding box center [867, 333] width 256 height 28
click at [773, 281] on input "search" at bounding box center [863, 276] width 268 height 18
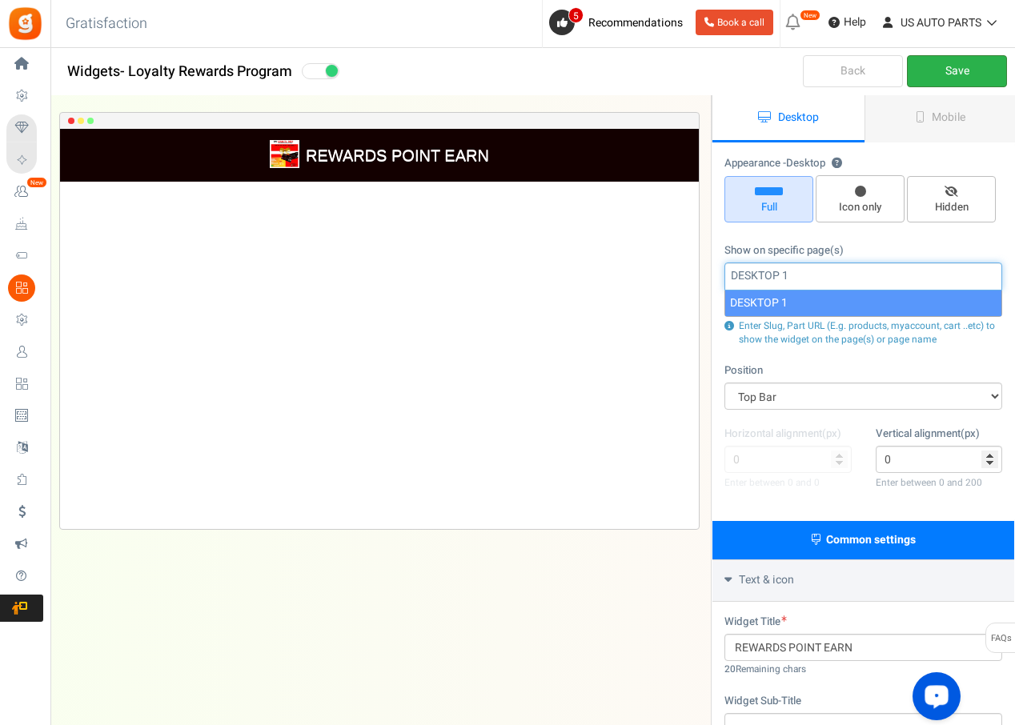
type input "DESKTOP 1"
click at [943, 60] on link "Save" at bounding box center [957, 71] width 100 height 32
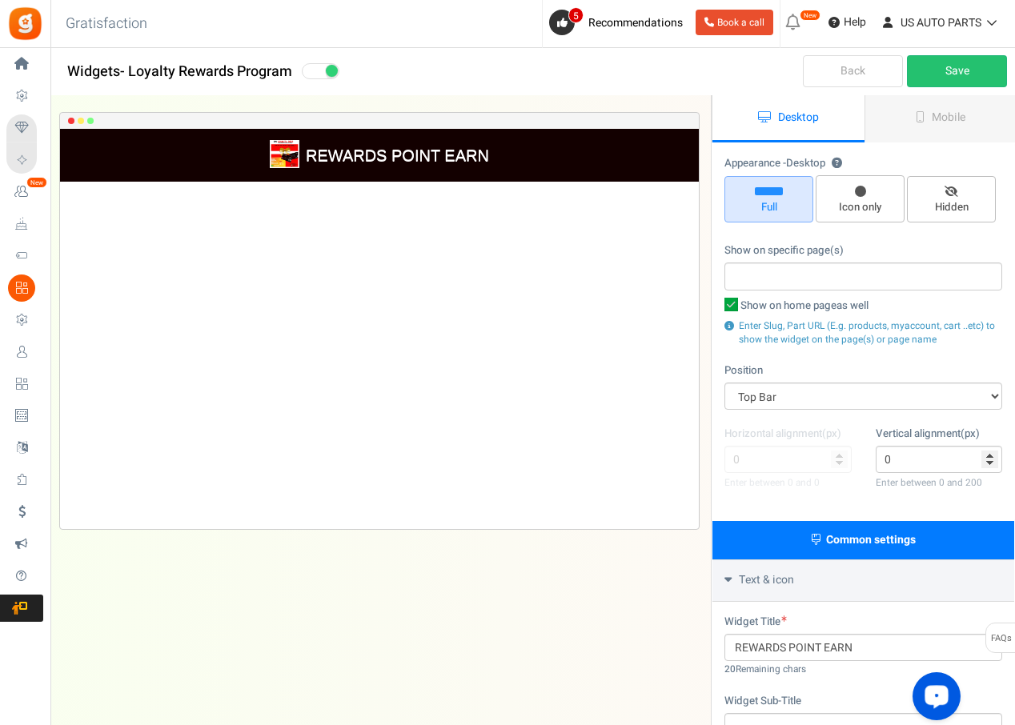
click at [801, 275] on input "search" at bounding box center [863, 276] width 268 height 18
click at [725, 304] on icon at bounding box center [732, 305] width 14 height 14
click at [719, 304] on input "Show on home page only" at bounding box center [714, 307] width 10 height 10
click at [956, 65] on link "Save" at bounding box center [957, 71] width 100 height 32
click at [730, 309] on icon at bounding box center [732, 305] width 10 height 10
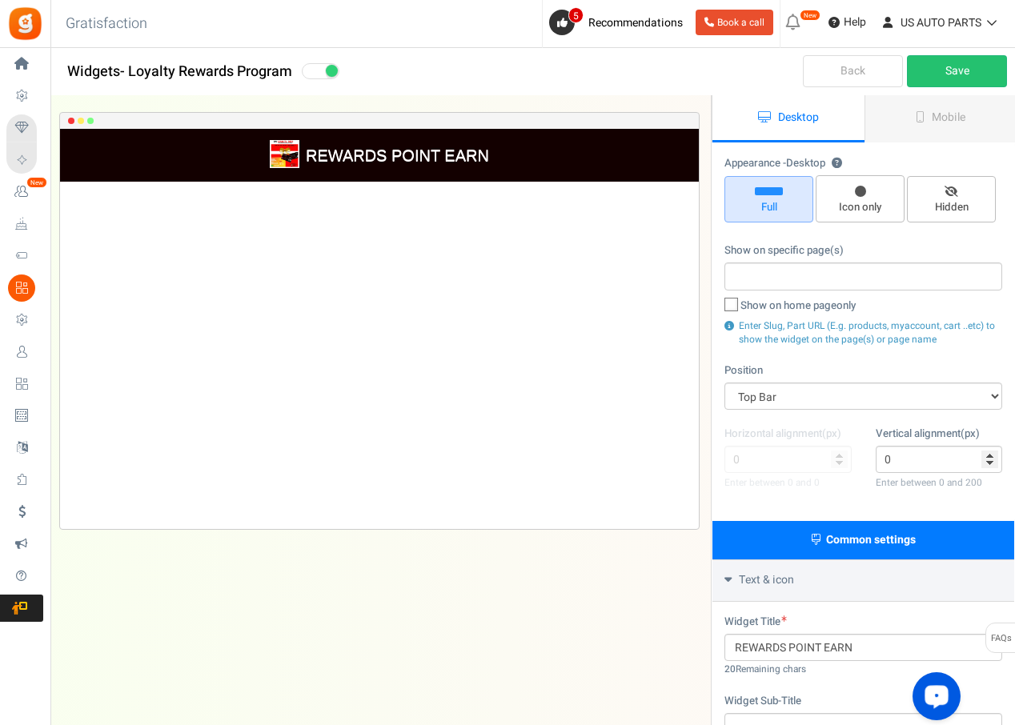
click at [719, 309] on input "Show on home page only" at bounding box center [714, 307] width 10 height 10
checkbox input "true"
click at [982, 63] on link "Save" at bounding box center [957, 71] width 100 height 32
click at [810, 400] on select "Mid Right Mid Left Top Bar Top Left Top Right Top Center Bottom Bar Bottom Left…" at bounding box center [864, 396] width 278 height 27
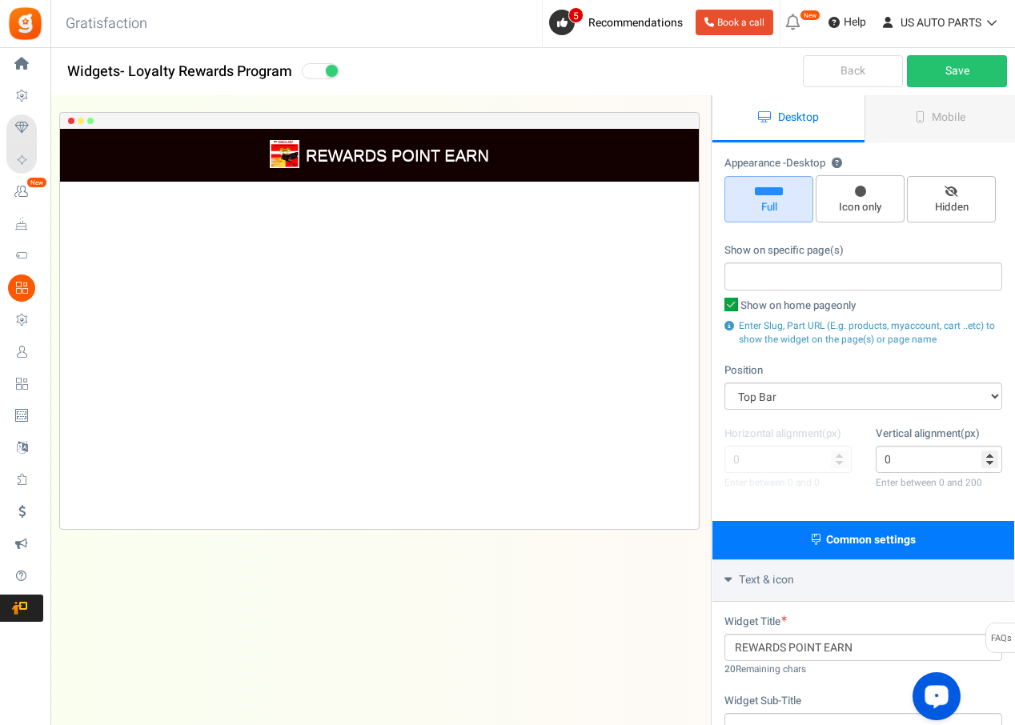
click at [869, 74] on link "Back" at bounding box center [853, 71] width 100 height 32
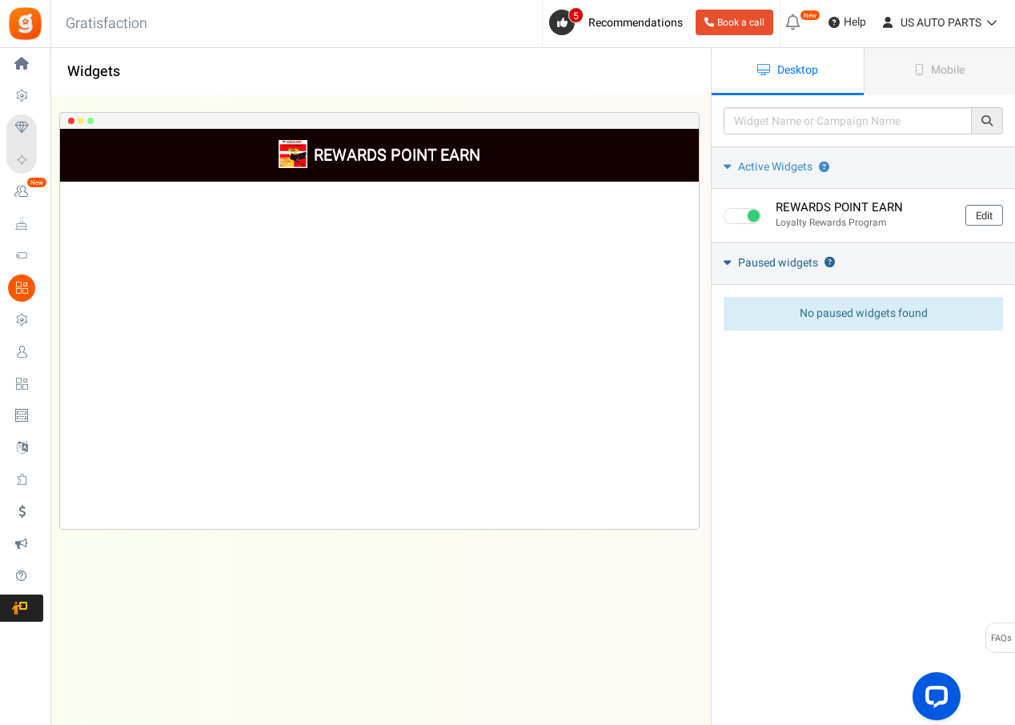
click at [726, 262] on icon at bounding box center [727, 262] width 7 height 12
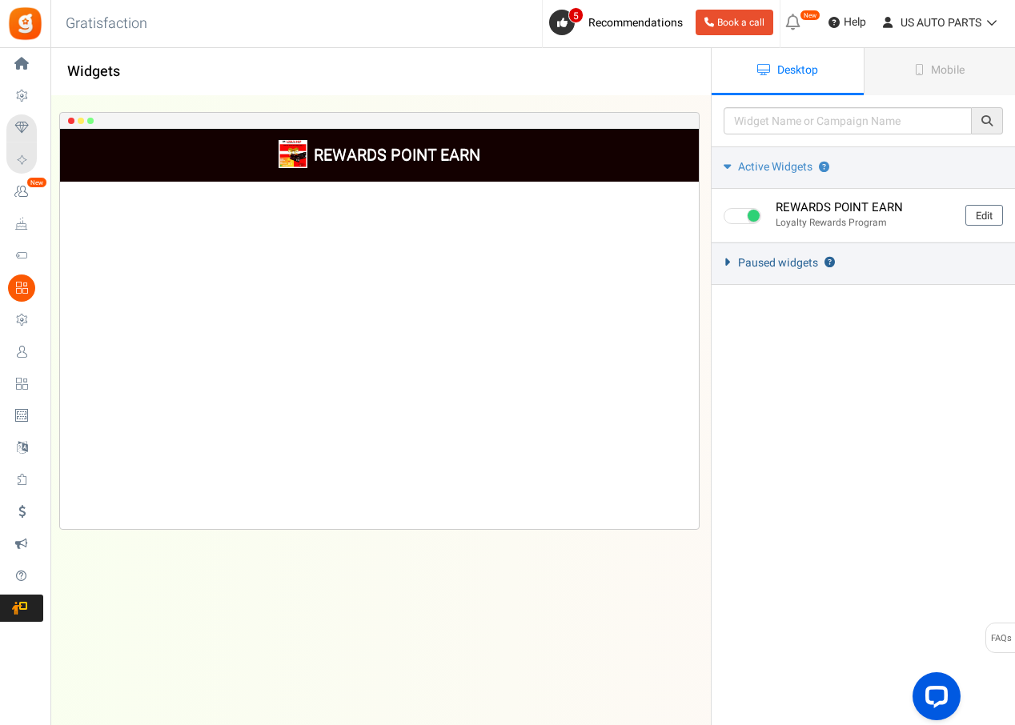
click at [726, 262] on icon at bounding box center [727, 262] width 12 height 7
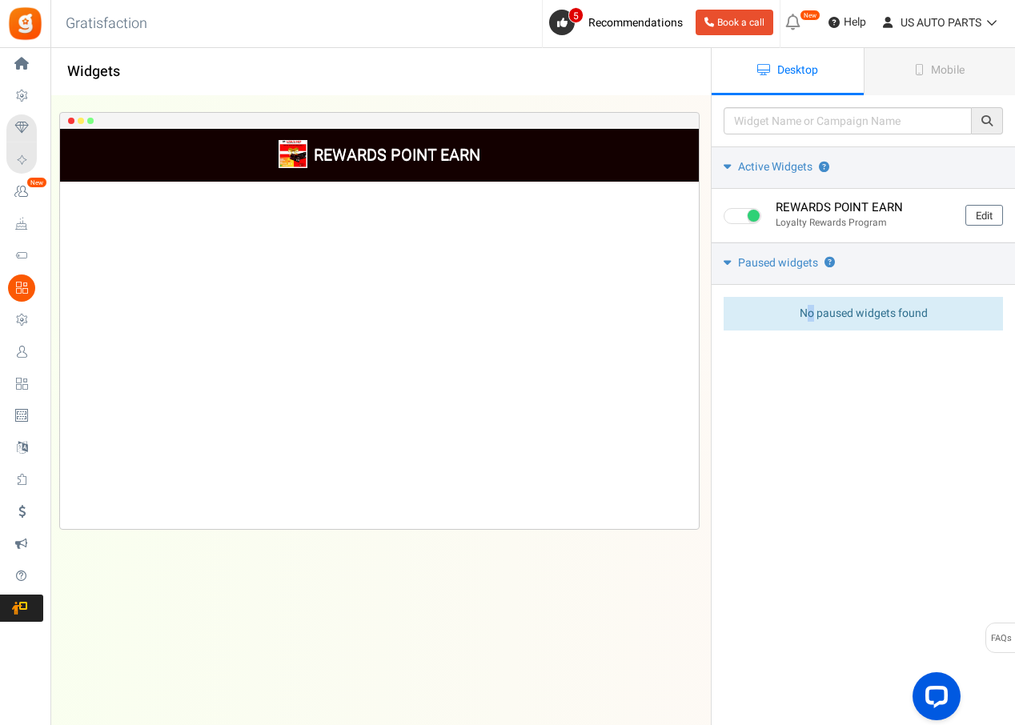
click at [811, 312] on span "No paused widgets found" at bounding box center [864, 313] width 128 height 17
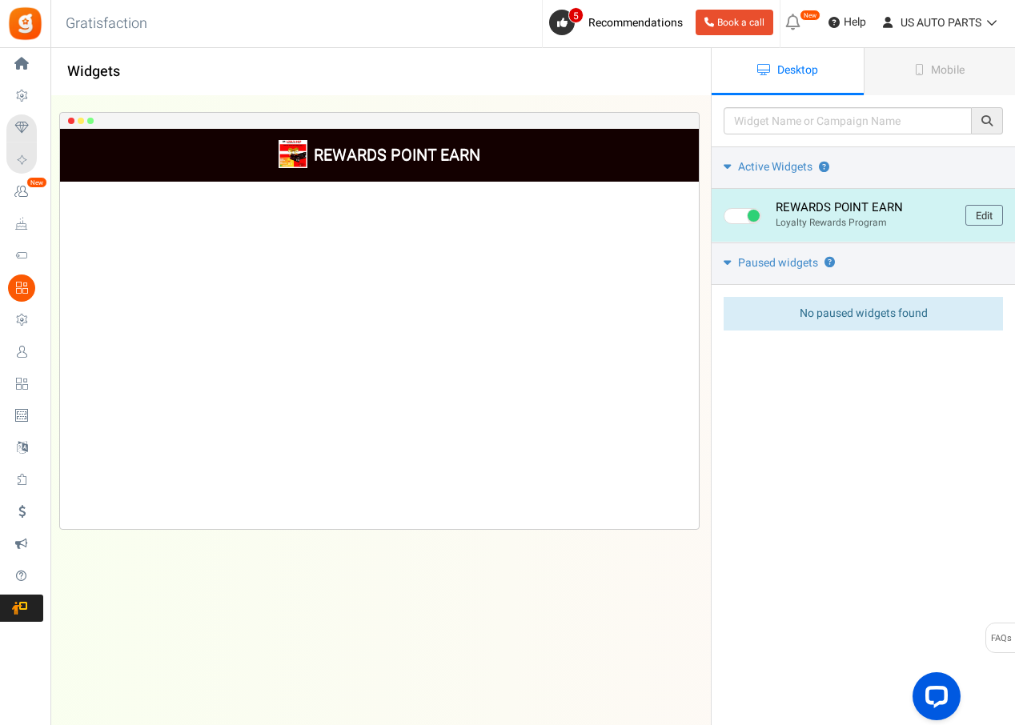
click at [729, 217] on span at bounding box center [743, 216] width 38 height 16
click at [729, 217] on input "checkbox" at bounding box center [729, 216] width 10 height 10
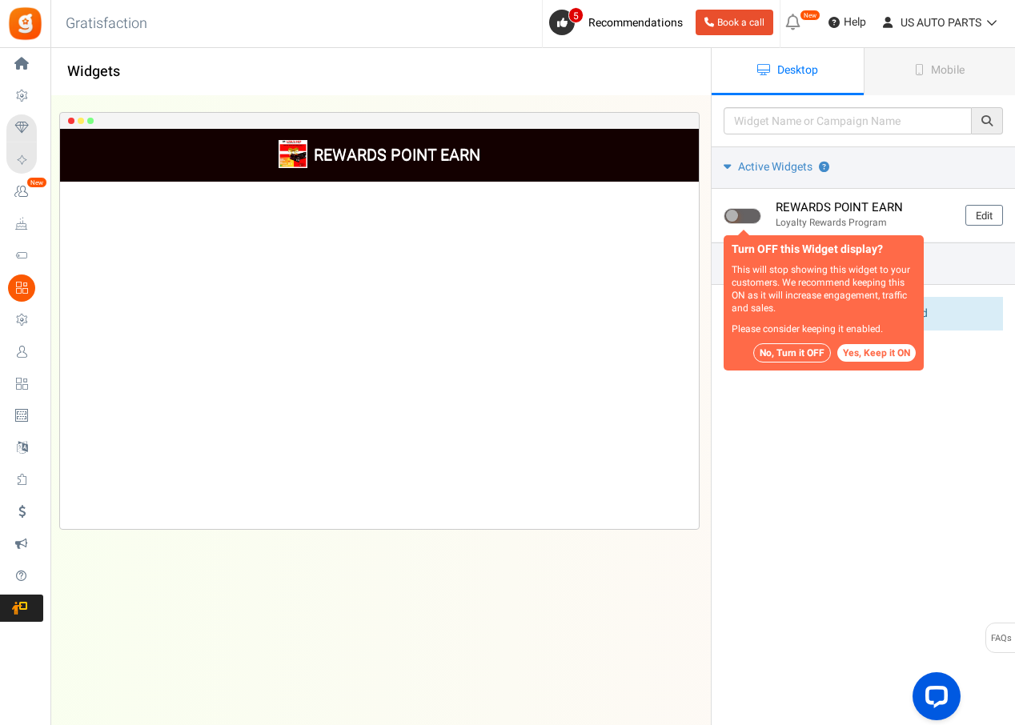
click at [861, 360] on button "Yes, Keep it ON" at bounding box center [876, 353] width 78 height 18
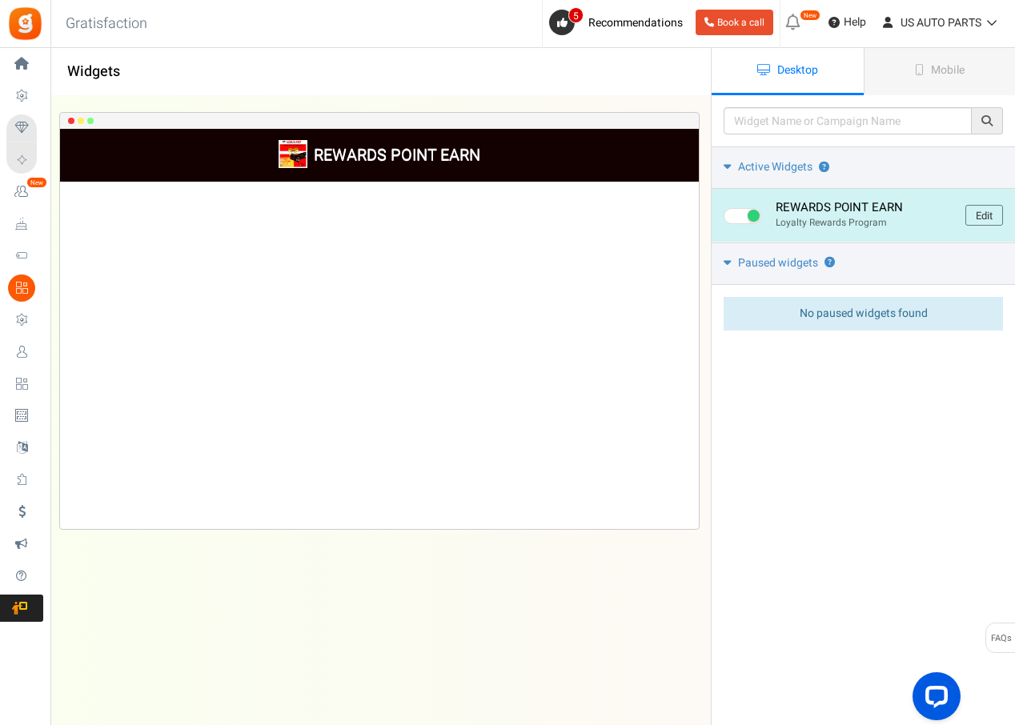
click at [737, 223] on span at bounding box center [743, 216] width 38 height 16
click at [734, 222] on input "checkbox" at bounding box center [729, 216] width 10 height 10
checkbox input "false"
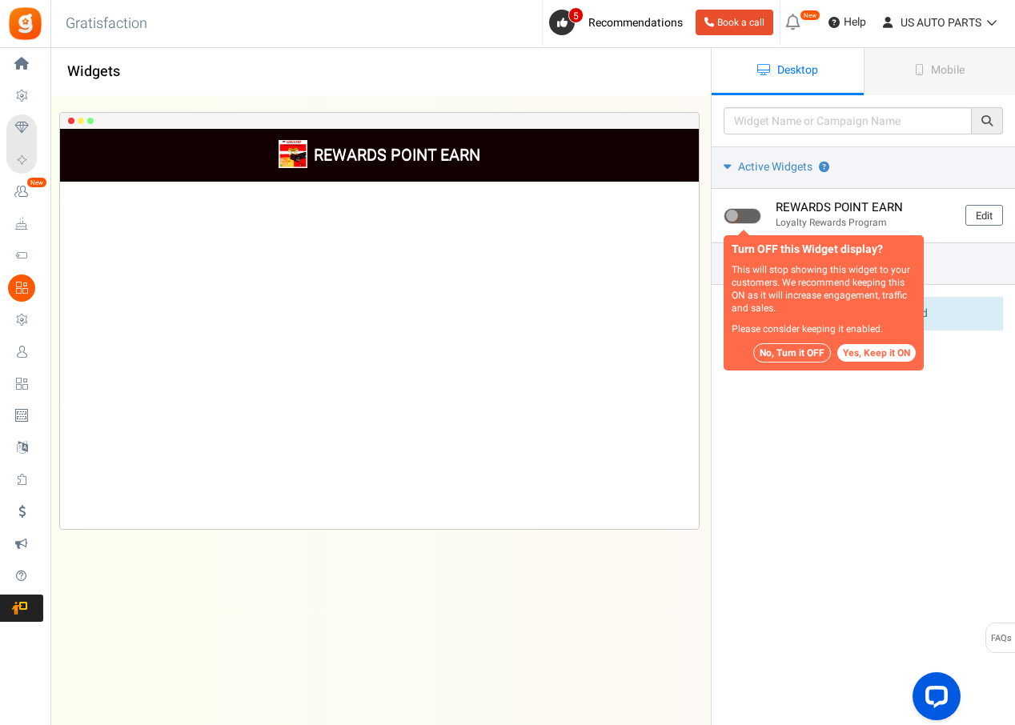
click at [789, 348] on button "No, Turn it OFF" at bounding box center [792, 352] width 78 height 19
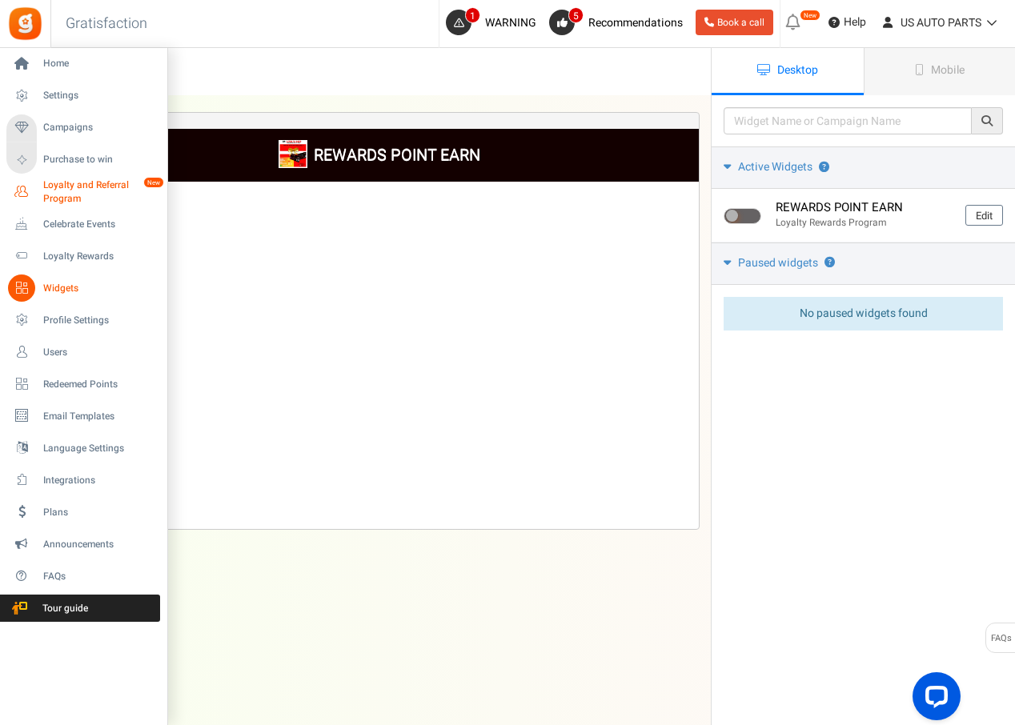
click at [70, 199] on span "Loyalty and Referral Program" at bounding box center [101, 192] width 117 height 27
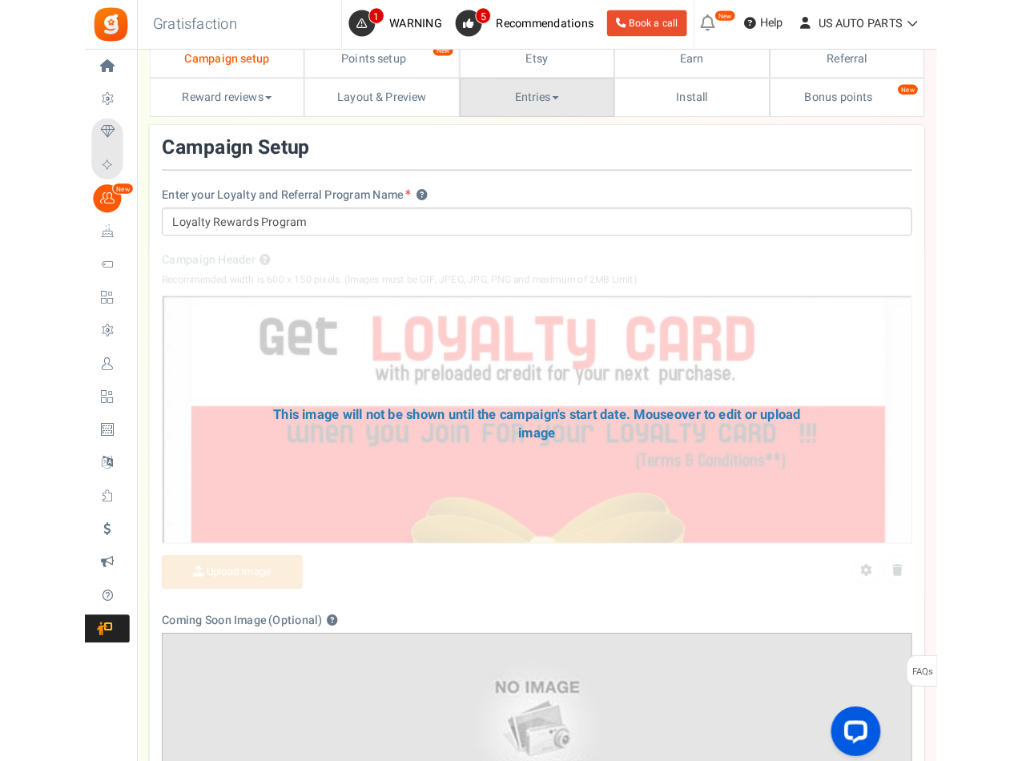
scroll to position [25, 0]
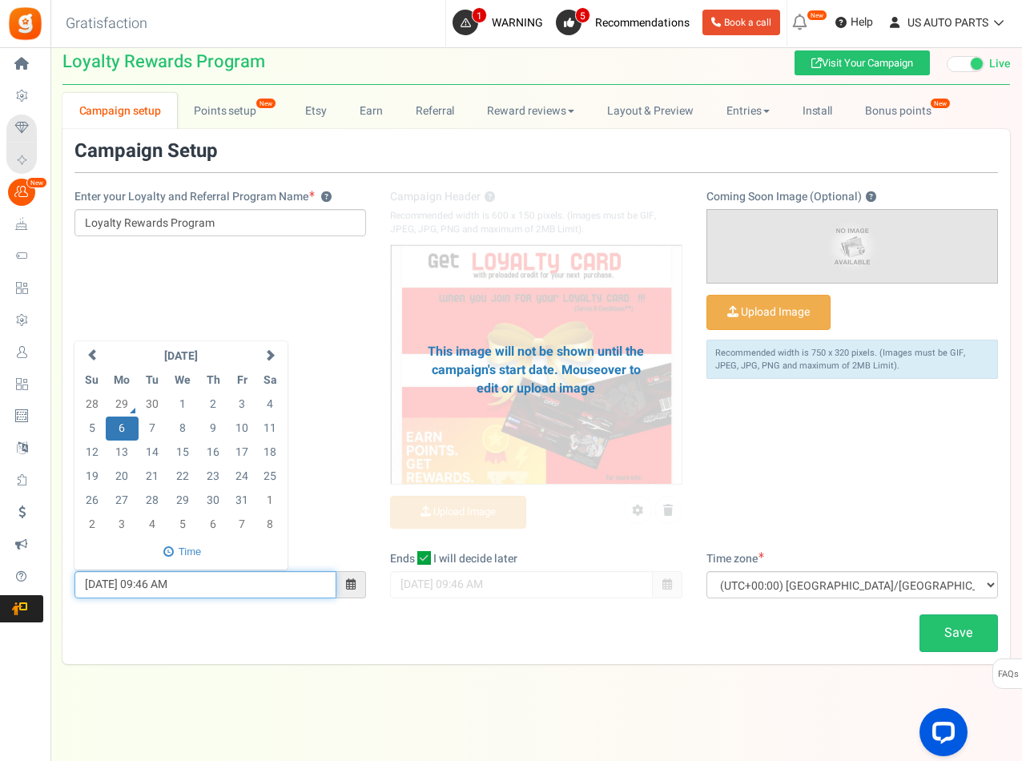
drag, startPoint x: 307, startPoint y: 590, endPoint x: 54, endPoint y: 608, distance: 253.6
click at [54, 608] on div "Campaign setup Points setup New Etsy Earn Referral Reward reviews WOO LOOX Judg…" at bounding box center [535, 378] width 971 height 571
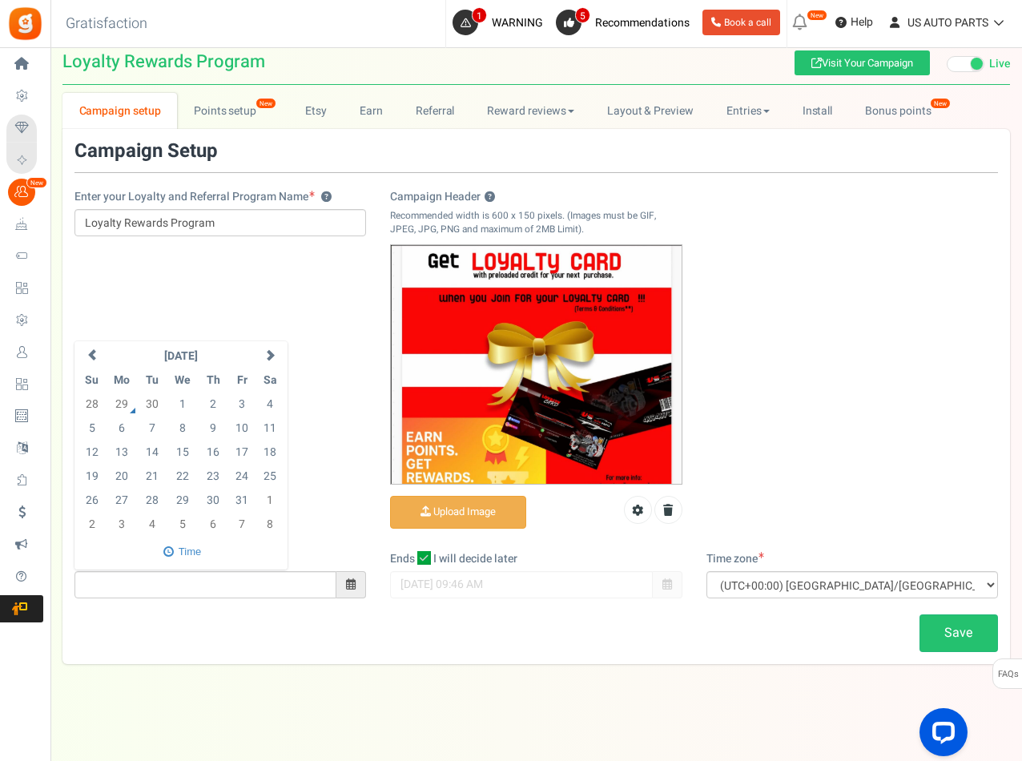
click at [157, 628] on div "Save" at bounding box center [535, 633] width 947 height 38
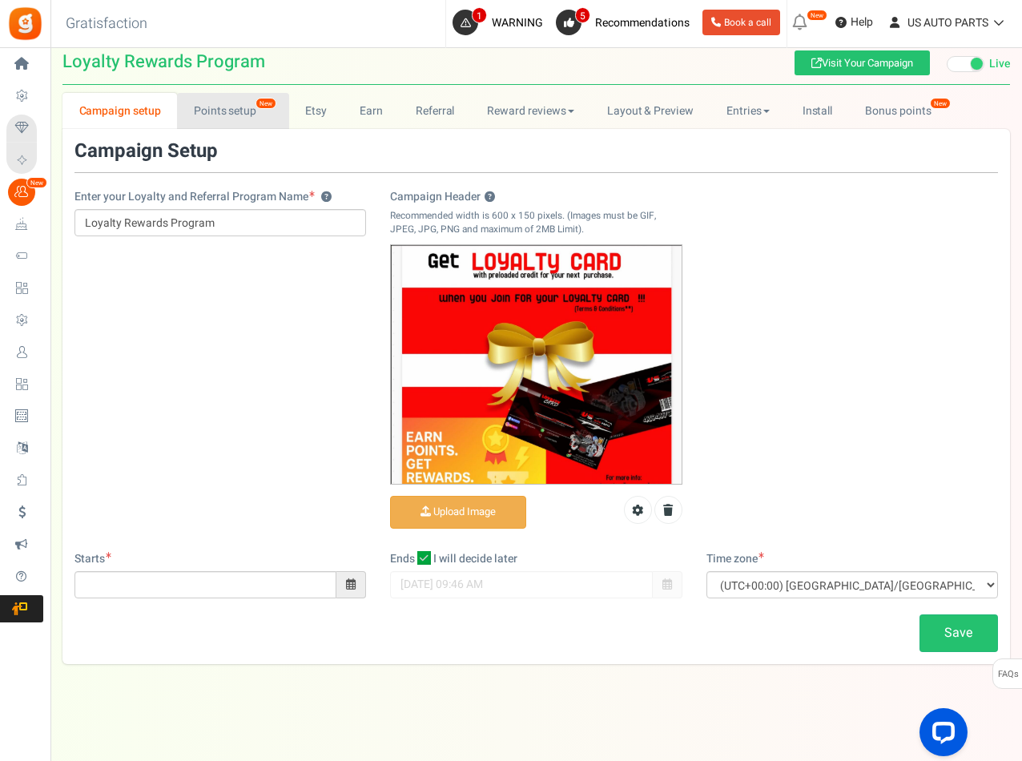
click at [240, 112] on link "Points setup New" at bounding box center [232, 111] width 111 height 36
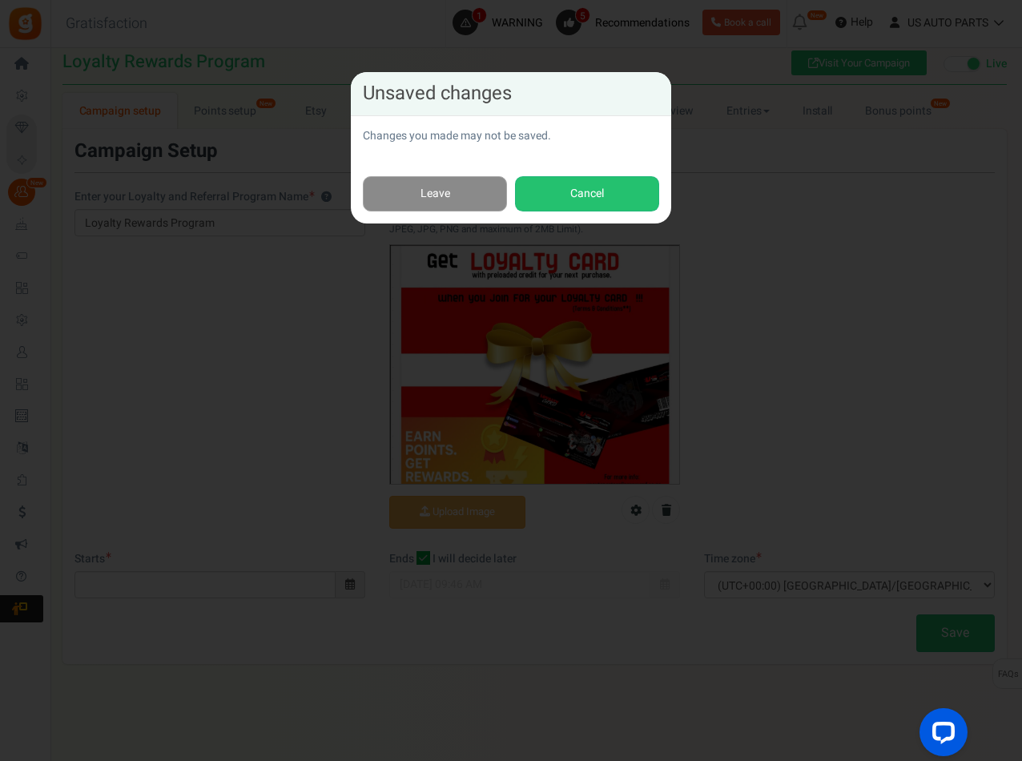
click at [453, 202] on link "Leave" at bounding box center [435, 194] width 144 height 36
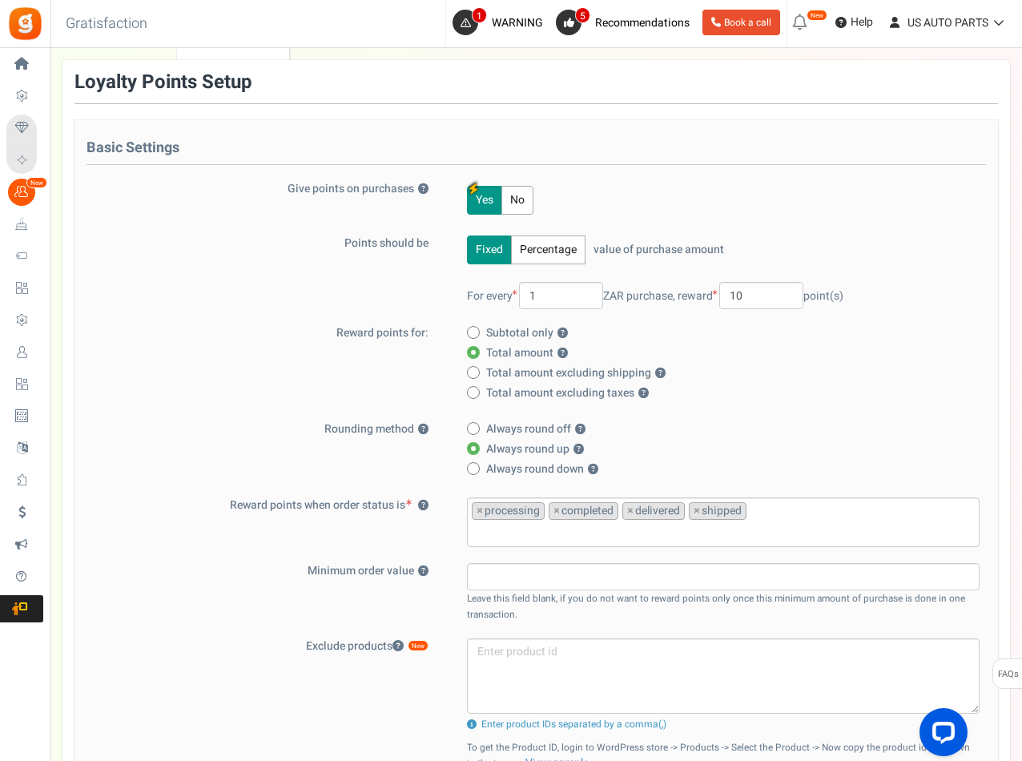
scroll to position [0, 0]
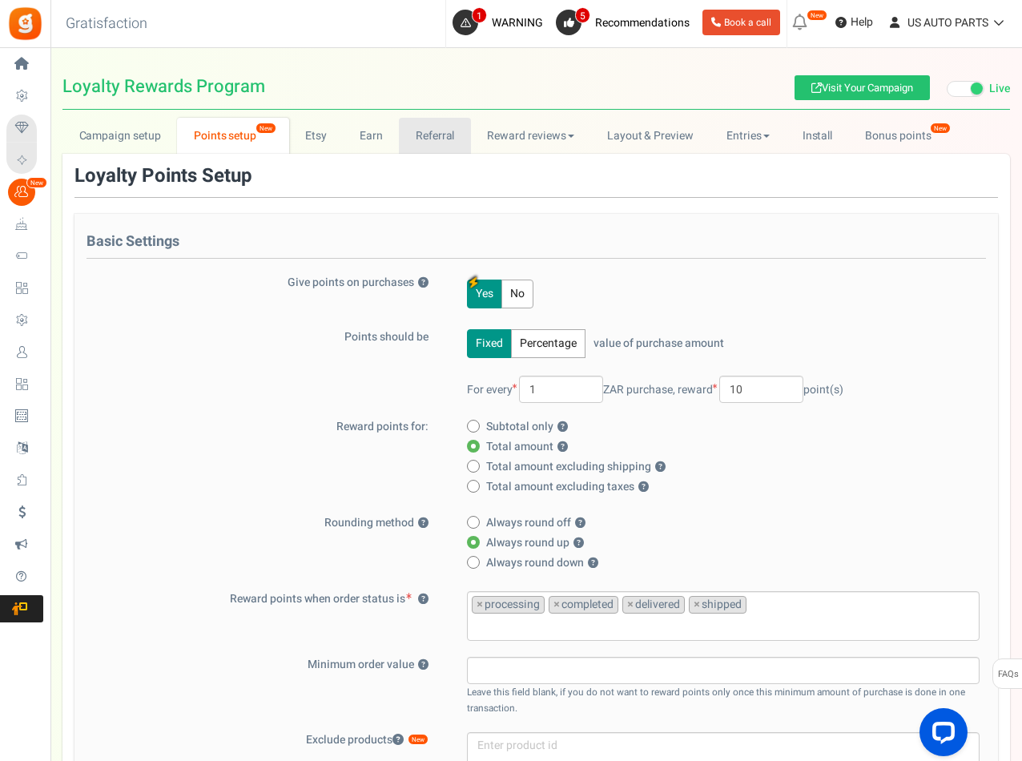
click at [435, 131] on link "Referral" at bounding box center [435, 136] width 72 height 36
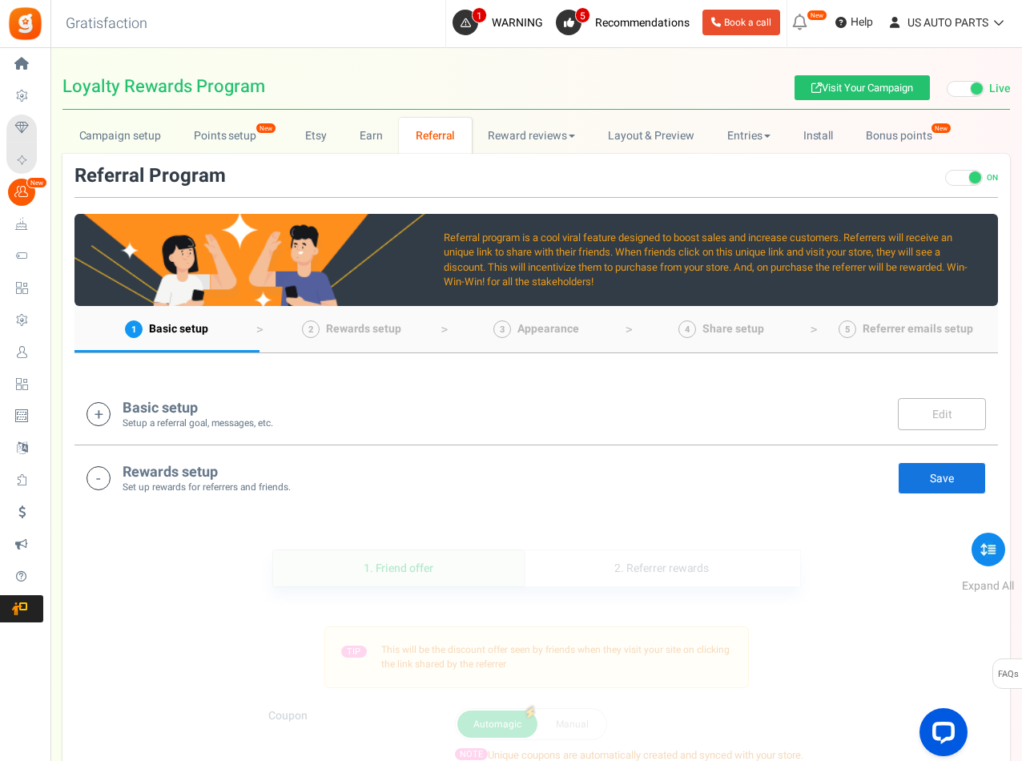
click at [159, 420] on small "Setup a referral goal, messages, etc." at bounding box center [197, 423] width 151 height 14
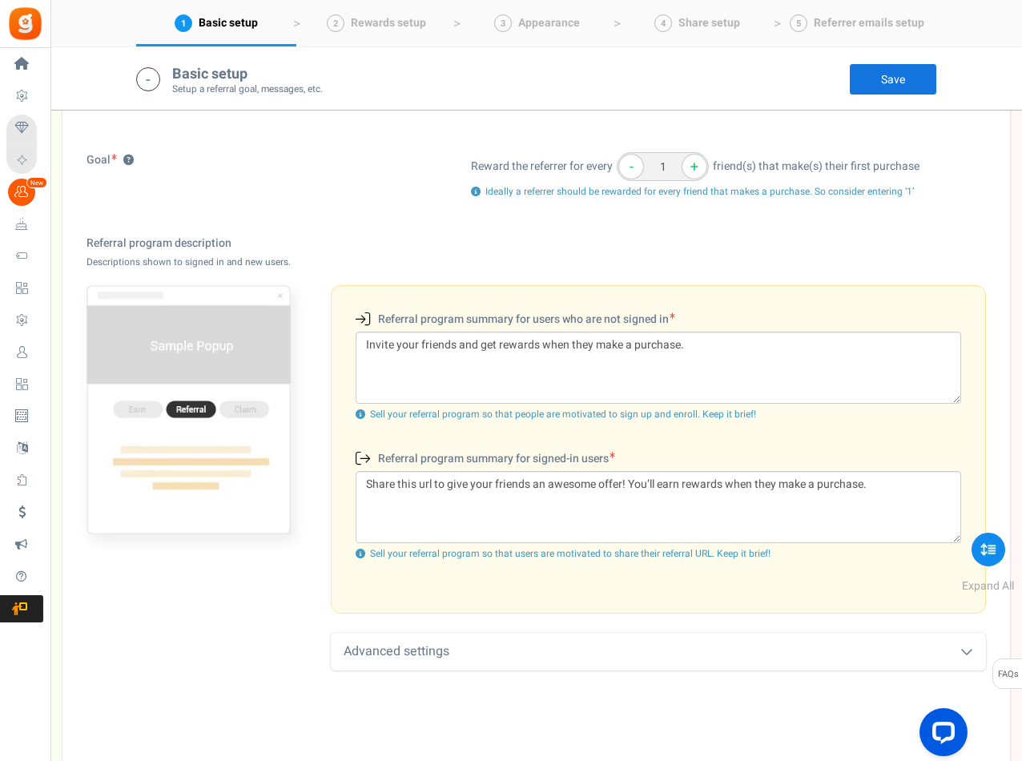
scroll to position [335, 0]
click at [697, 160] on button "+" at bounding box center [694, 165] width 24 height 24
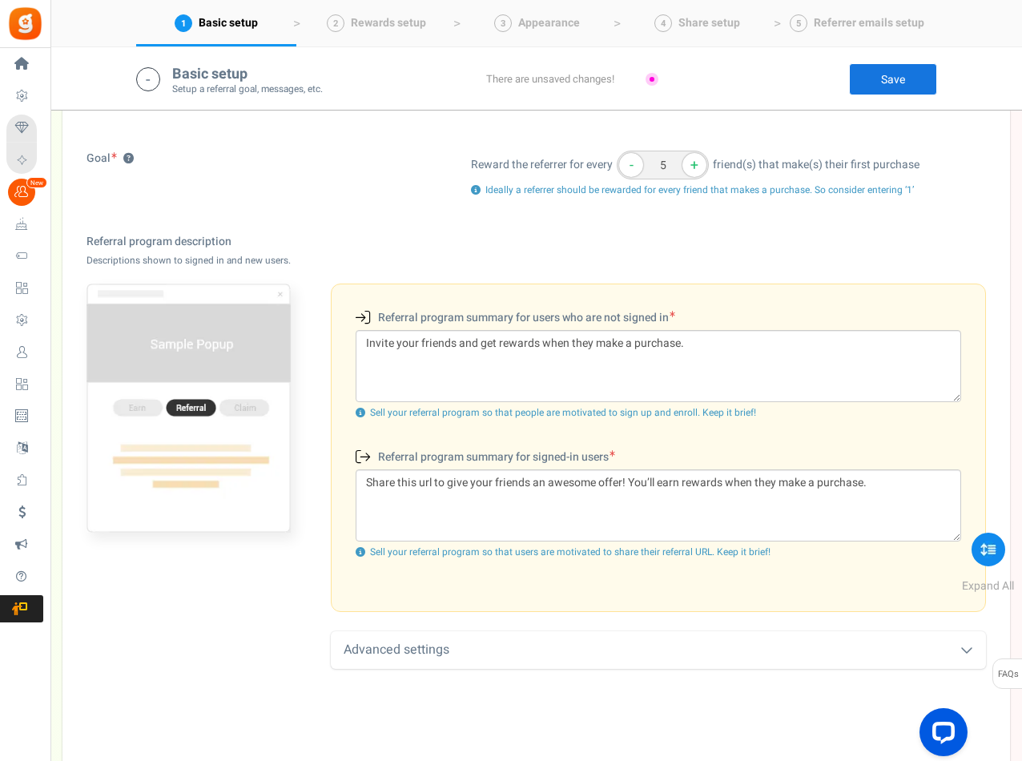
click at [697, 160] on button "+" at bounding box center [694, 165] width 24 height 24
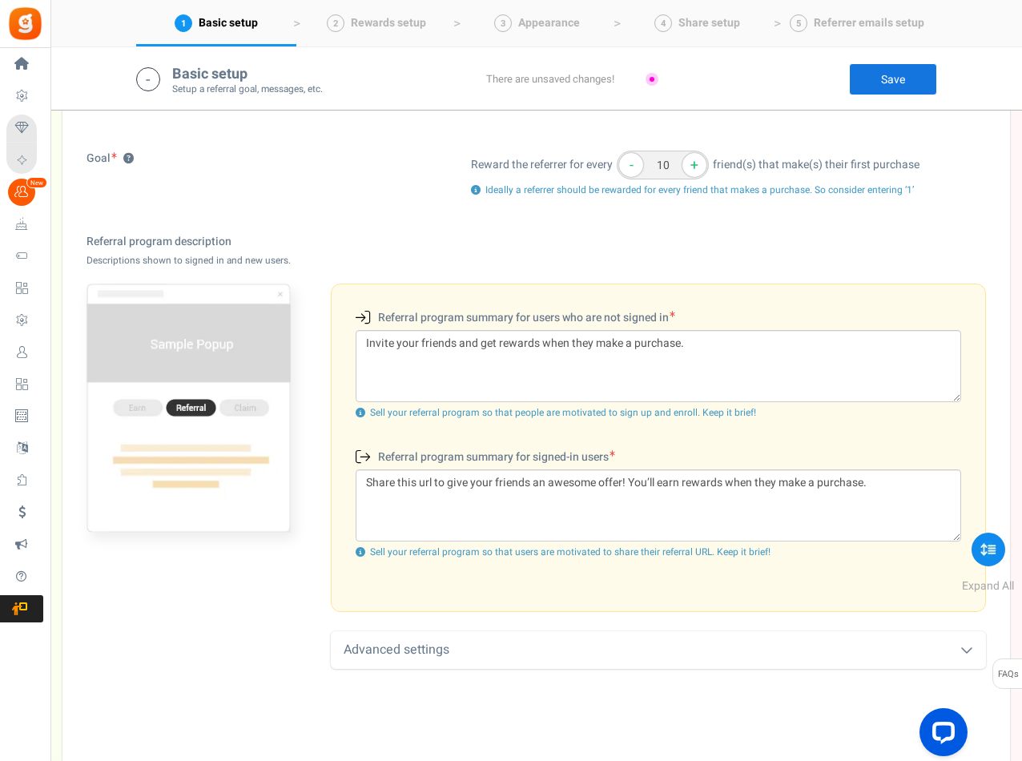
click at [697, 160] on button "+" at bounding box center [694, 165] width 24 height 24
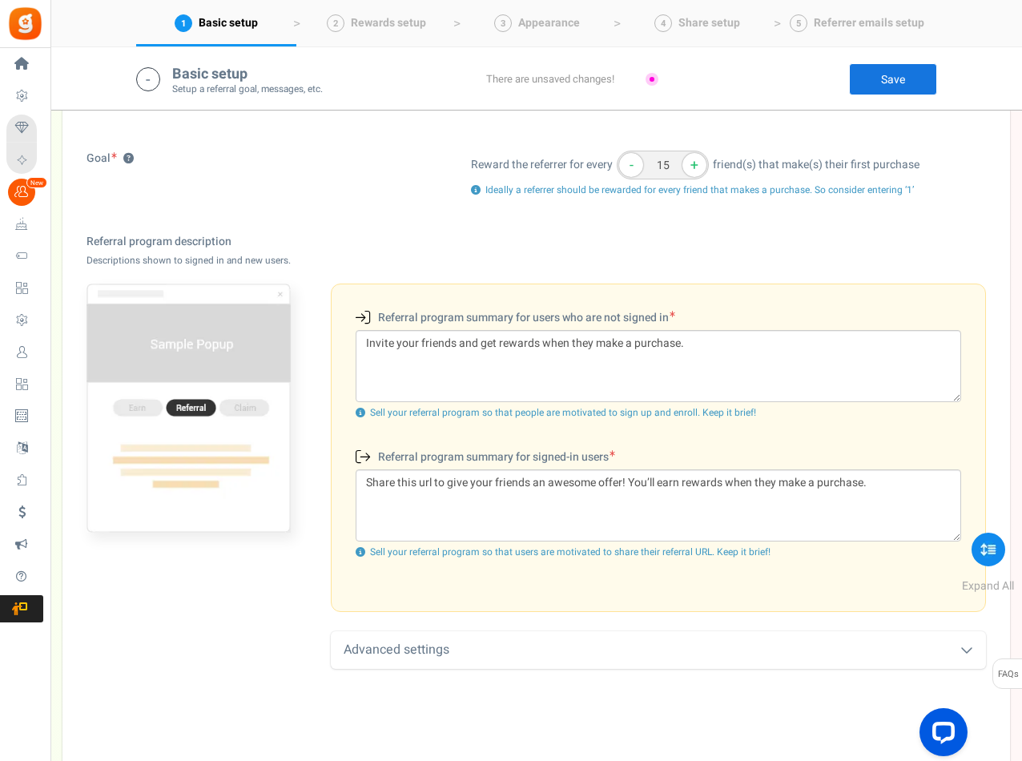
click at [697, 160] on button "+" at bounding box center [694, 165] width 24 height 24
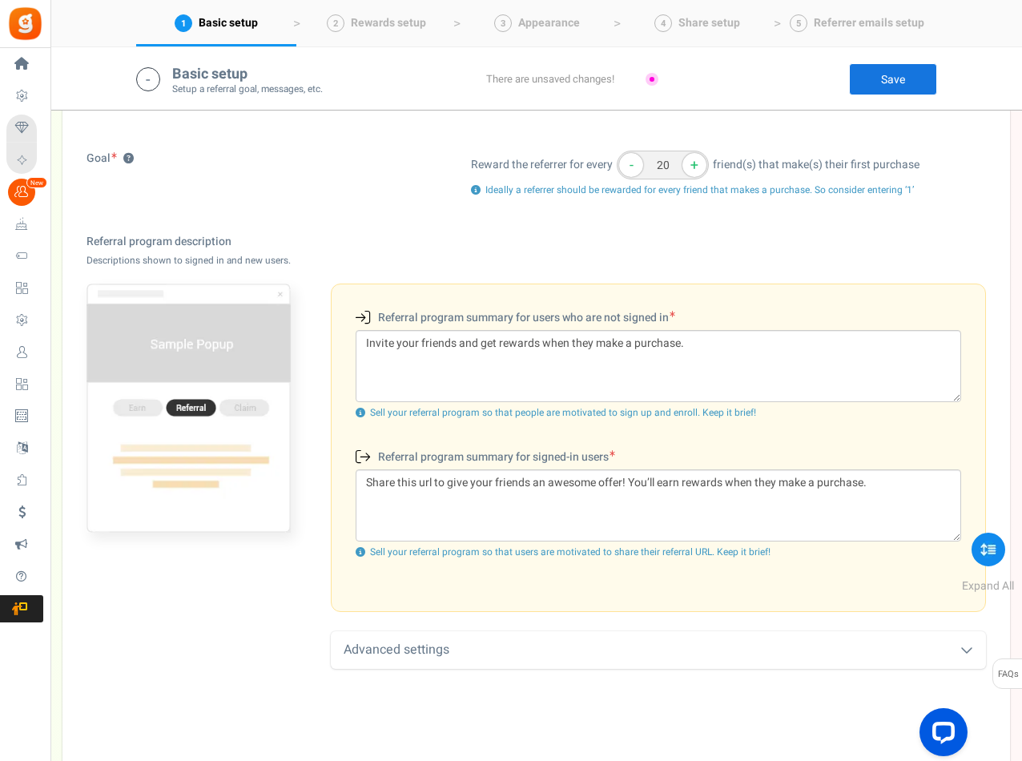
click at [697, 160] on button "+" at bounding box center [694, 165] width 24 height 24
drag, startPoint x: 667, startPoint y: 166, endPoint x: 645, endPoint y: 167, distance: 21.7
click at [645, 167] on input "21" at bounding box center [662, 165] width 92 height 29
click at [640, 234] on div "Referral program description Descriptions shown to signed in and new users." at bounding box center [535, 251] width 899 height 34
drag, startPoint x: 674, startPoint y: 167, endPoint x: 647, endPoint y: 167, distance: 27.2
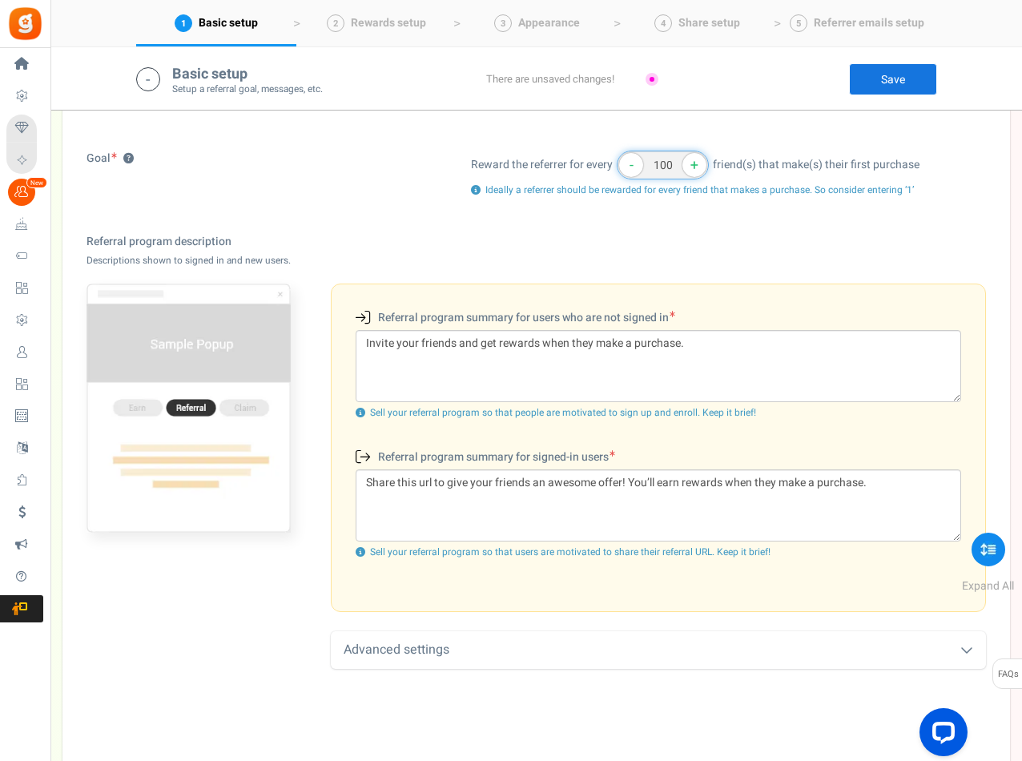
click at [647, 167] on input "100" at bounding box center [662, 165] width 92 height 29
type input "1"
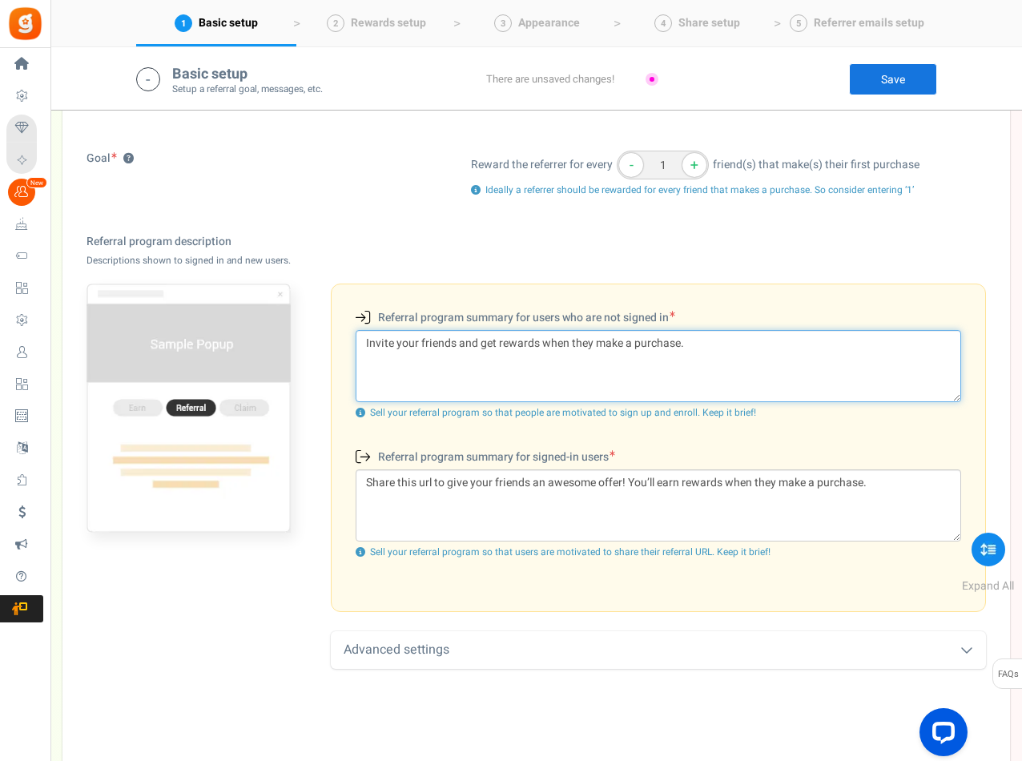
click at [561, 369] on textarea "Invite your friends and get rewards when they make a purchase." at bounding box center [657, 366] width 605 height 72
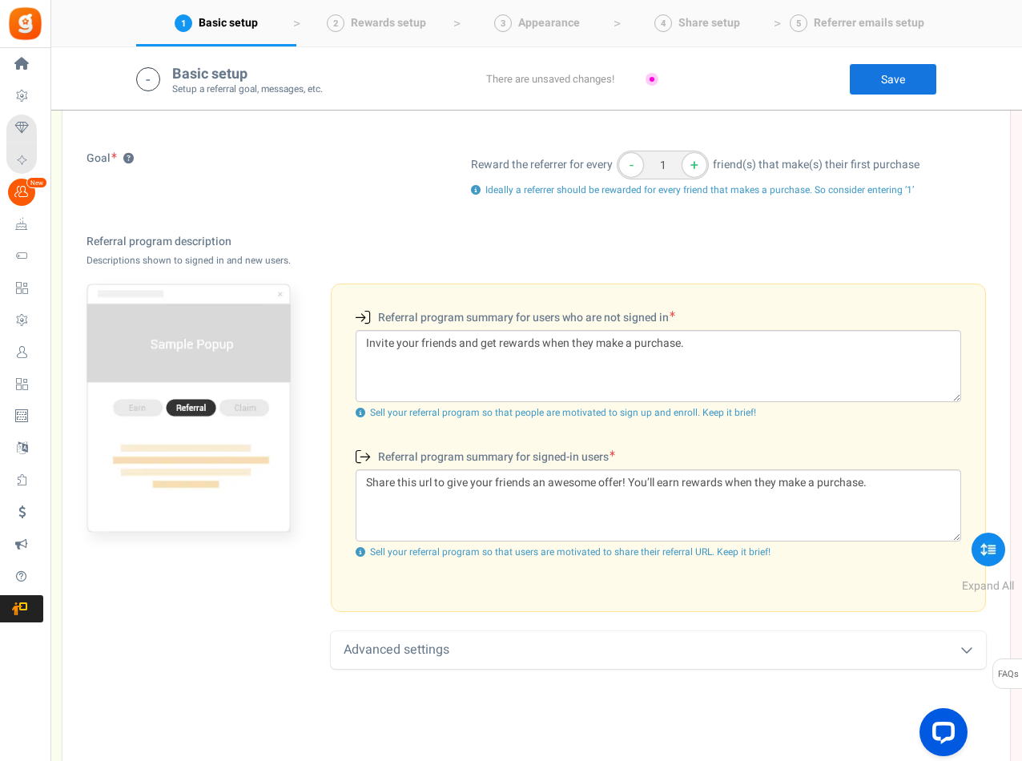
click at [875, 77] on link "Save" at bounding box center [893, 79] width 88 height 32
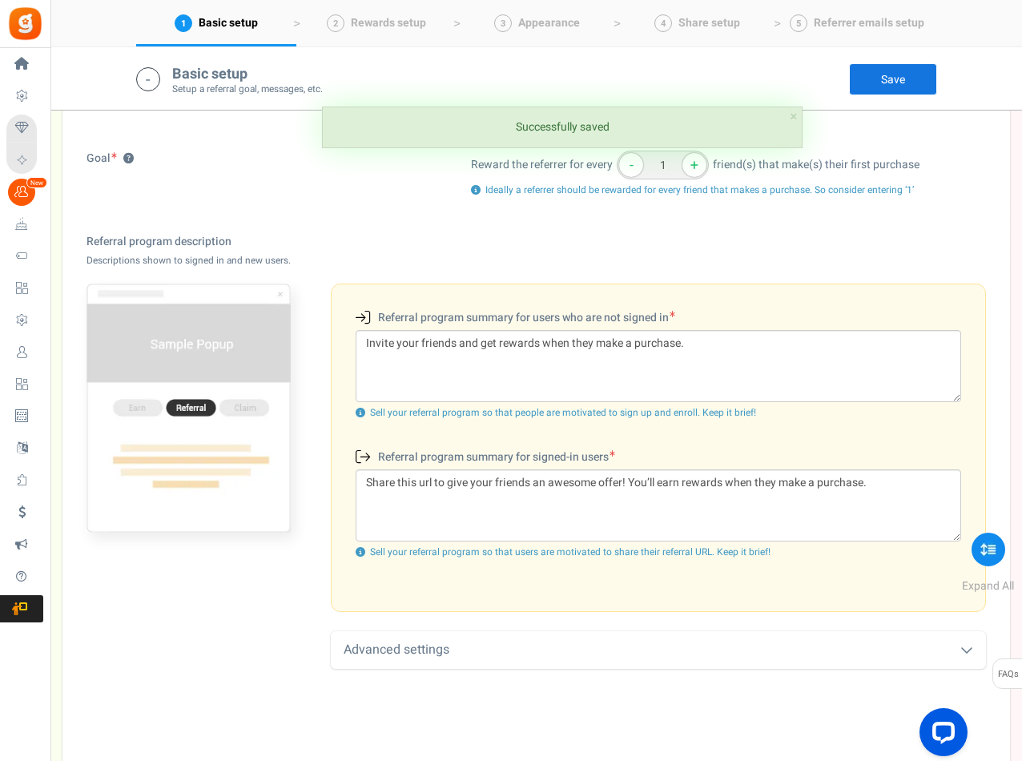
click at [148, 86] on icon at bounding box center [148, 79] width 24 height 24
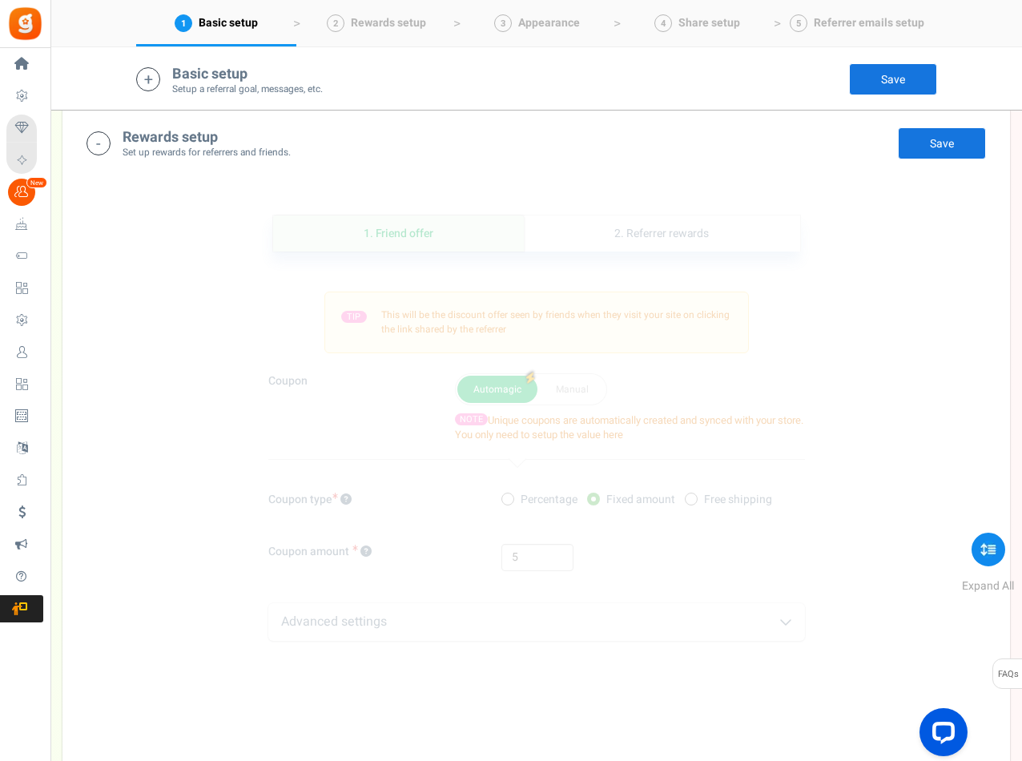
click at [148, 141] on h4 "Rewards setup" at bounding box center [206, 138] width 168 height 16
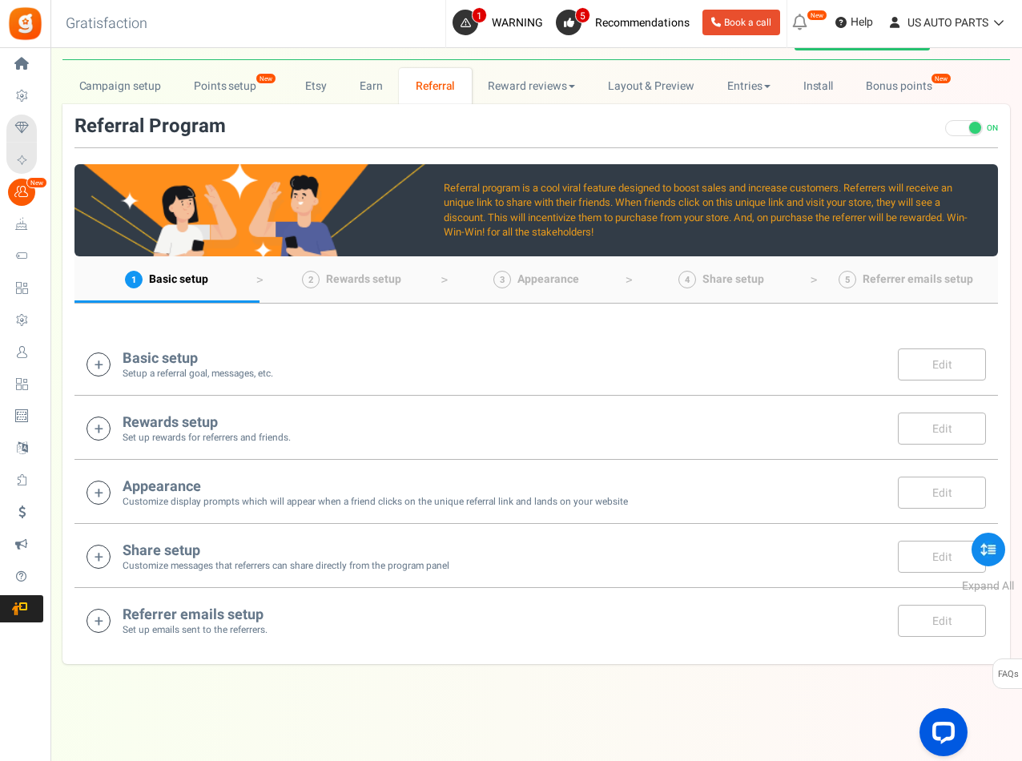
click at [185, 438] on small "Set up rewards for referrers and friends." at bounding box center [206, 438] width 168 height 14
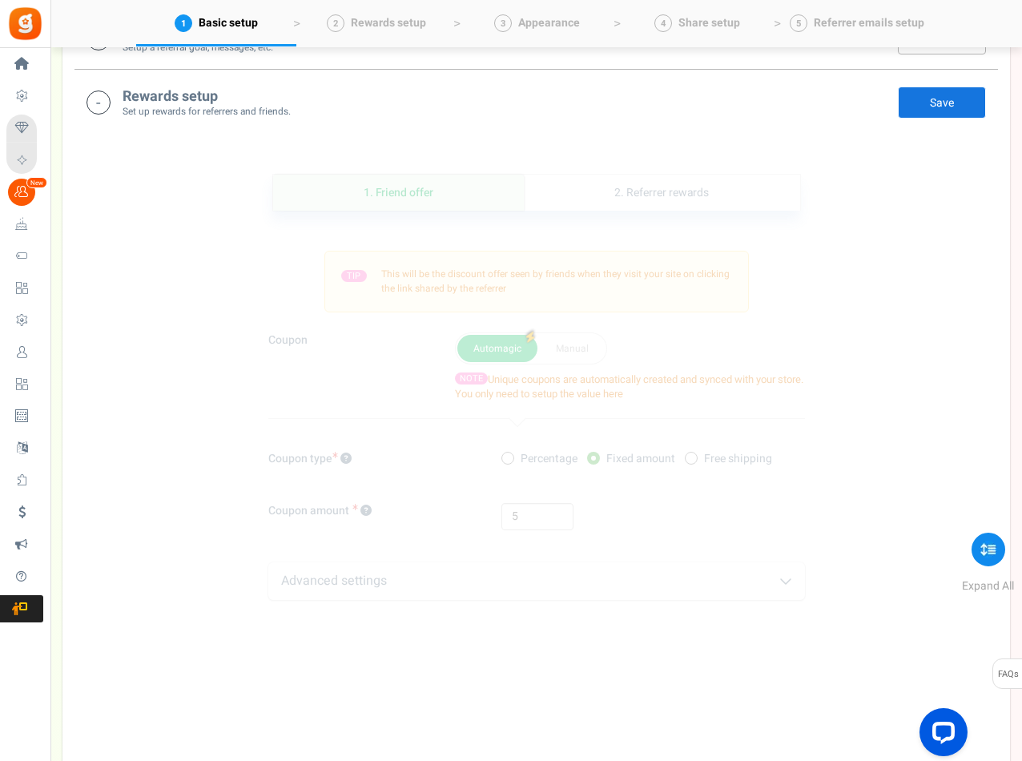
scroll to position [399, 0]
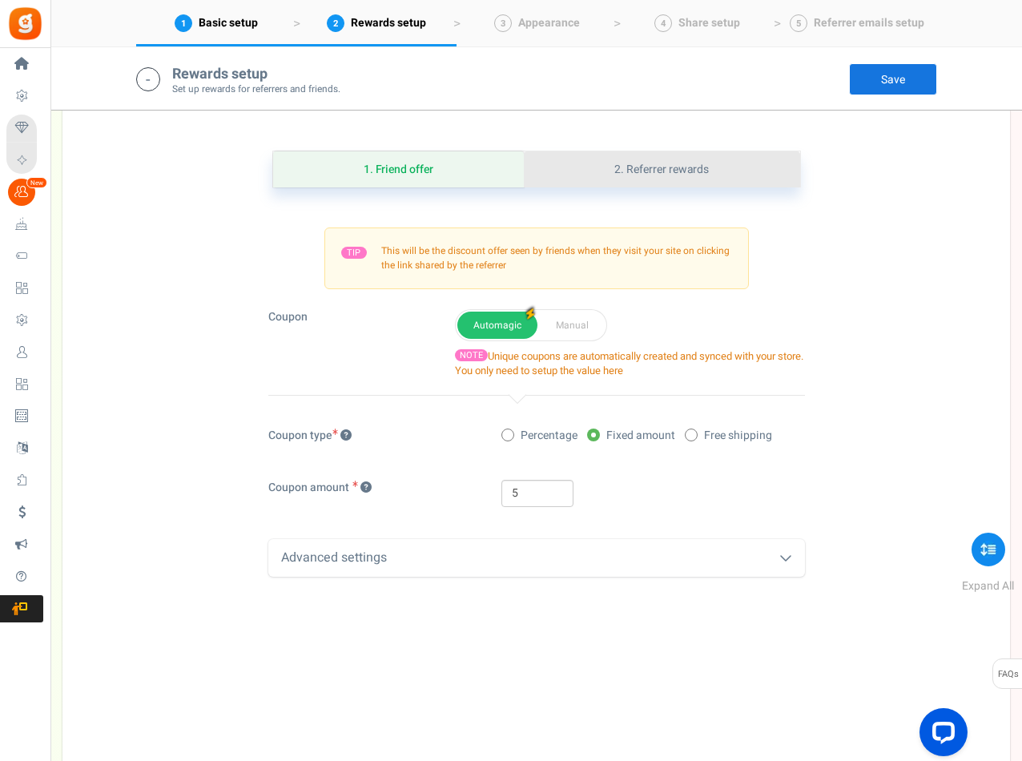
click at [628, 169] on link "2. Referrer rewards" at bounding box center [661, 169] width 275 height 36
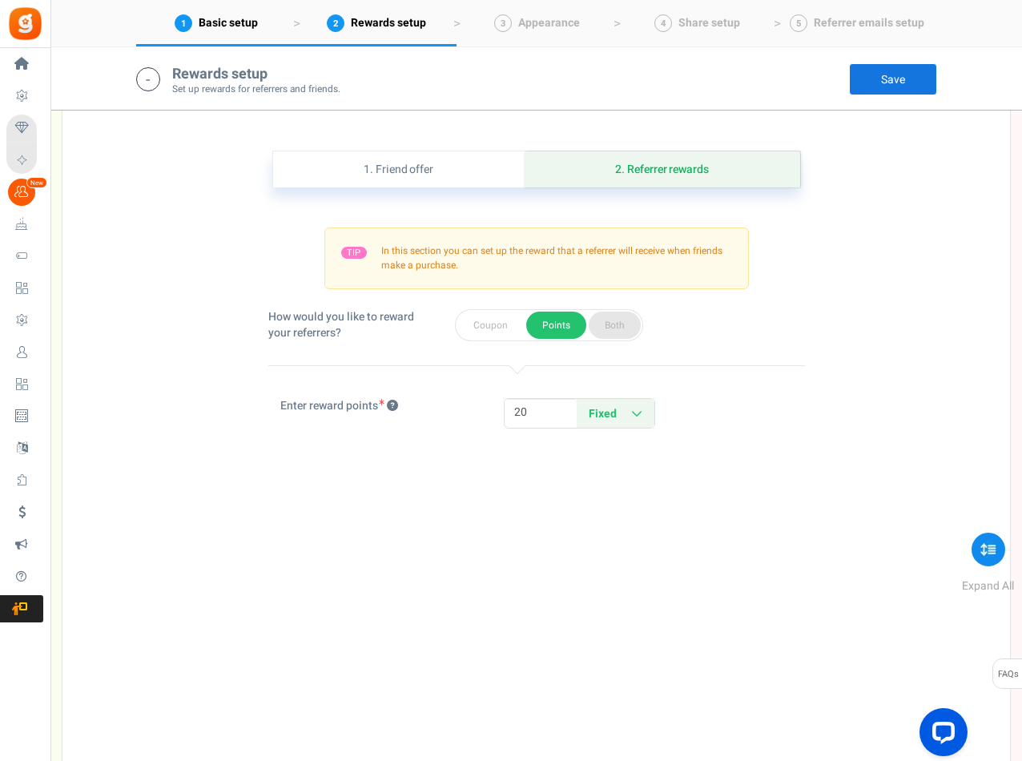
click at [608, 323] on button "Both" at bounding box center [614, 324] width 52 height 27
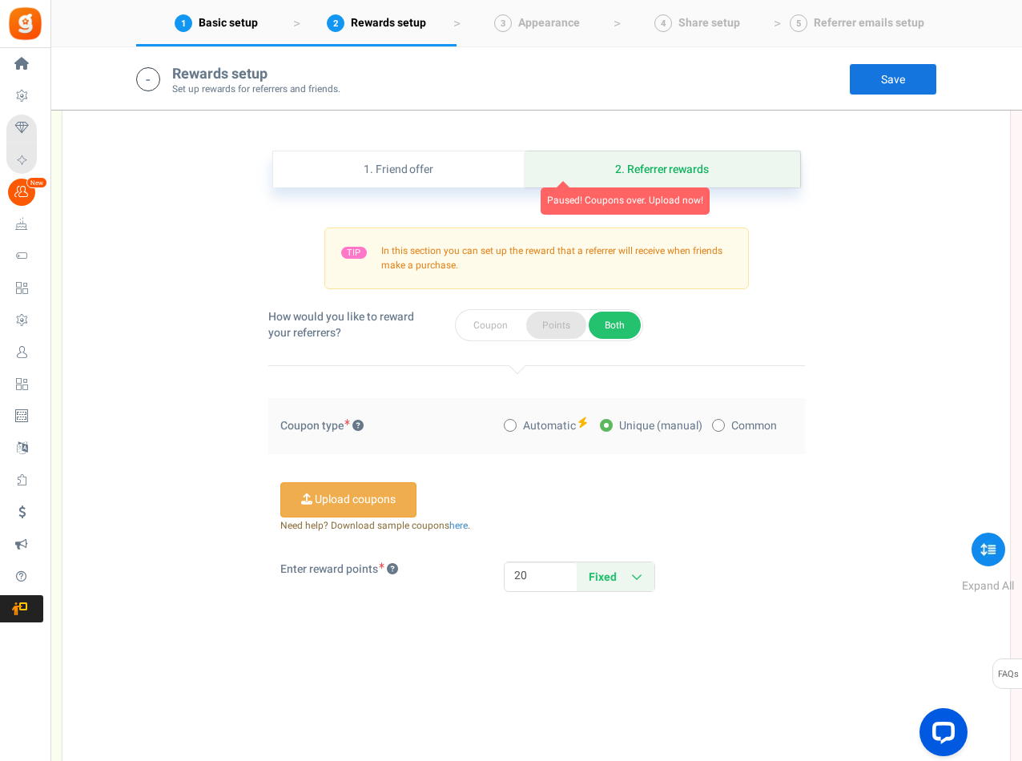
click at [560, 328] on button "Points" at bounding box center [556, 324] width 60 height 27
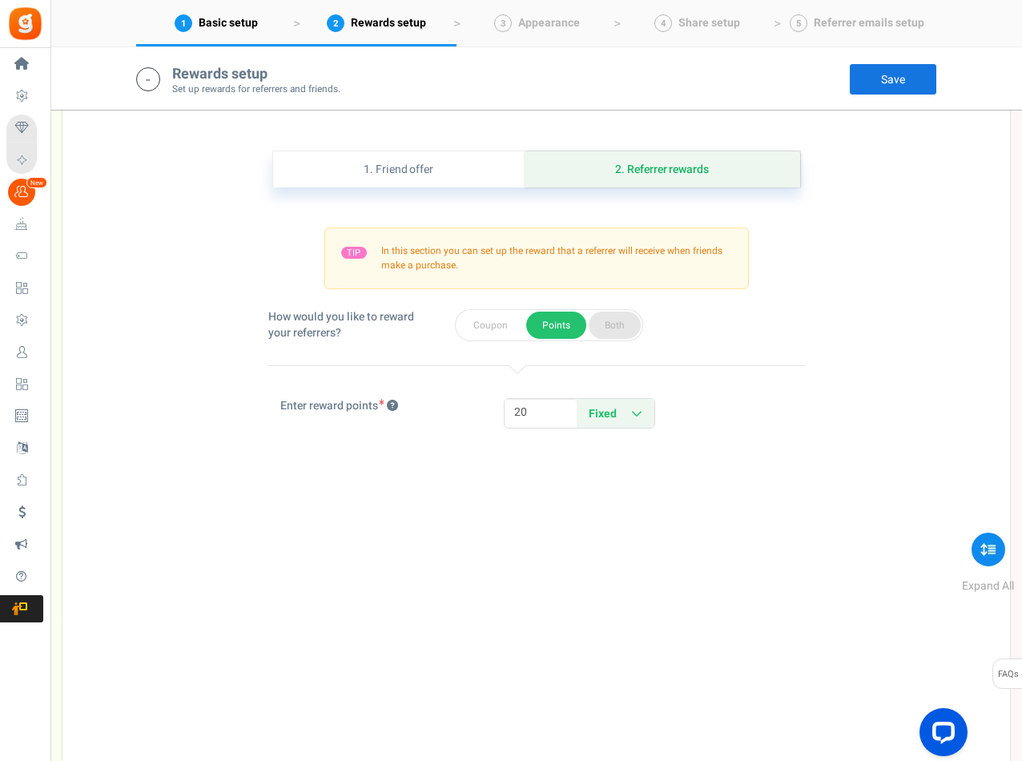
click at [620, 313] on button "Both" at bounding box center [614, 324] width 52 height 27
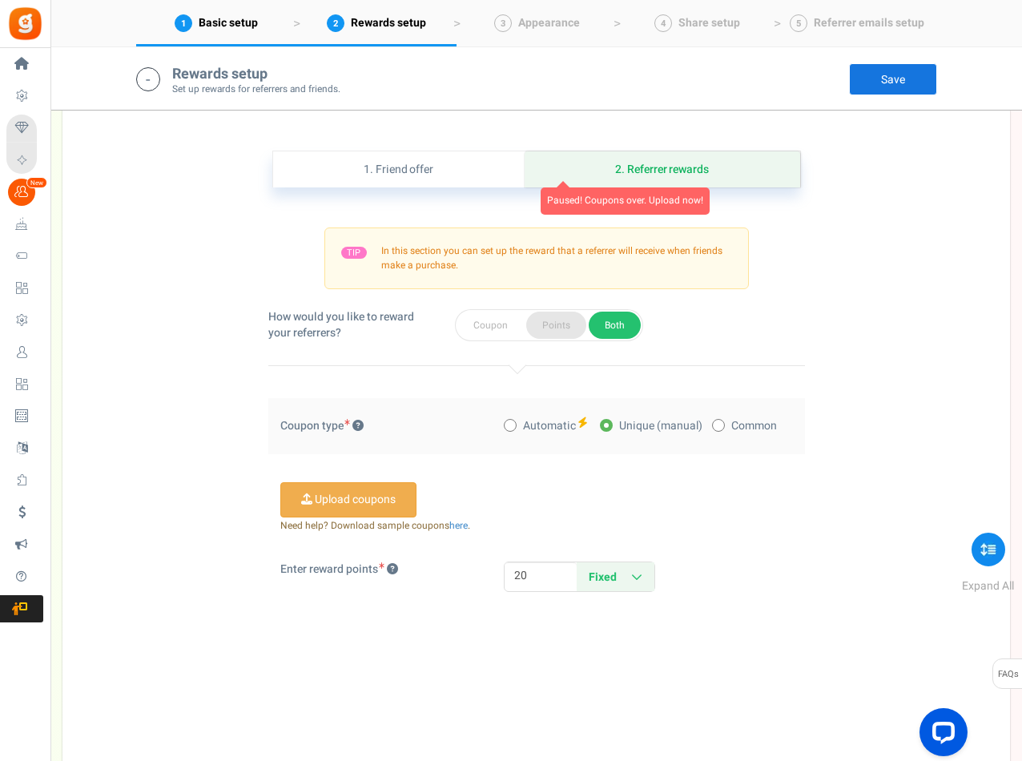
click at [578, 322] on button "Points" at bounding box center [556, 324] width 60 height 27
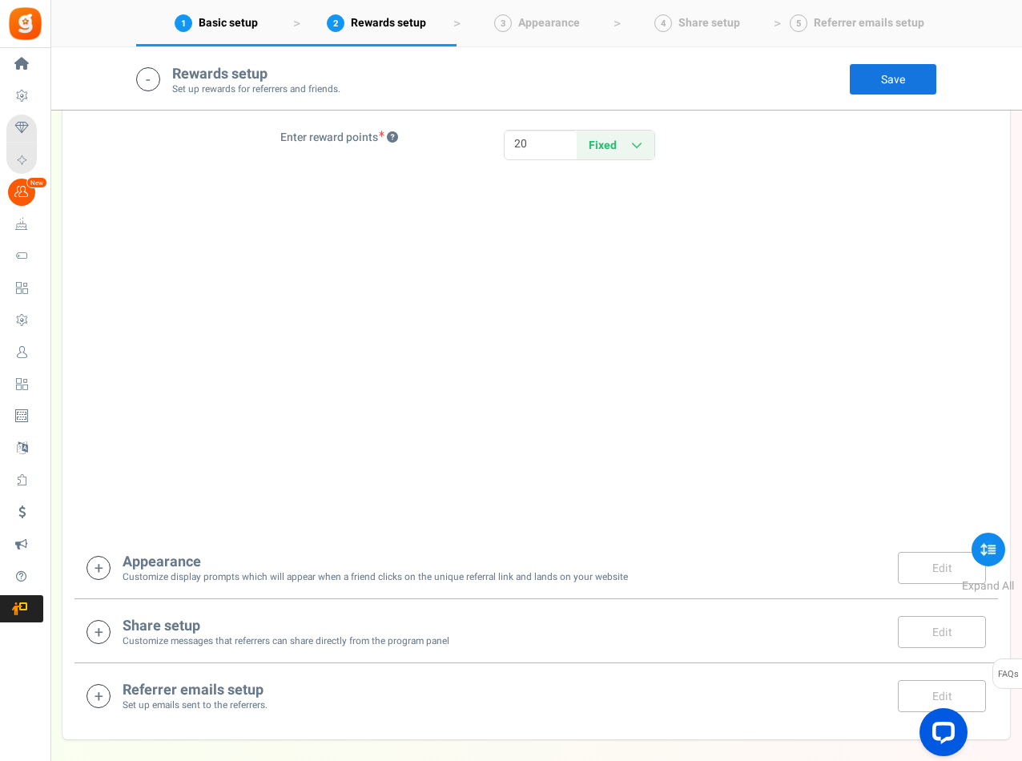
scroll to position [719, 0]
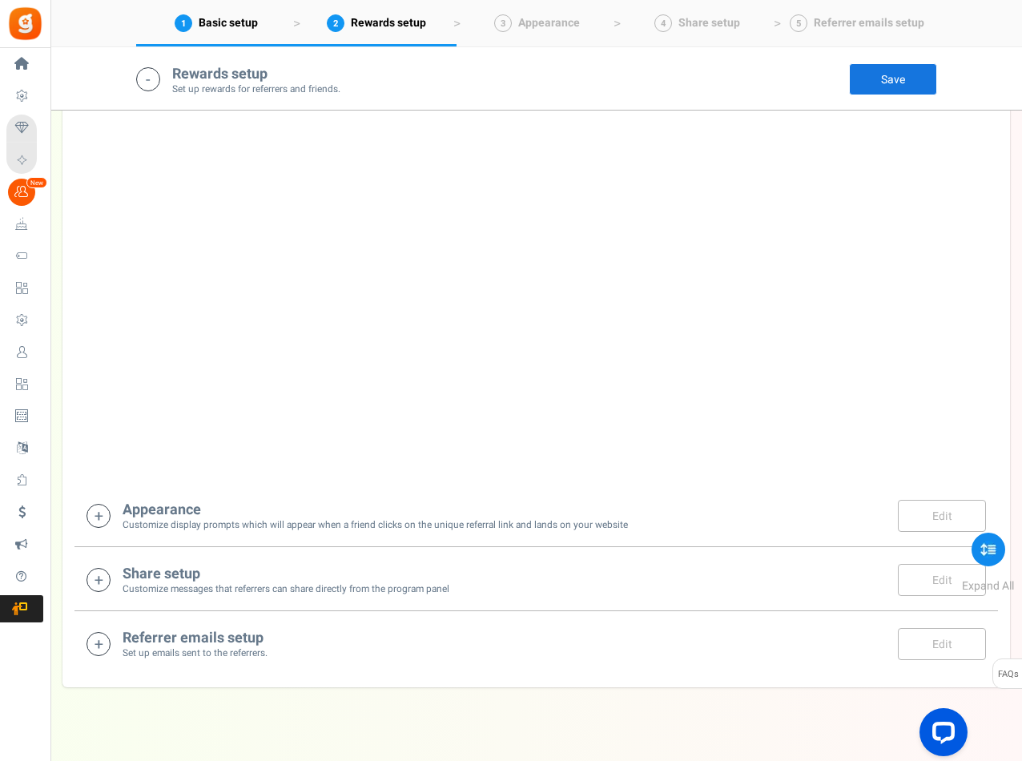
click at [197, 521] on small "Customize display prompts which will appear when a friend clicks on the unique …" at bounding box center [374, 525] width 505 height 14
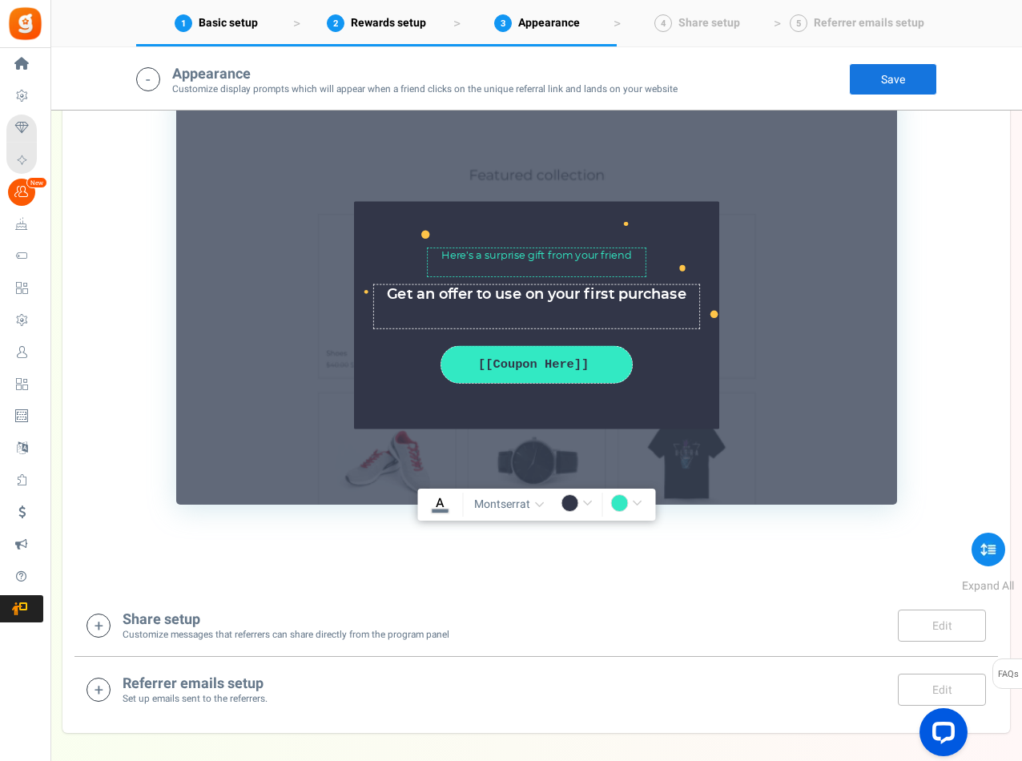
scroll to position [1396, 0]
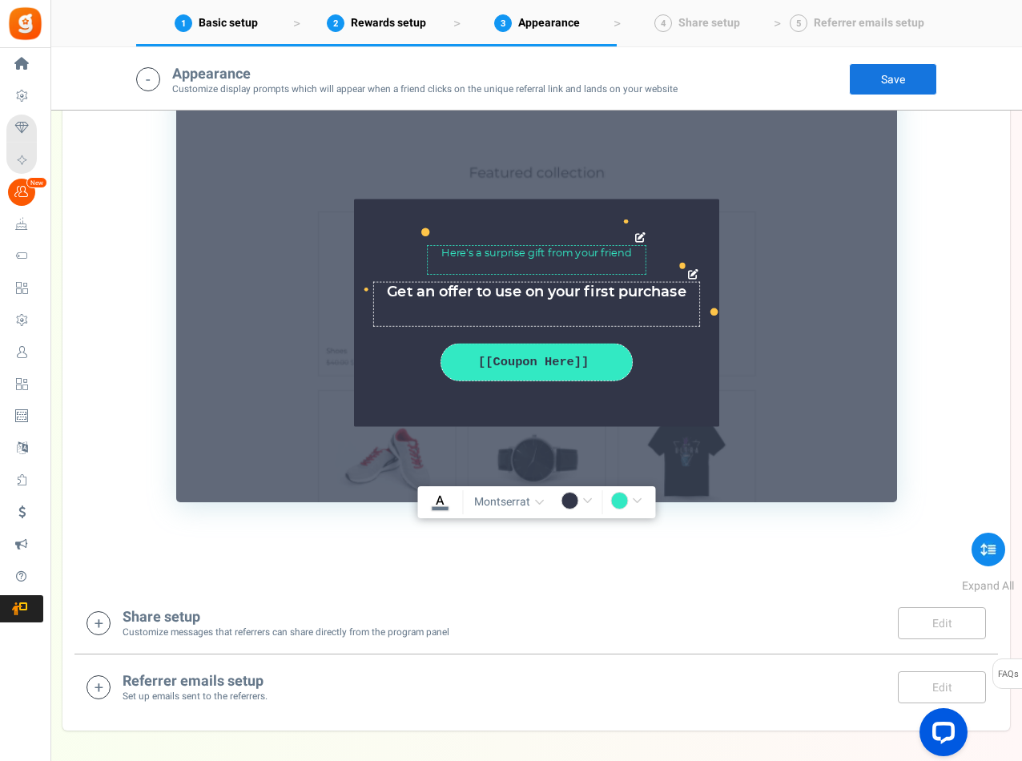
click at [630, 255] on textarea "Here’s a surprise gift from your friend" at bounding box center [536, 260] width 219 height 29
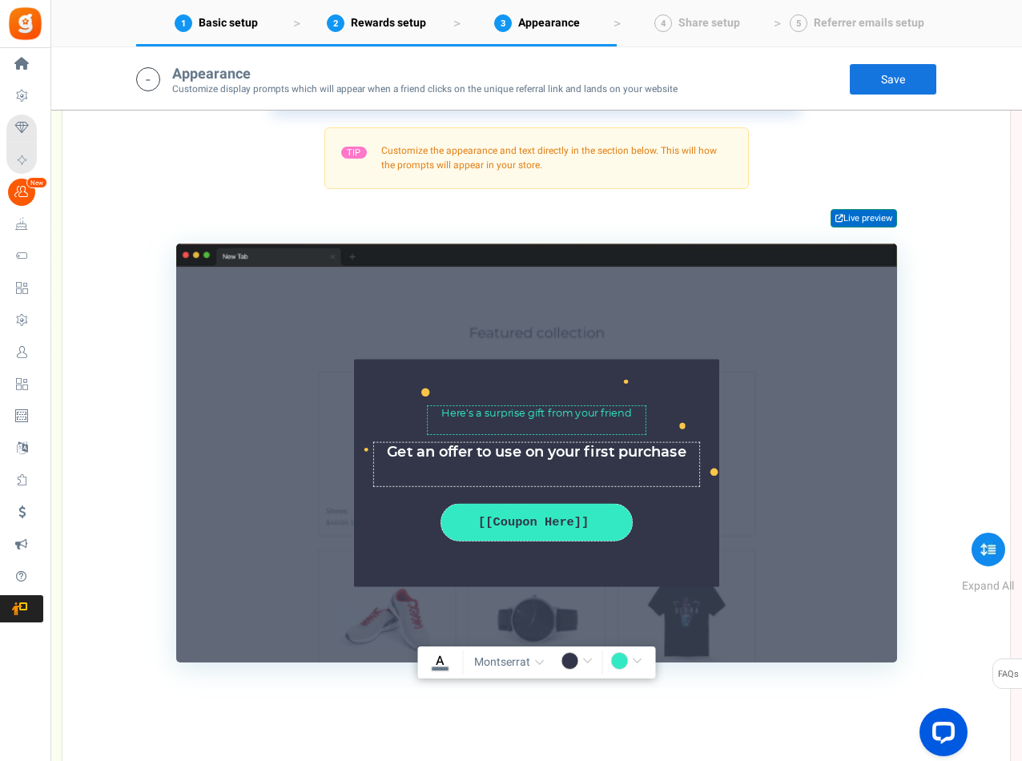
click at [853, 223] on link "Live preview" at bounding box center [863, 218] width 66 height 19
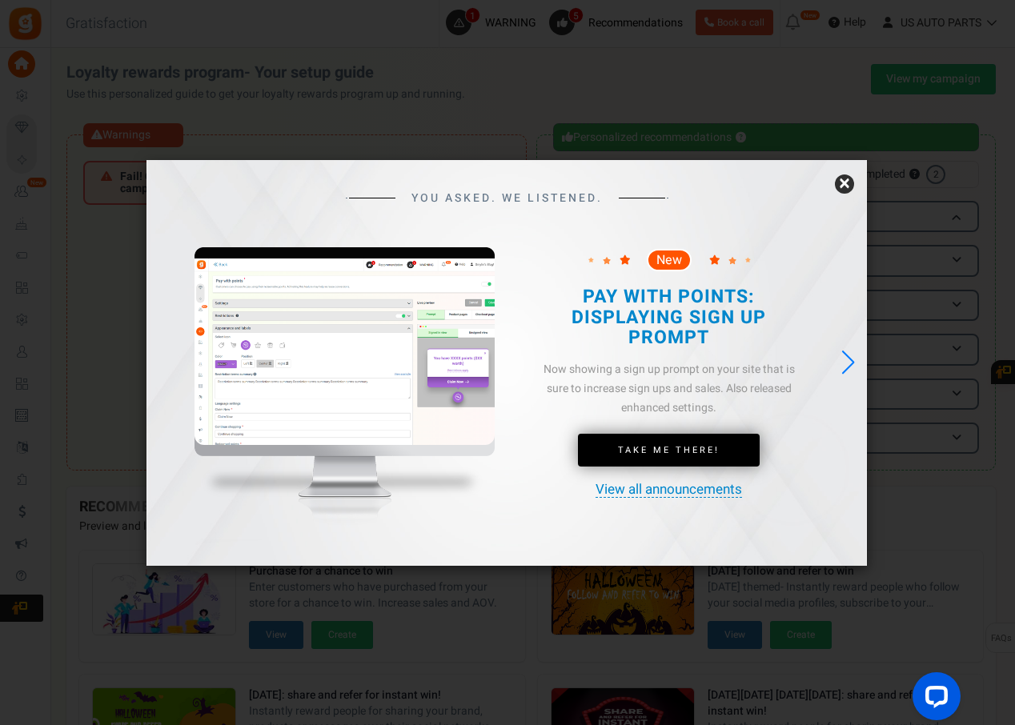
click at [847, 182] on link "×" at bounding box center [844, 184] width 19 height 19
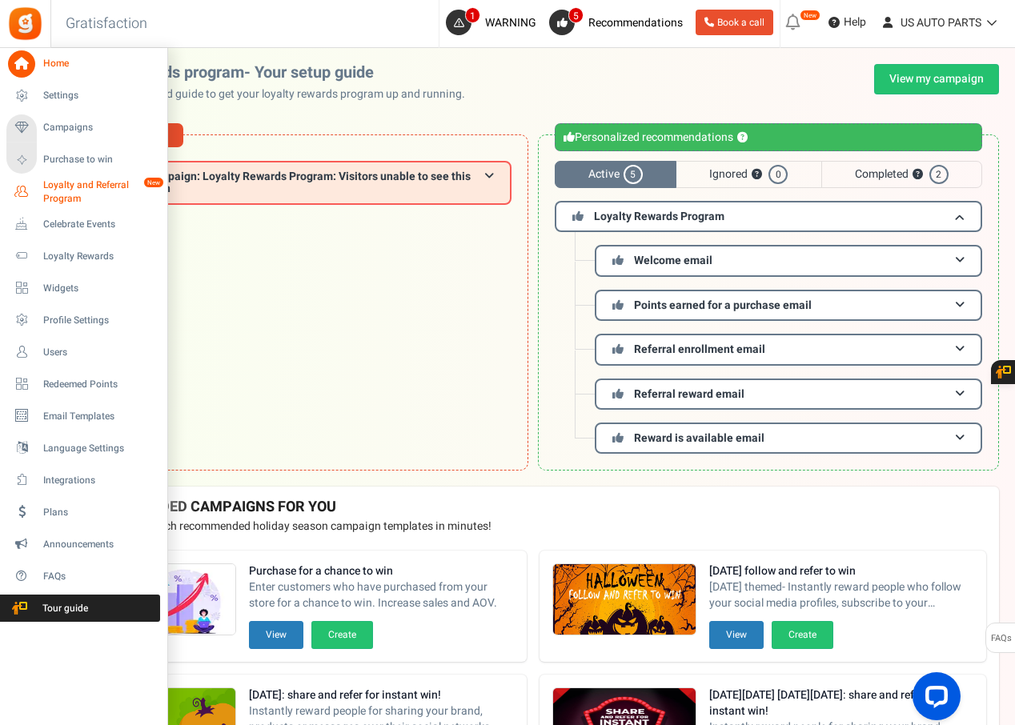
click at [86, 183] on span "Loyalty and Referral Program" at bounding box center [101, 192] width 117 height 27
